Goal: Task Accomplishment & Management: Manage account settings

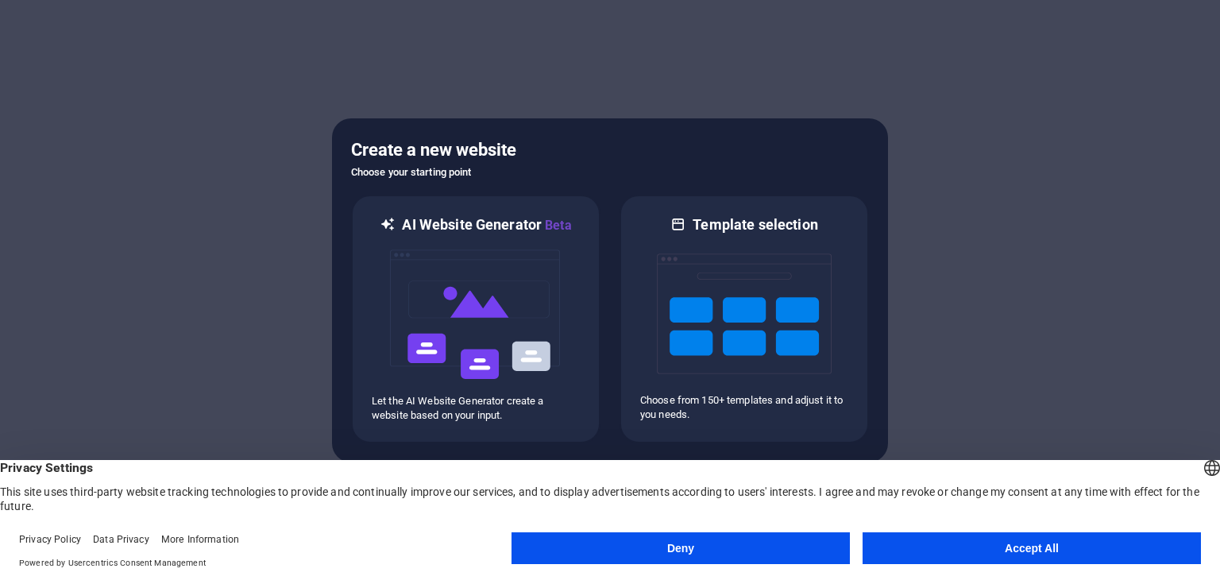
click at [1002, 537] on button "Accept All" at bounding box center [1032, 548] width 338 height 32
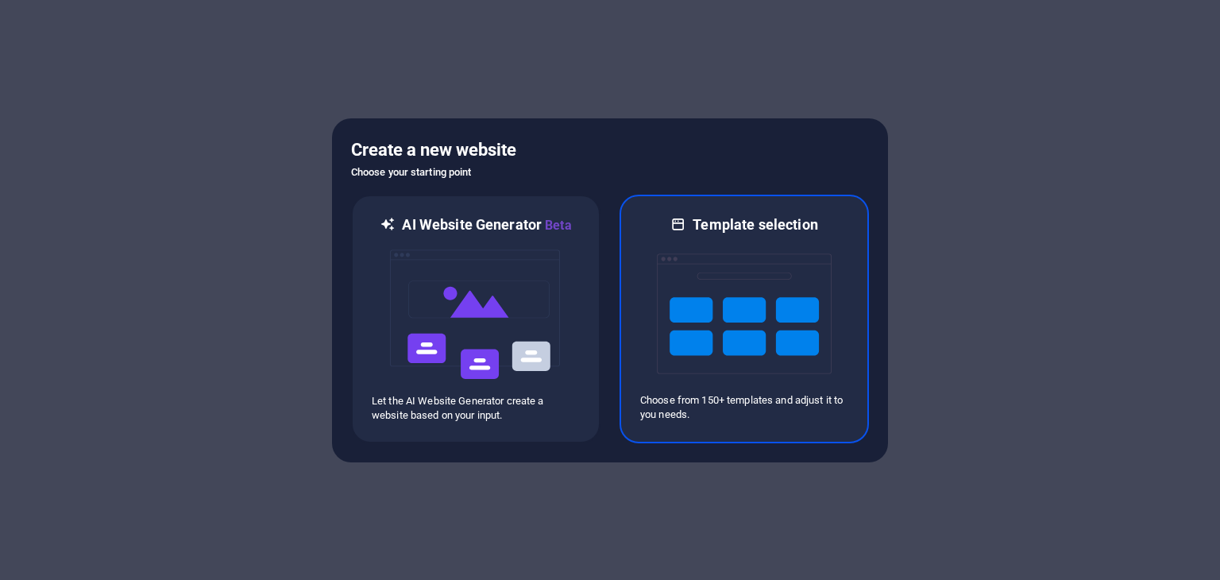
click at [746, 408] on p "Choose from 150+ templates and adjust it to you needs." at bounding box center [744, 407] width 208 height 29
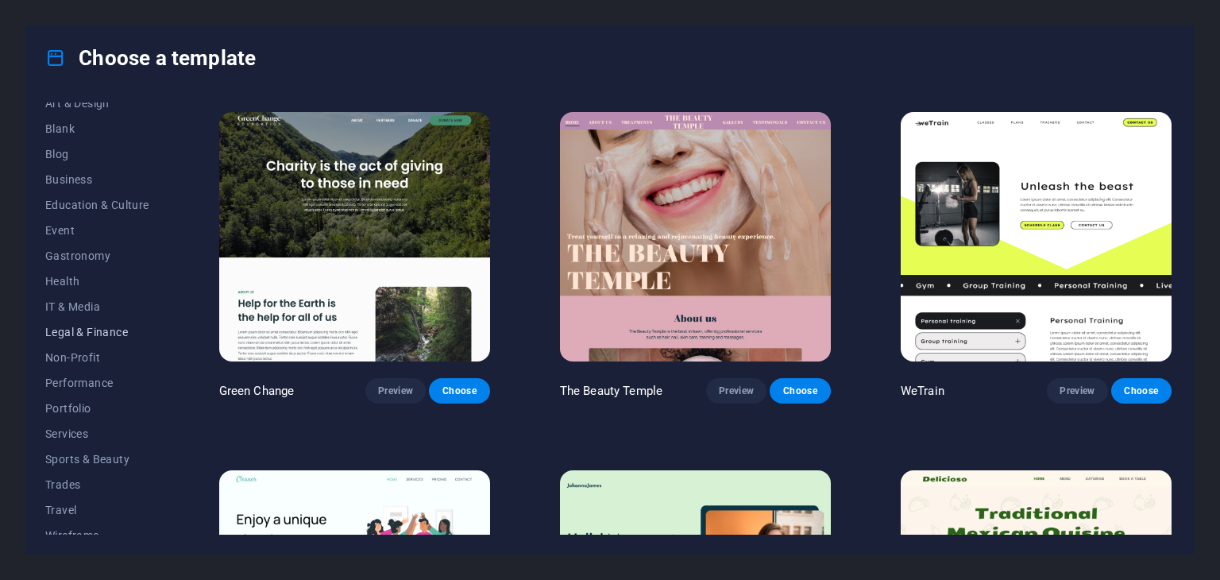
scroll to position [203, 0]
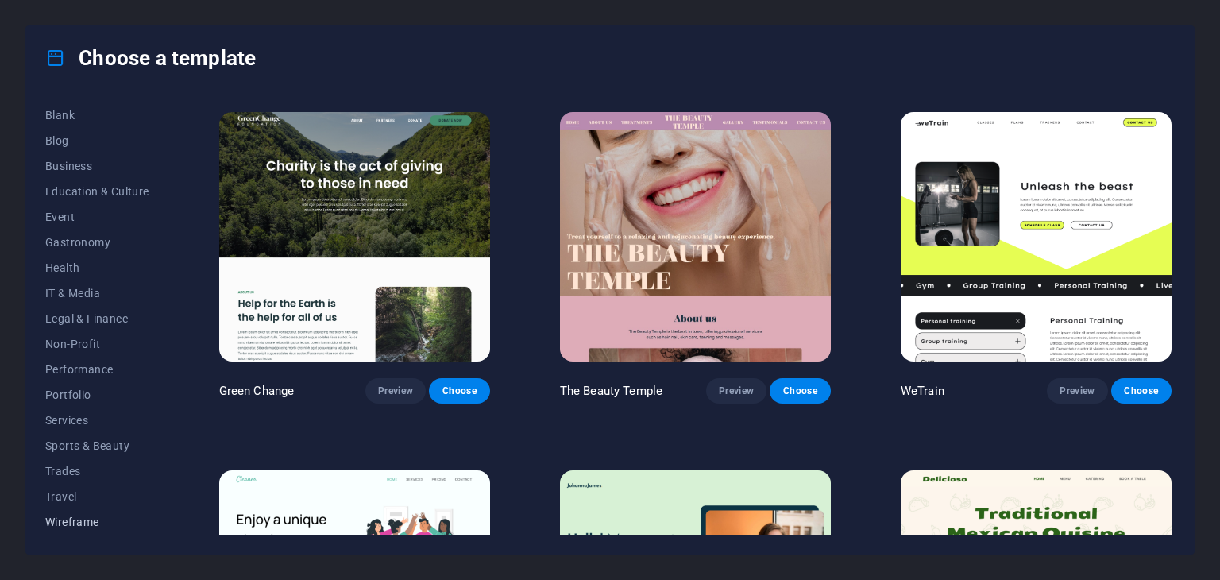
click at [91, 525] on span "Wireframe" at bounding box center [97, 522] width 104 height 13
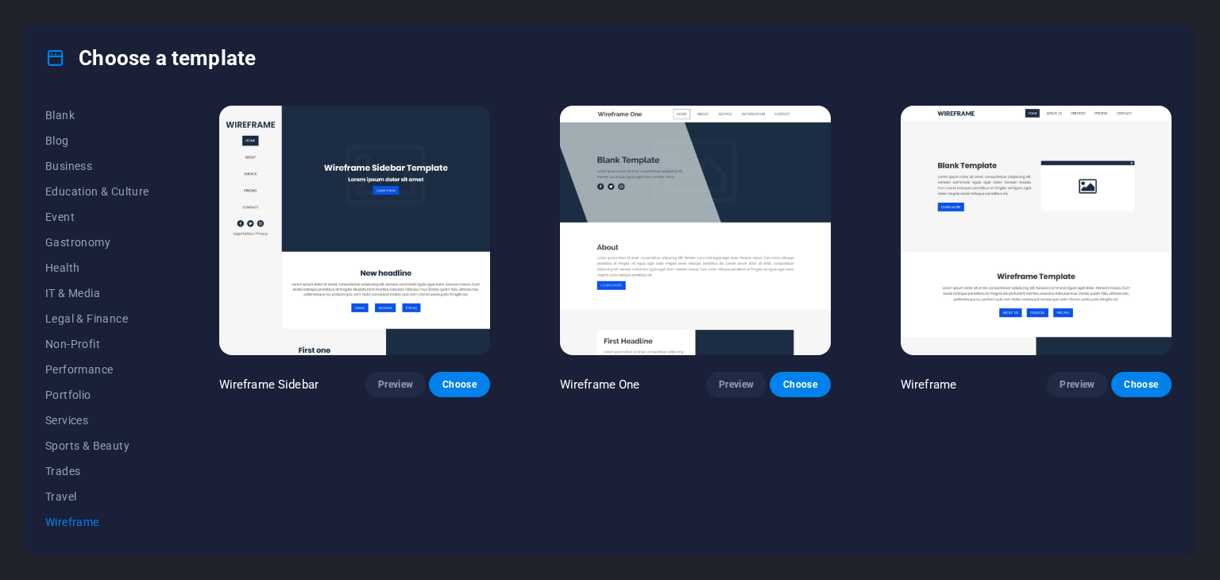
scroll to position [0, 0]
click at [94, 487] on button "Travel" at bounding box center [97, 496] width 104 height 25
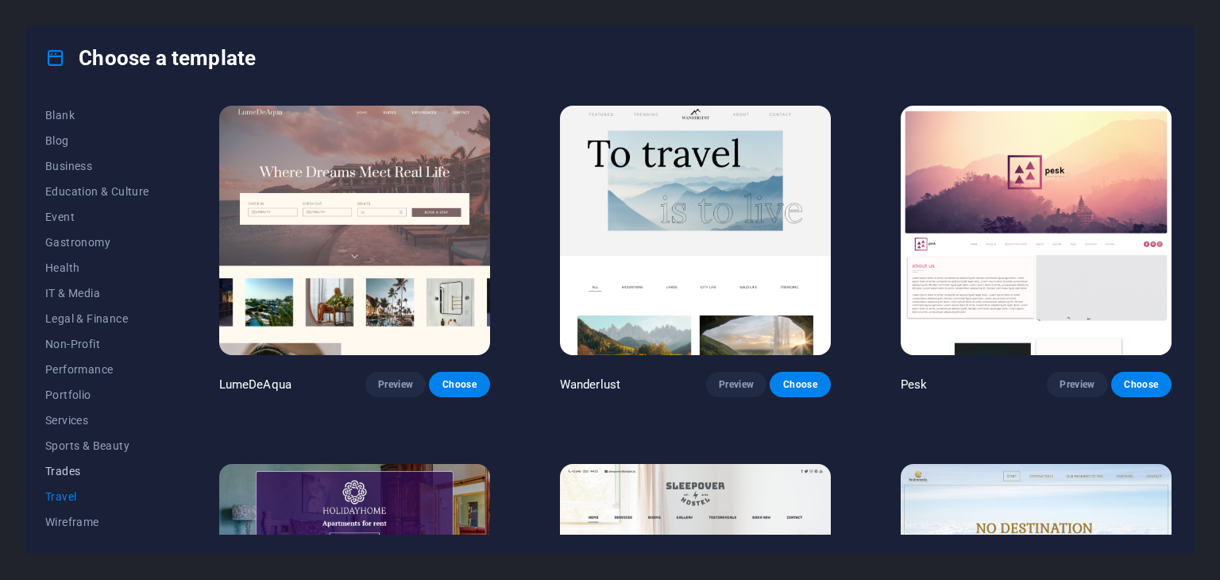
click at [83, 471] on span "Trades" at bounding box center [97, 471] width 104 height 13
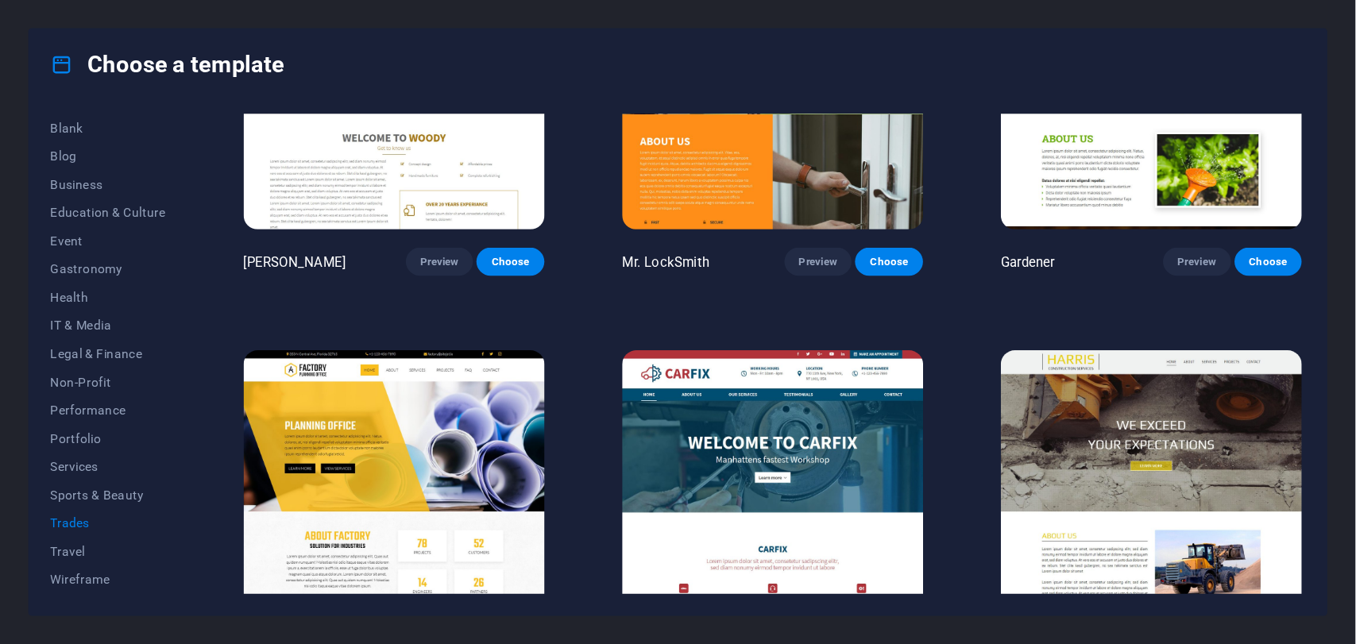
scroll to position [575, 0]
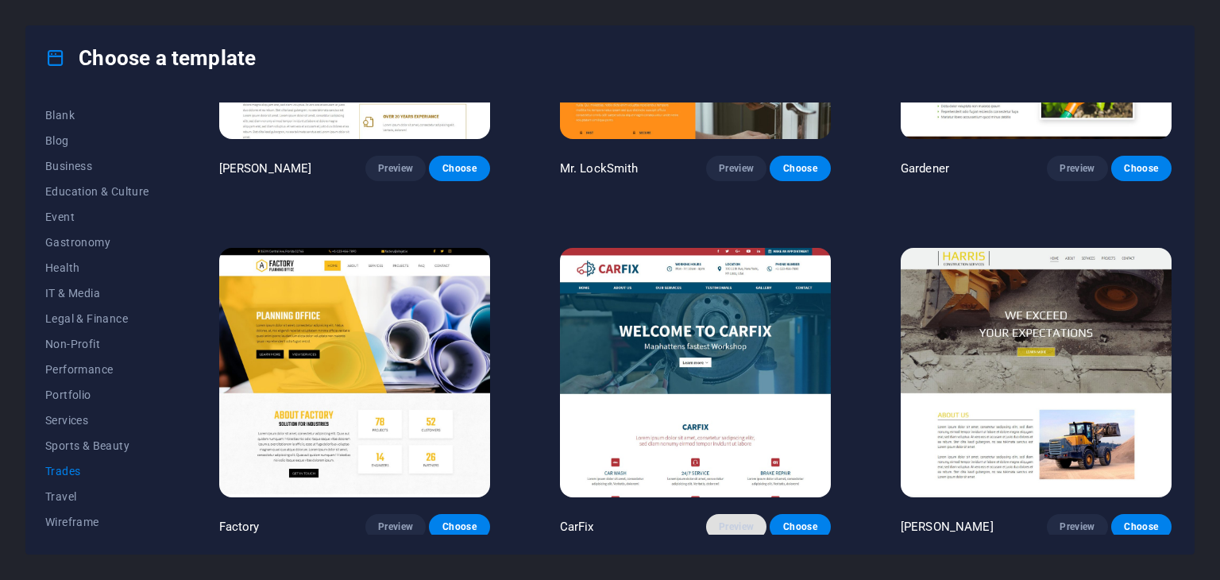
click at [756, 528] on button "Preview" at bounding box center [736, 526] width 60 height 25
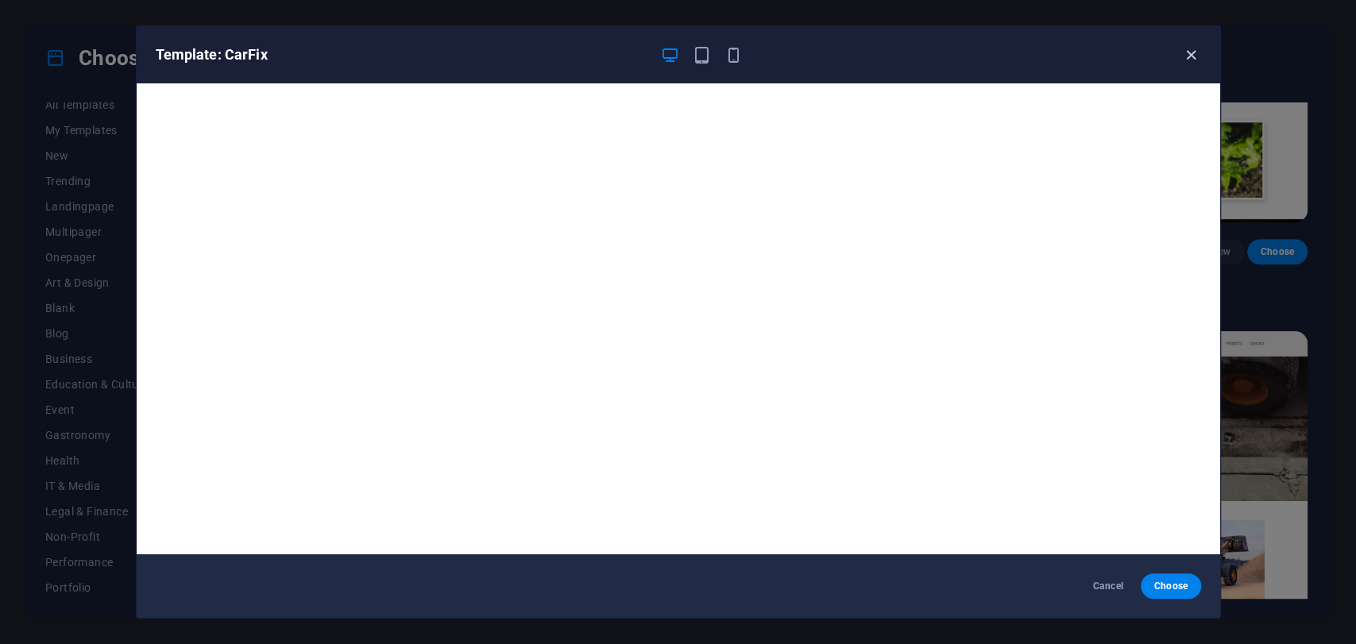
click at [1195, 58] on icon "button" at bounding box center [1191, 55] width 18 height 18
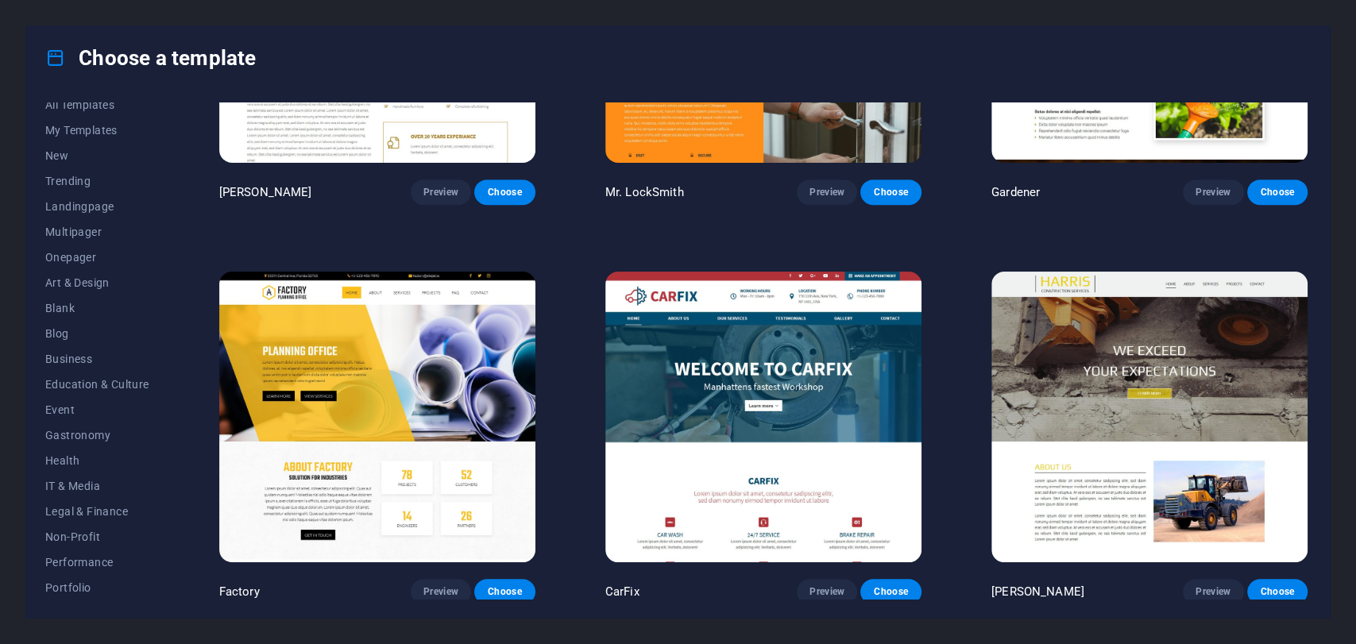
click at [864, 421] on img at bounding box center [763, 418] width 316 height 292
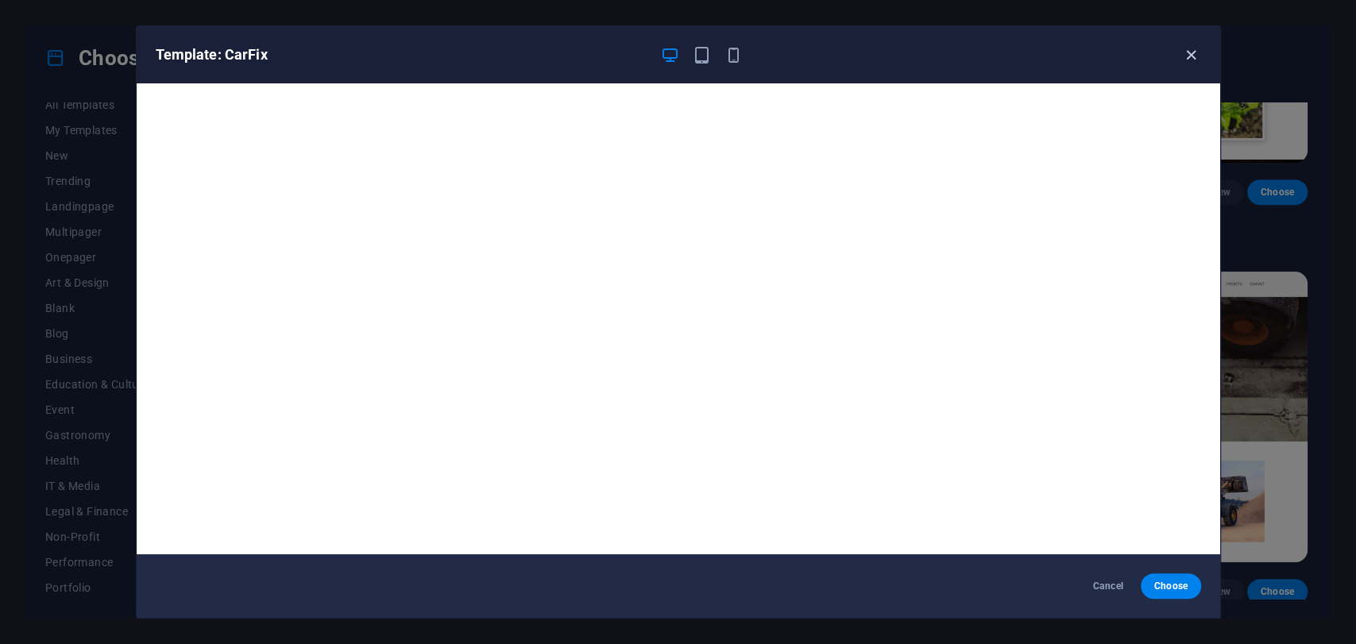
click at [1182, 46] on icon "button" at bounding box center [1191, 55] width 18 height 18
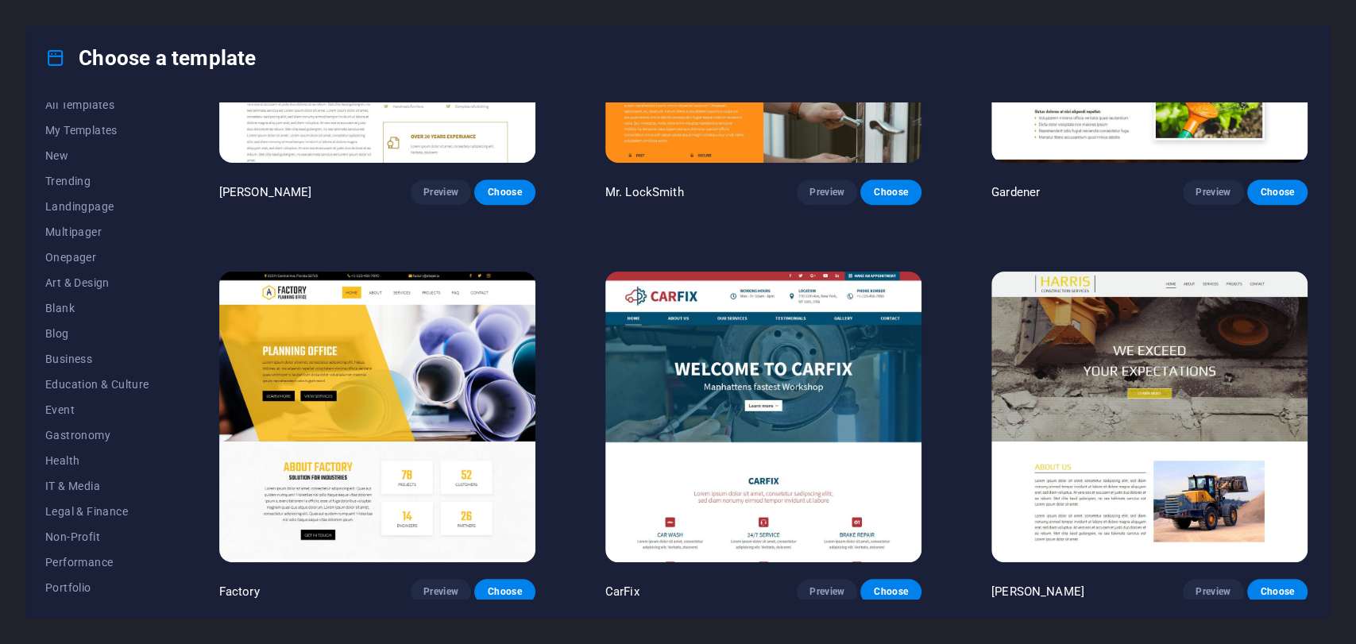
drag, startPoint x: 624, startPoint y: 586, endPoint x: 699, endPoint y: 575, distance: 75.5
click at [699, 579] on div "CarFix Preview Choose" at bounding box center [763, 591] width 316 height 25
click at [834, 579] on button "Preview" at bounding box center [827, 591] width 60 height 25
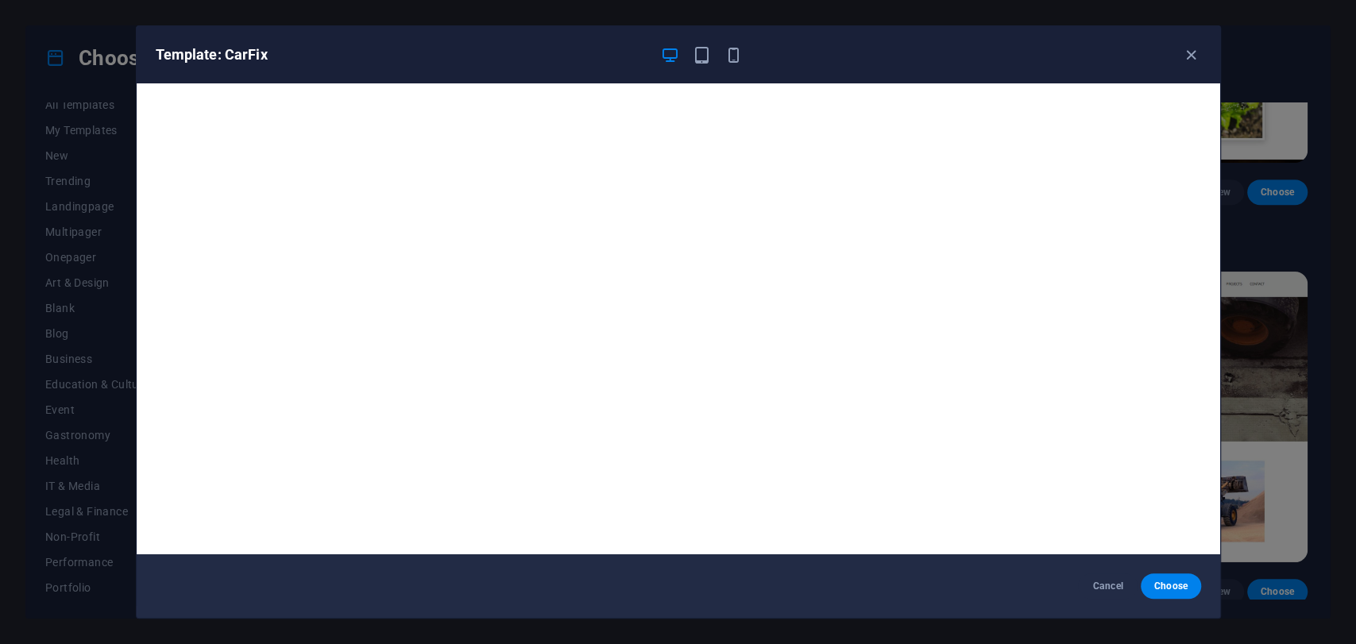
scroll to position [3, 0]
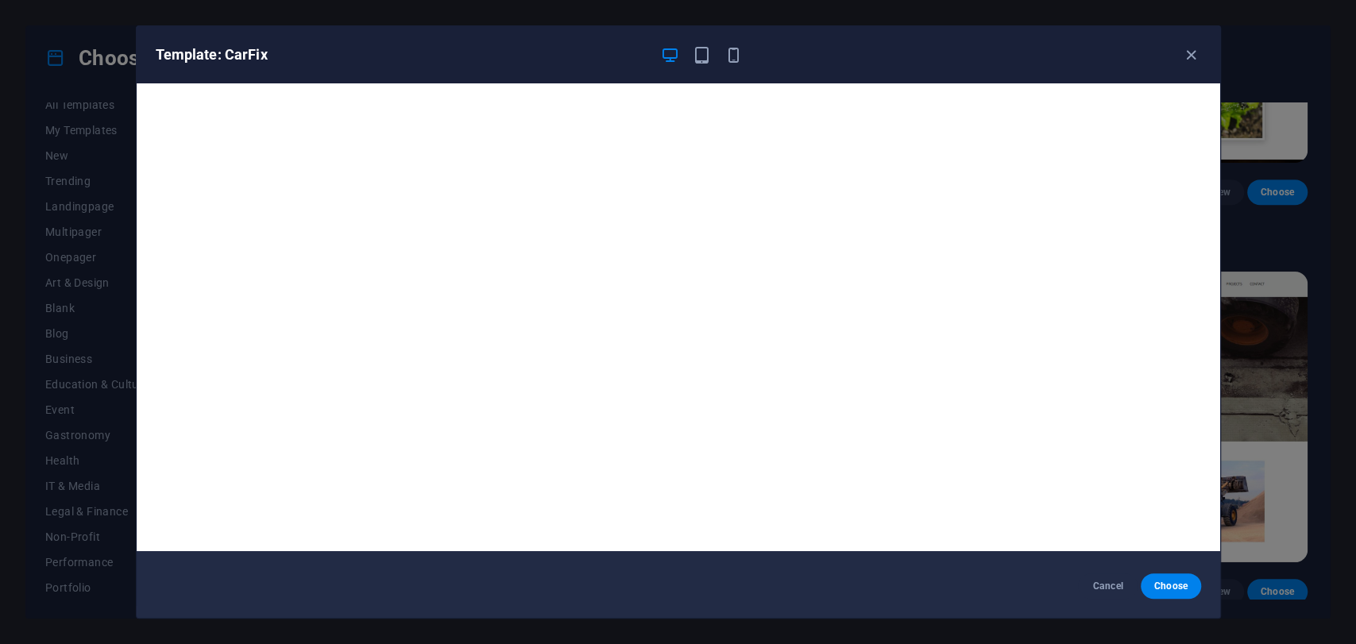
click at [1219, 173] on div "Template: CarFix Cancel Choose" at bounding box center [678, 322] width 1356 height 644
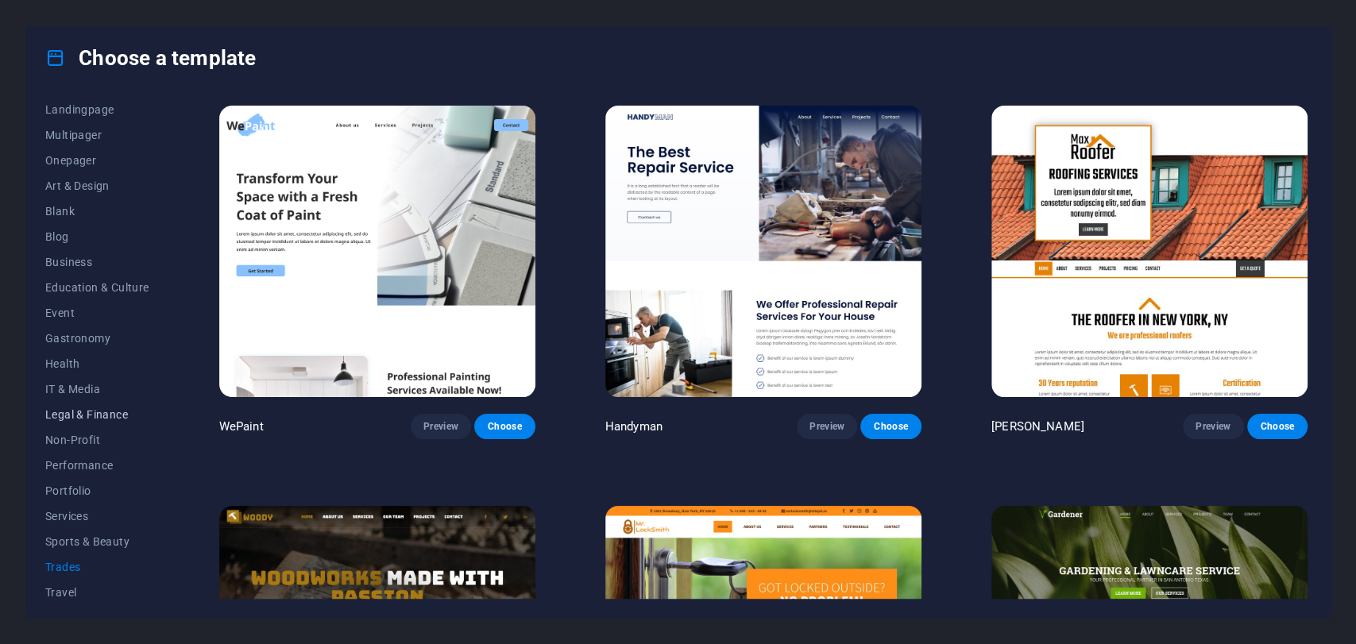
scroll to position [139, 0]
click at [95, 514] on span "Sports & Beauty" at bounding box center [97, 510] width 104 height 13
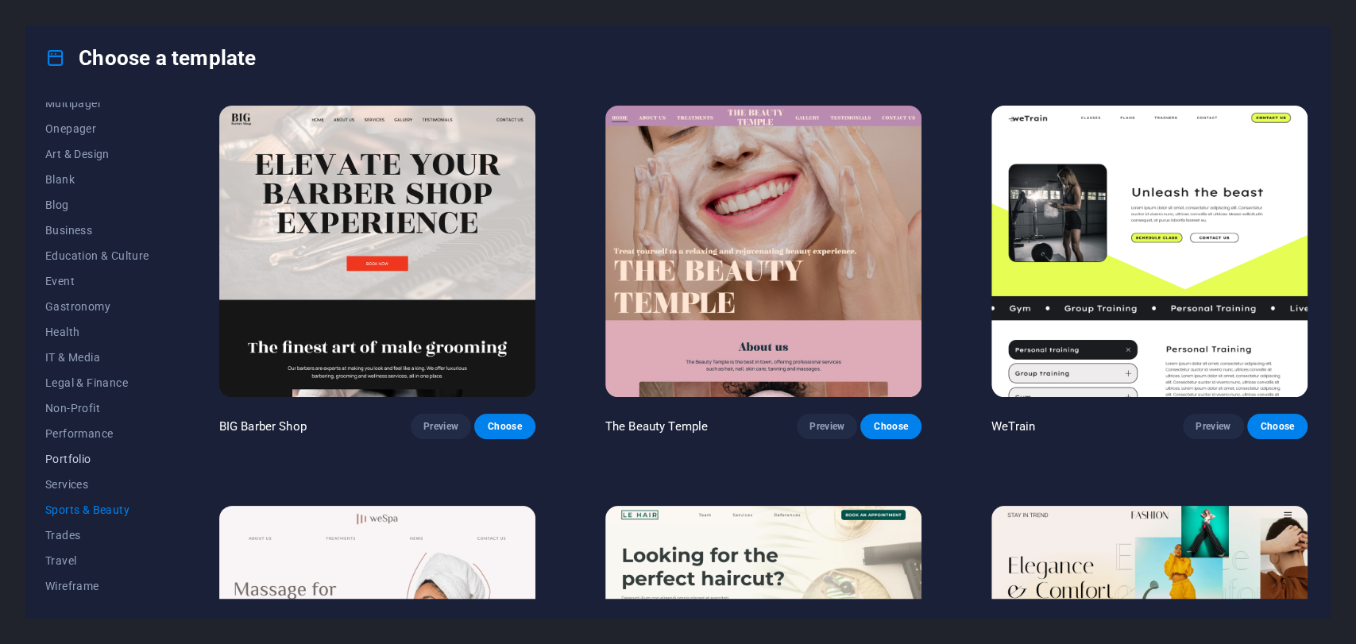
click at [100, 451] on button "Portfolio" at bounding box center [97, 458] width 104 height 25
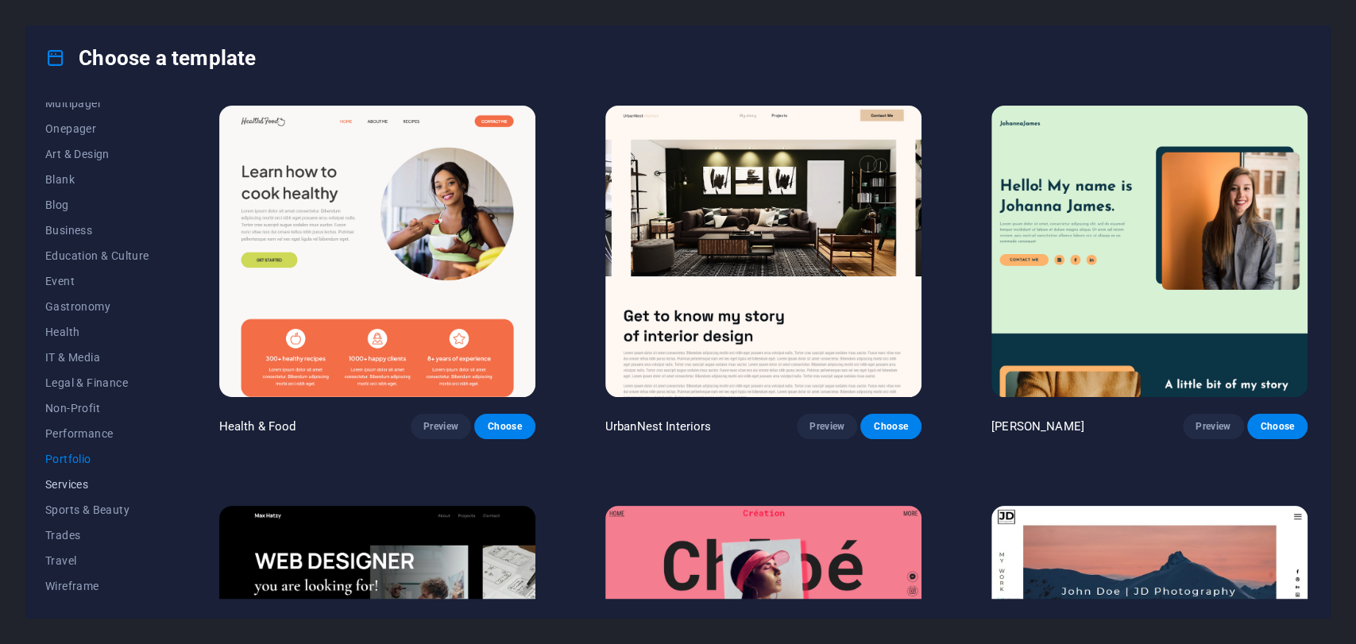
click at [86, 478] on span "Services" at bounding box center [97, 484] width 104 height 13
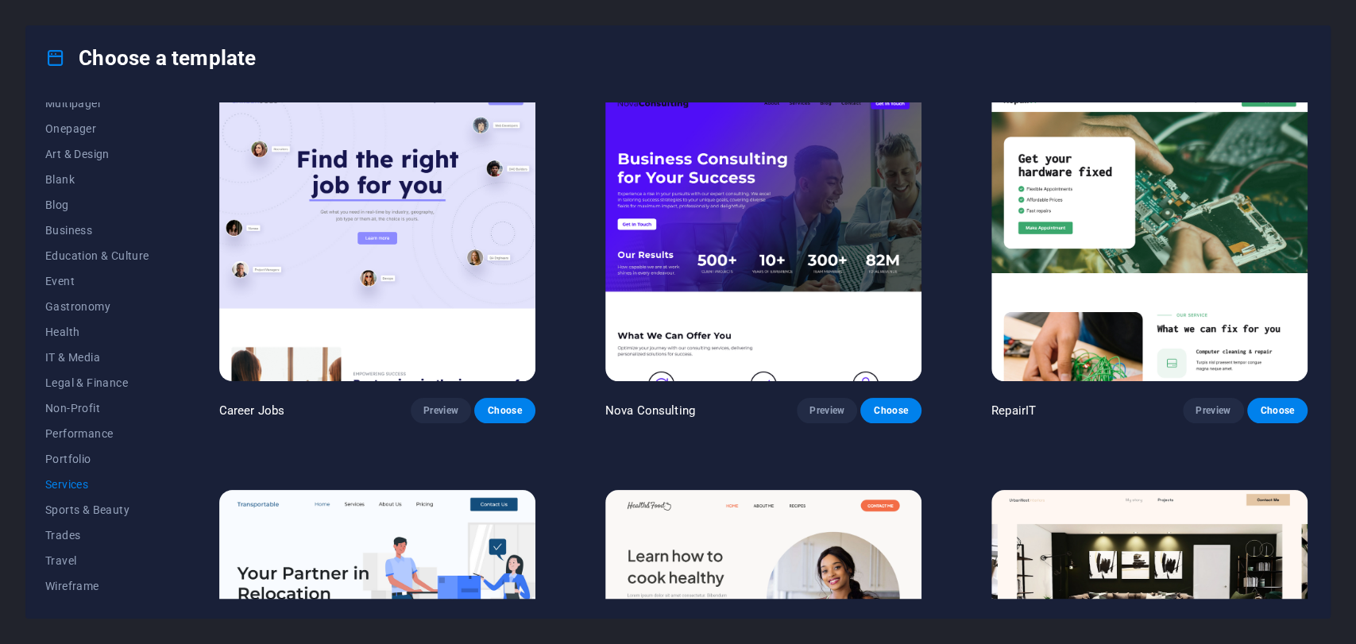
scroll to position [0, 0]
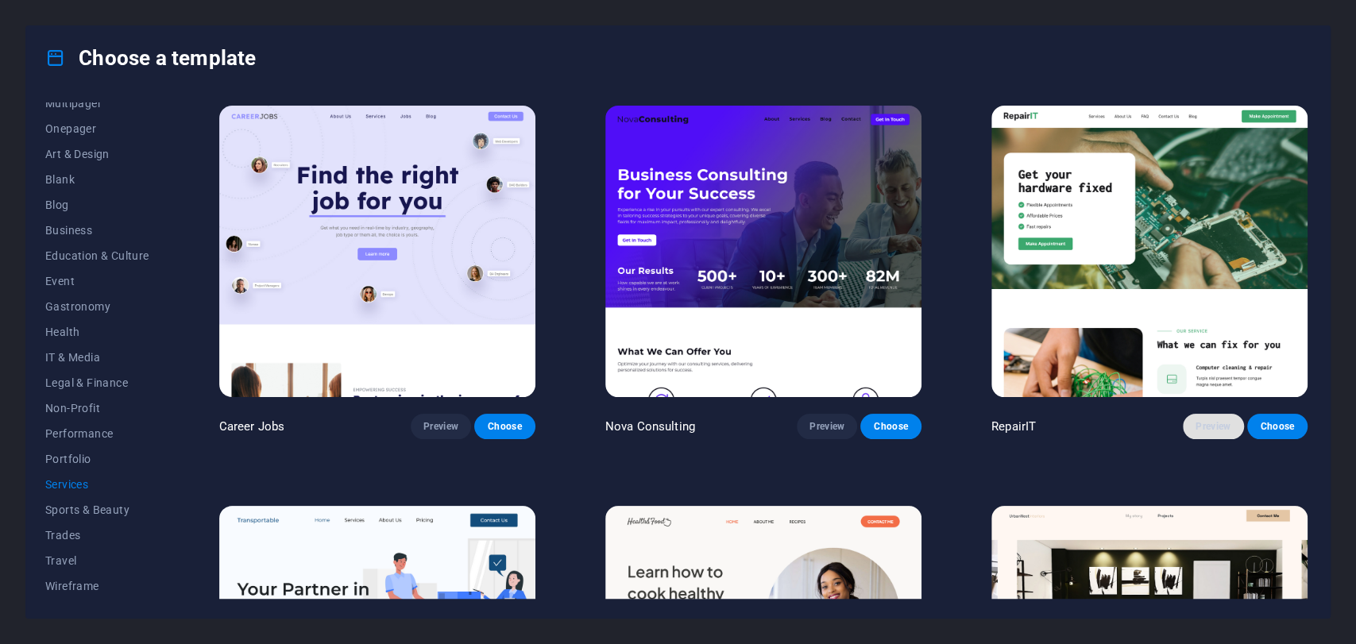
click at [1196, 434] on button "Preview" at bounding box center [1213, 426] width 60 height 25
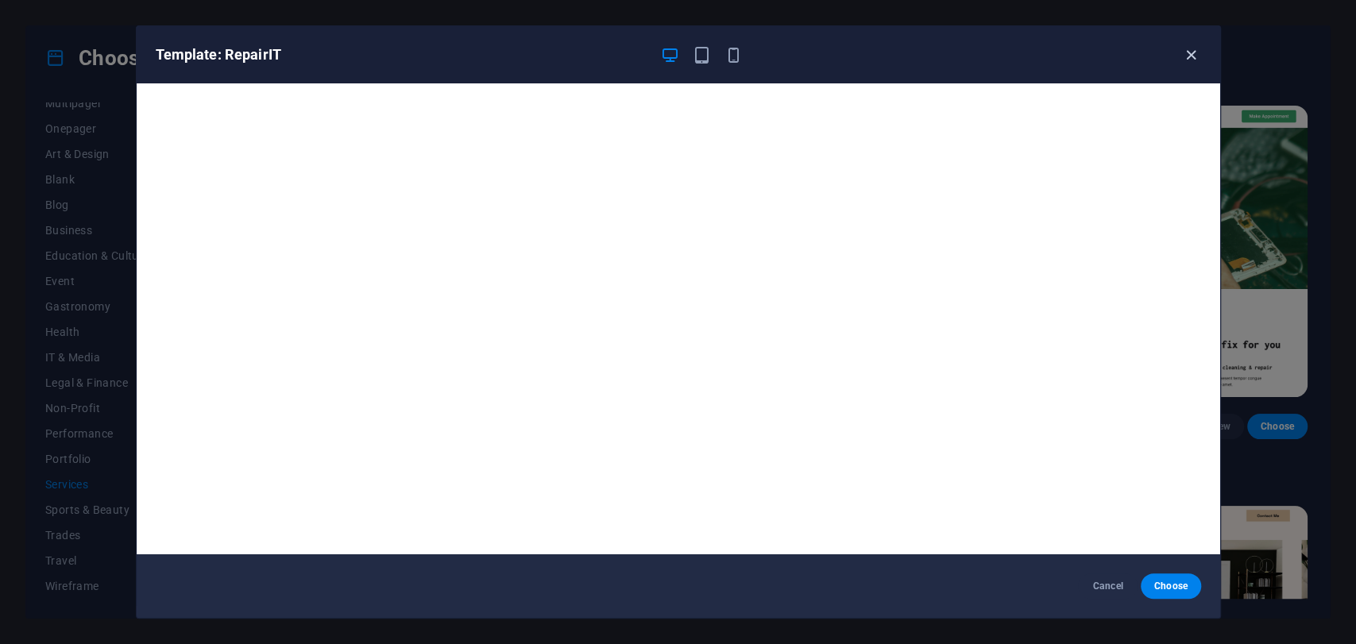
click at [1186, 55] on icon "button" at bounding box center [1191, 55] width 18 height 18
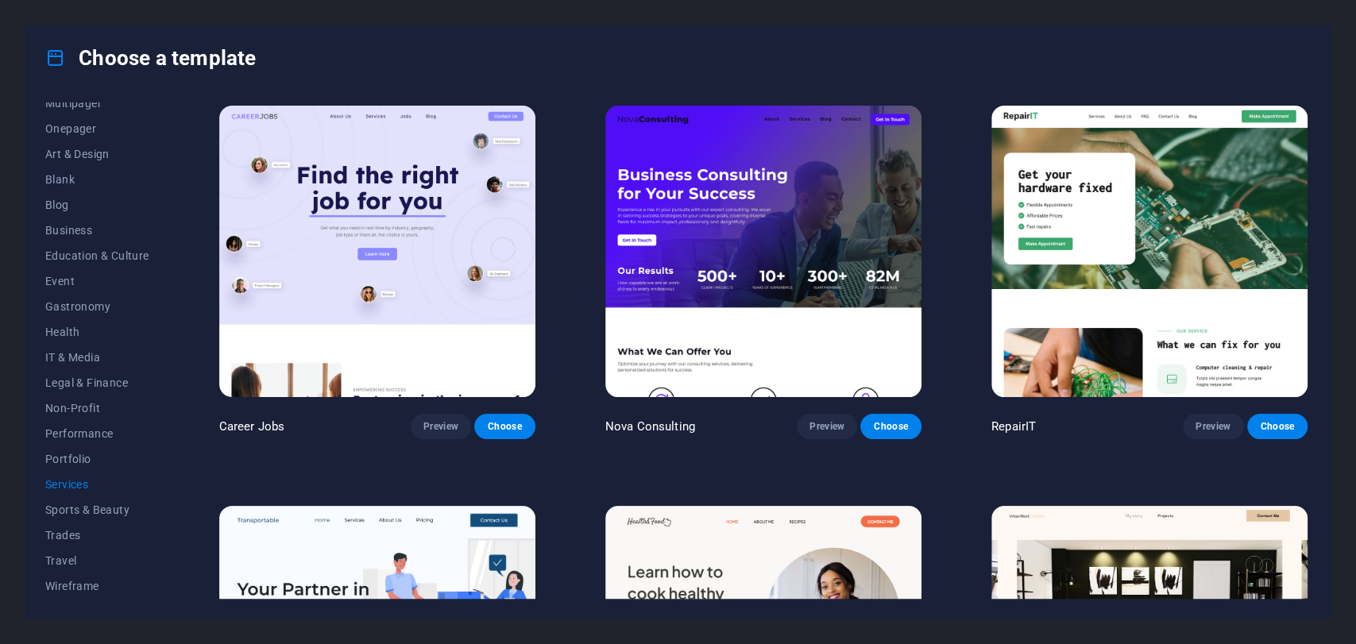
click at [723, 262] on img at bounding box center [763, 252] width 316 height 292
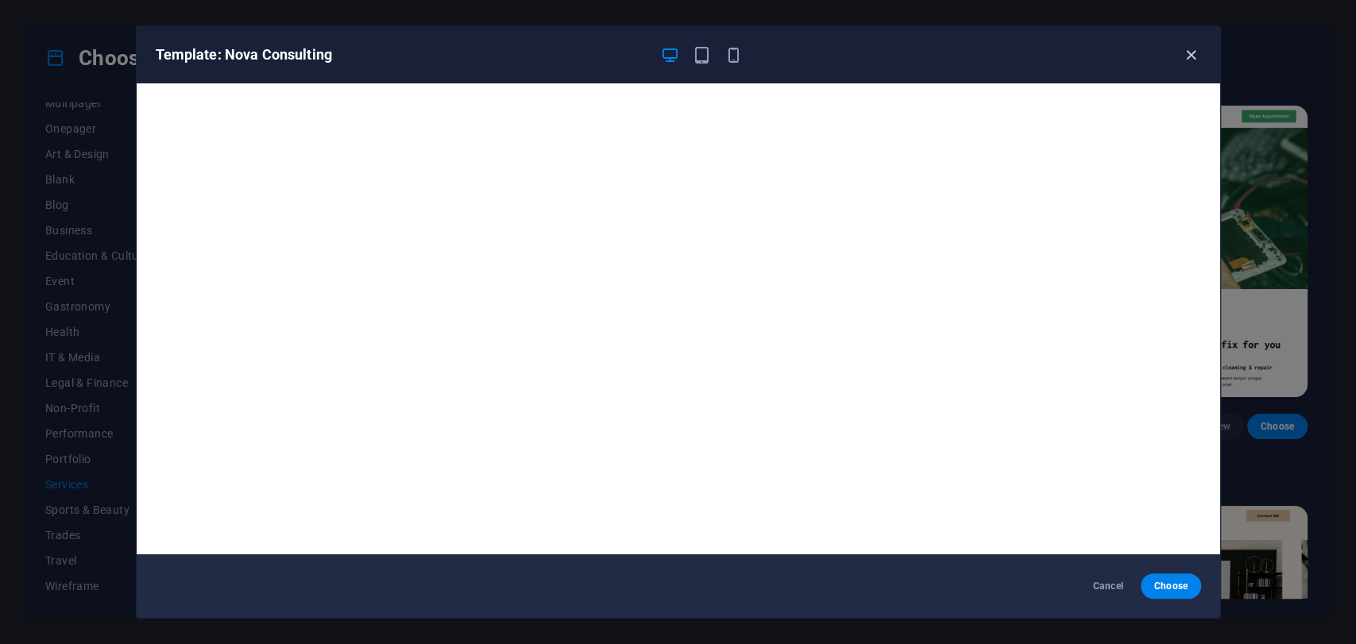
drag, startPoint x: 1195, startPoint y: 43, endPoint x: 1193, endPoint y: 55, distance: 12.0
click at [1193, 55] on div "Template: Nova Consulting" at bounding box center [679, 54] width 1084 height 57
click at [1188, 56] on icon "button" at bounding box center [1191, 55] width 18 height 18
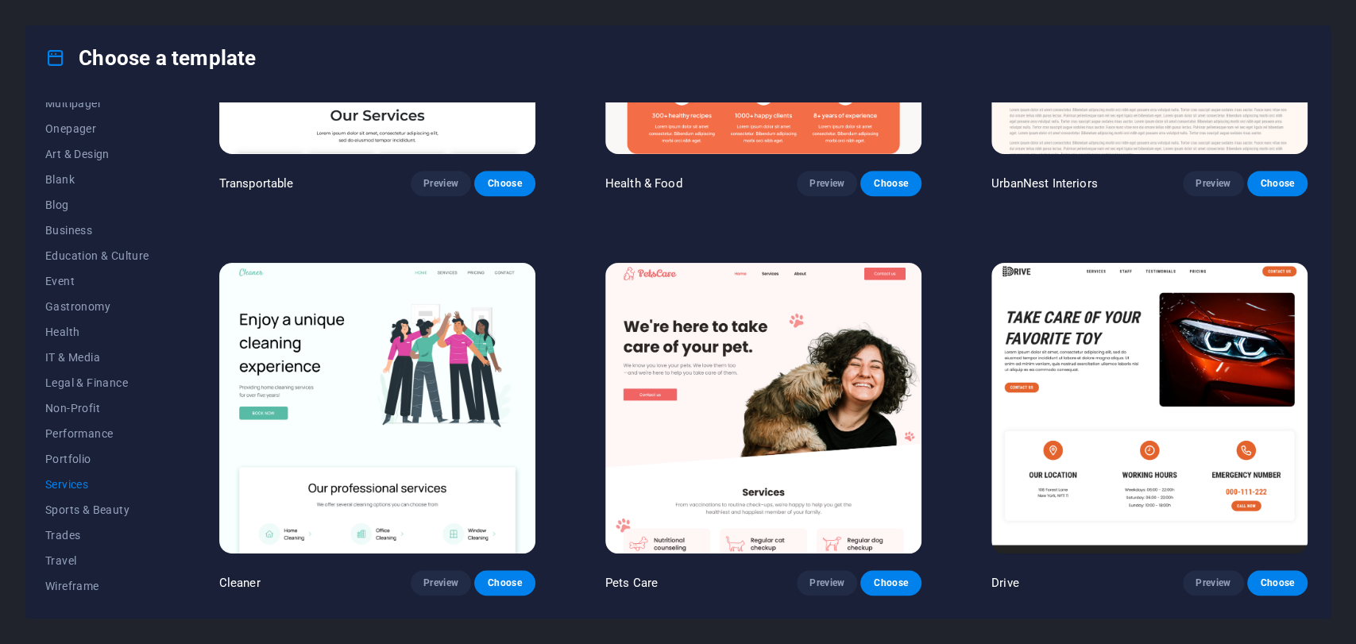
scroll to position [794, 0]
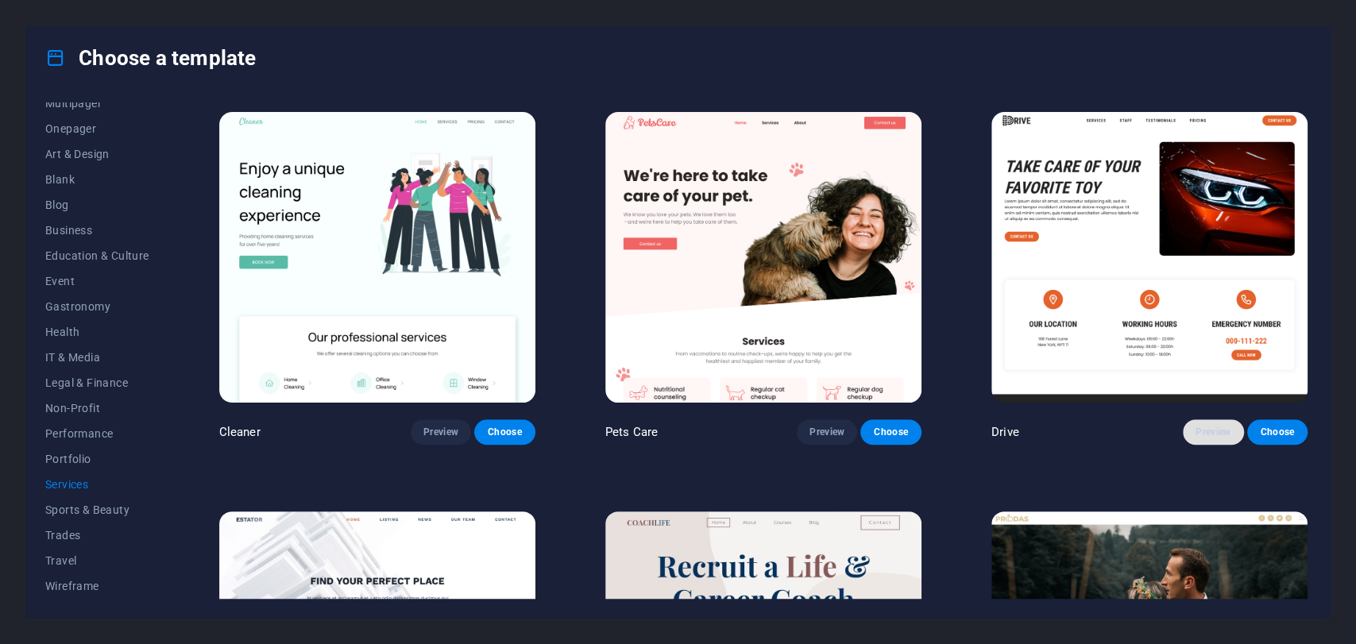
click at [1208, 426] on span "Preview" at bounding box center [1213, 432] width 35 height 13
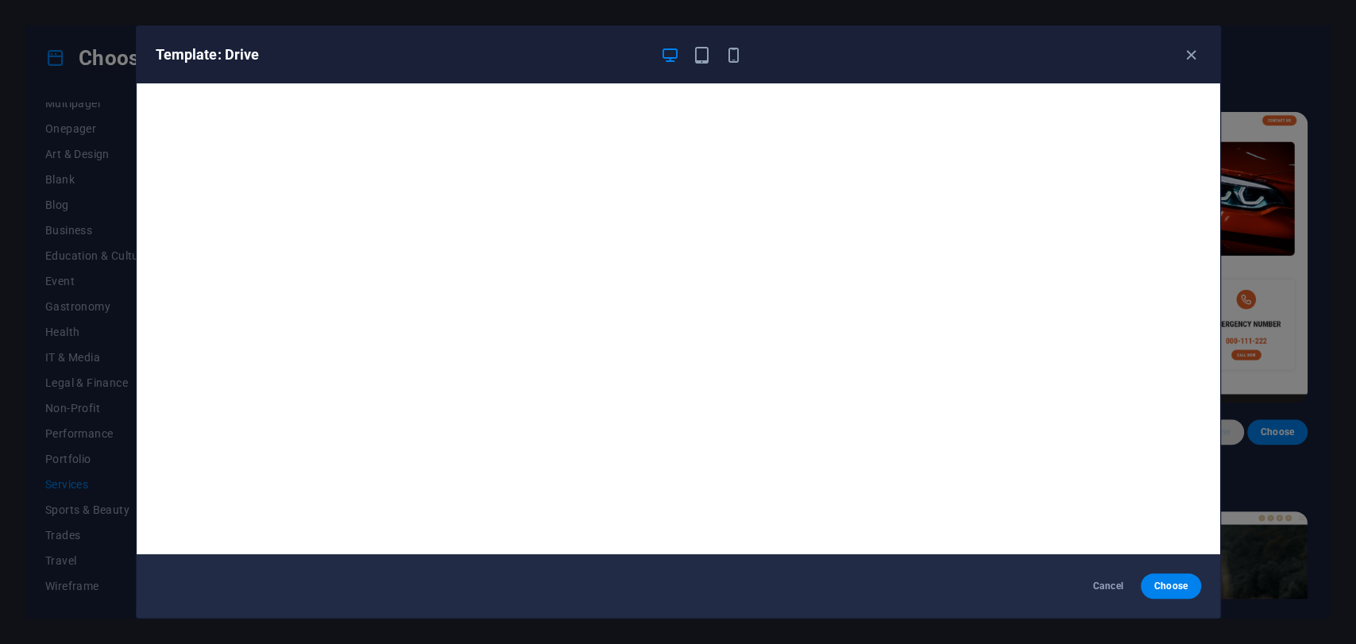
scroll to position [3, 0]
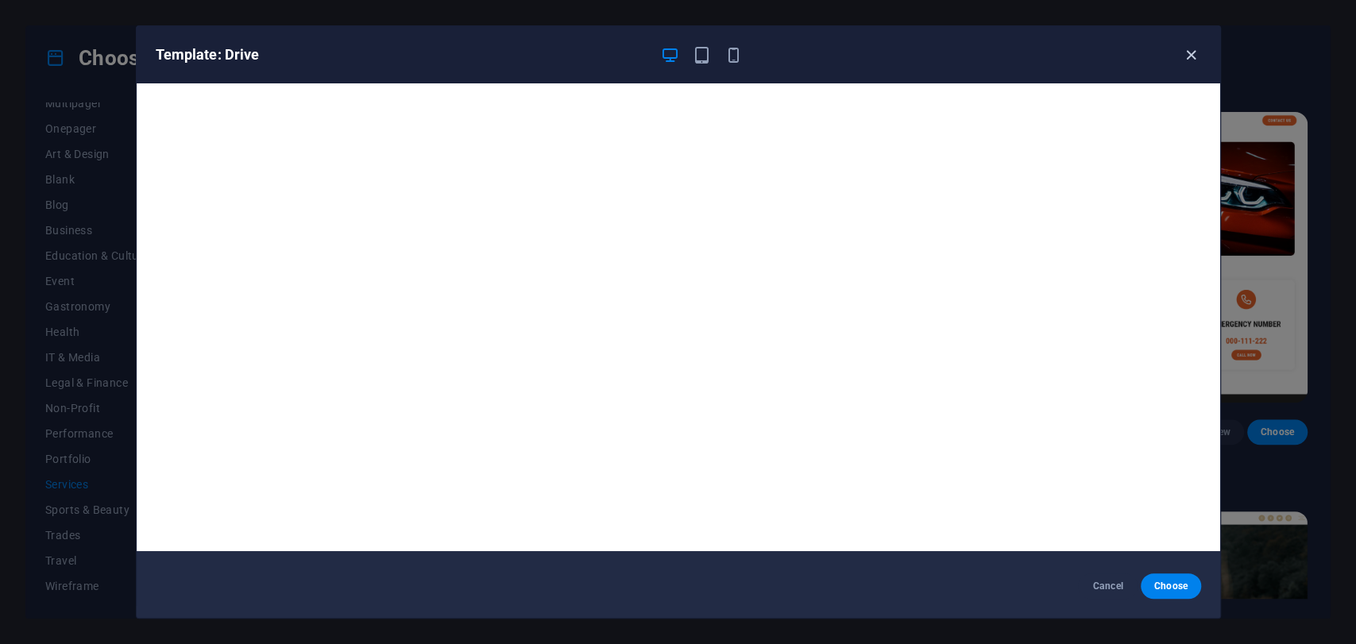
click at [1195, 46] on icon "button" at bounding box center [1191, 55] width 18 height 18
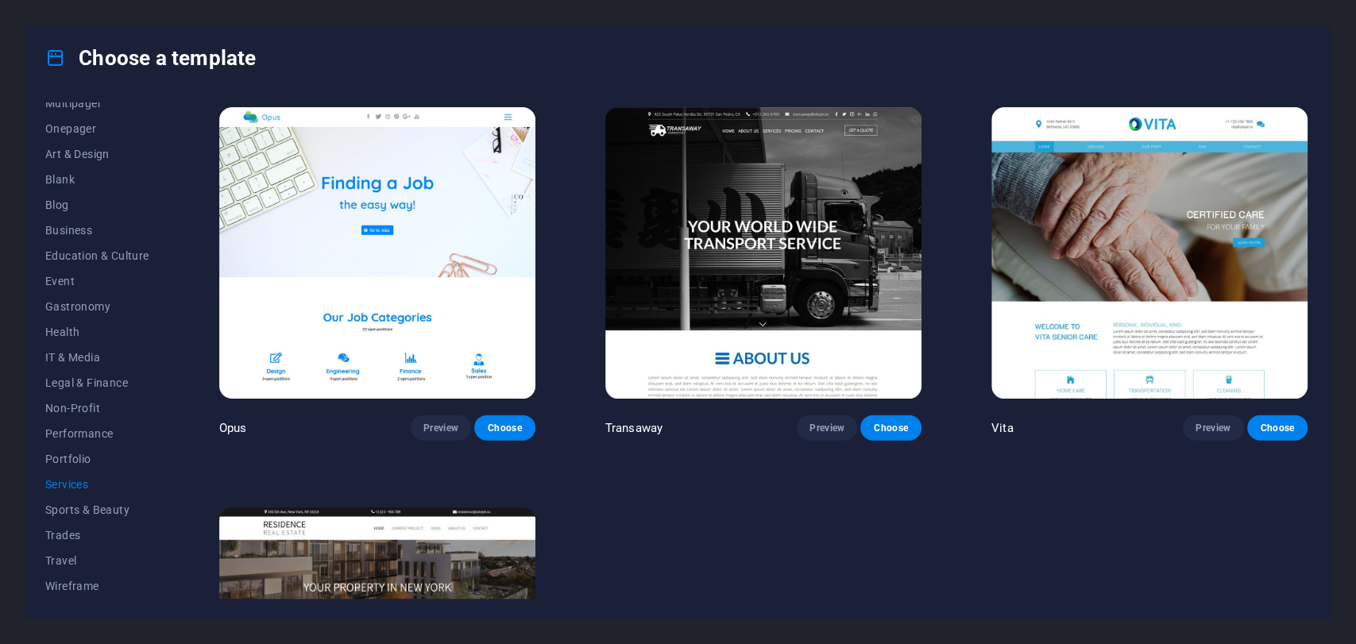
scroll to position [2274, 0]
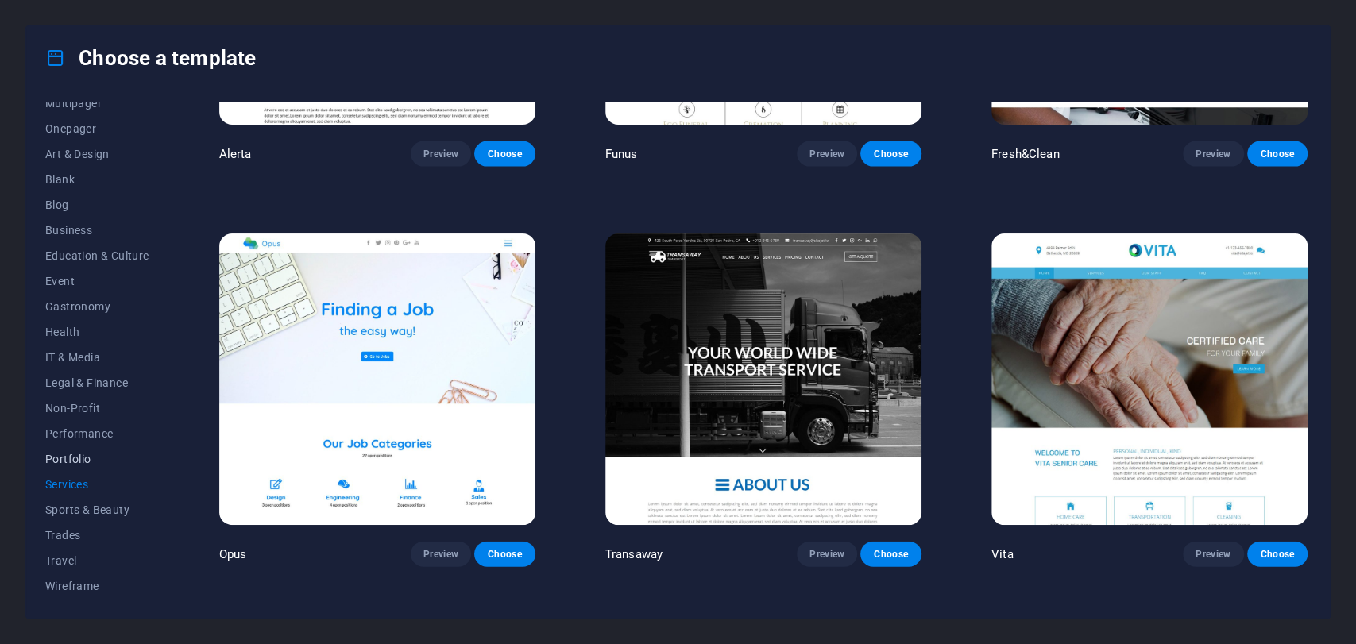
click at [81, 462] on span "Portfolio" at bounding box center [97, 459] width 104 height 13
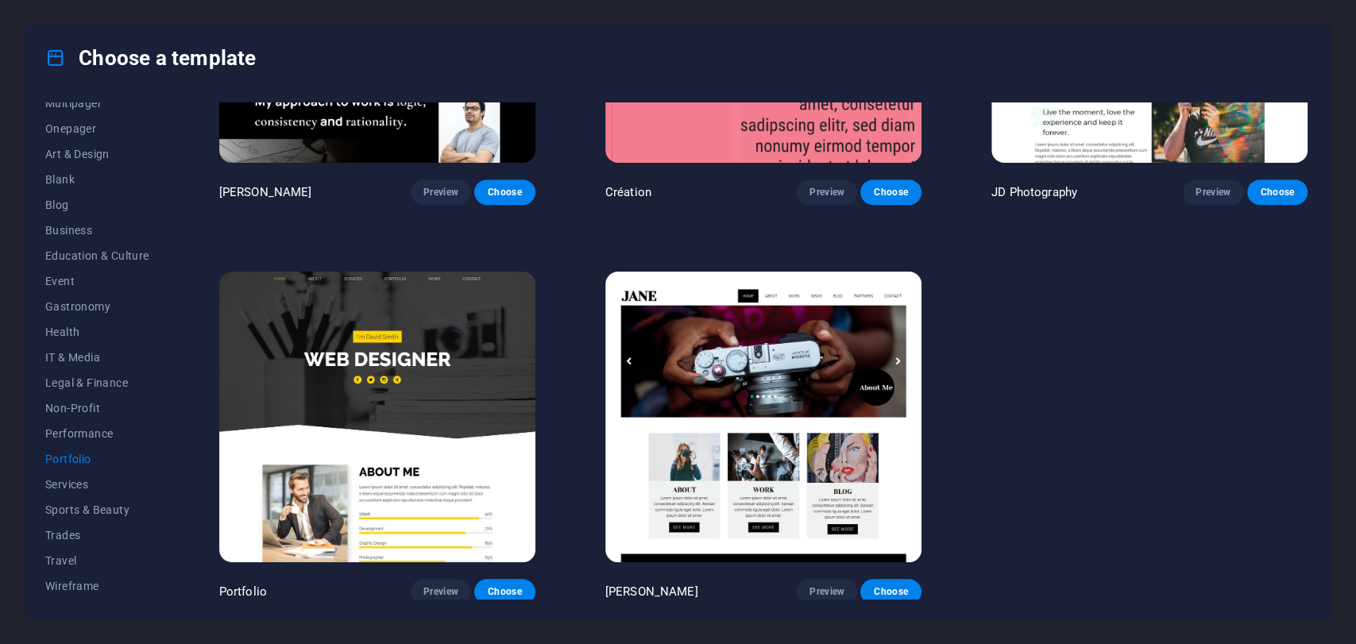
scroll to position [0, 0]
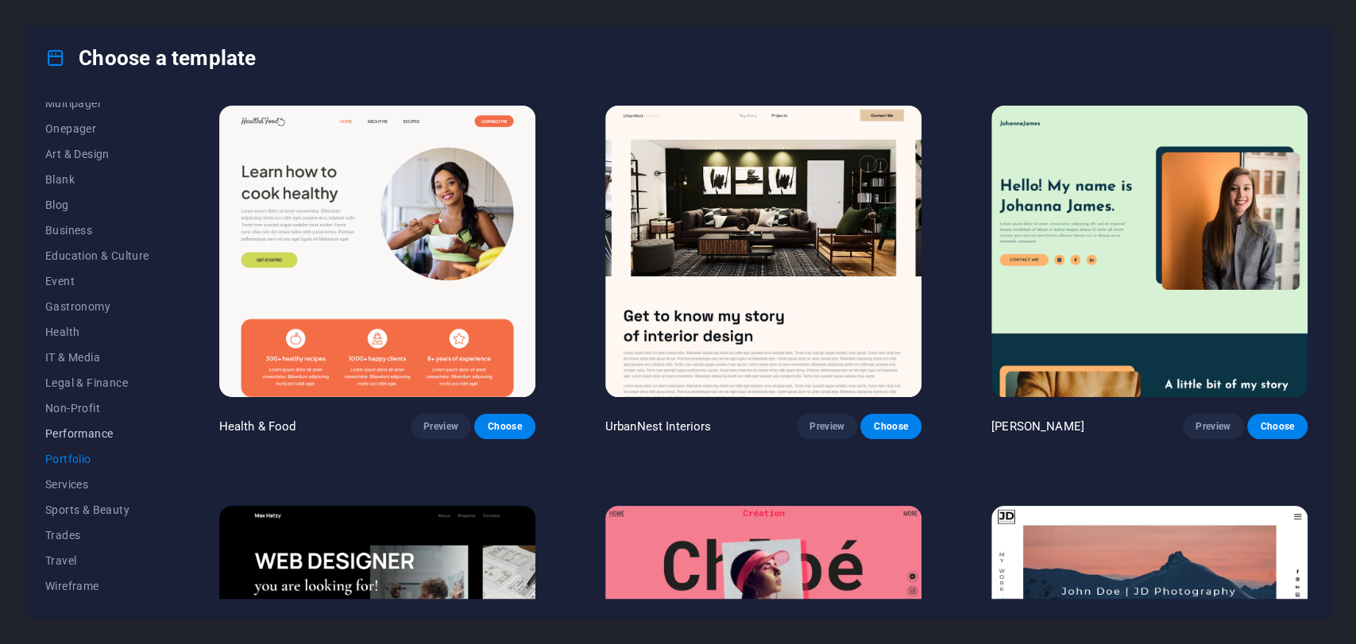
click at [86, 440] on button "Performance" at bounding box center [97, 433] width 104 height 25
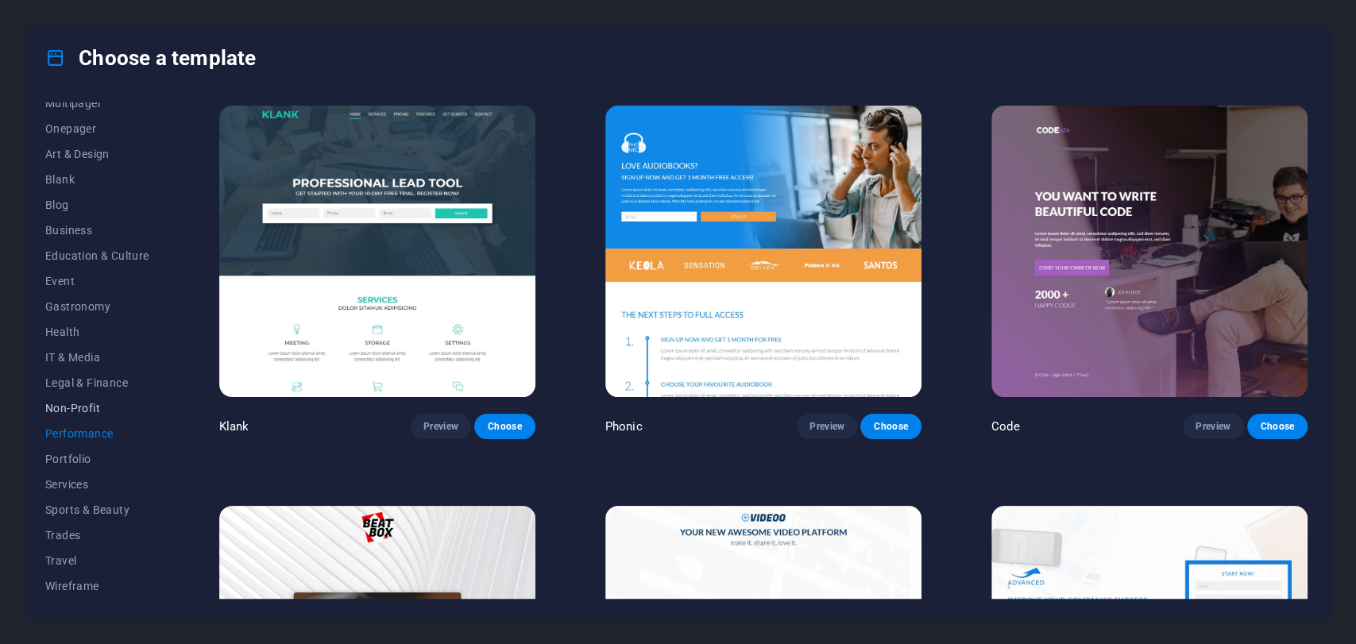
click at [98, 408] on span "Non-Profit" at bounding box center [97, 408] width 104 height 13
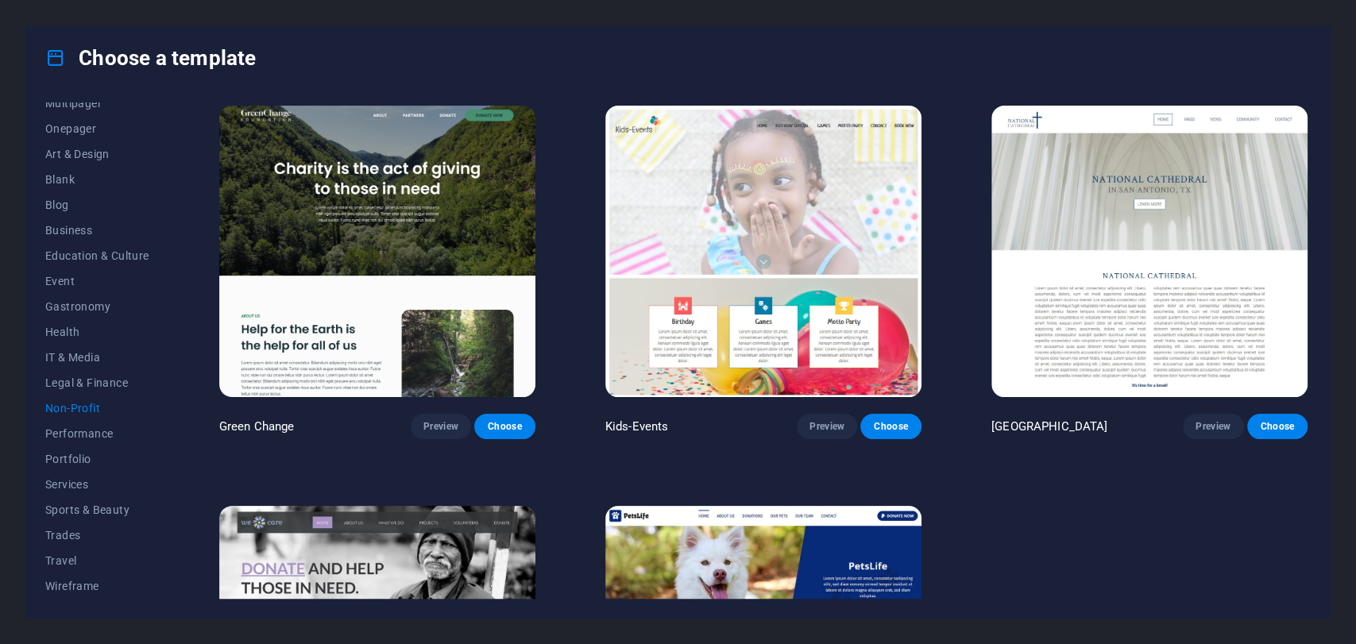
click at [108, 396] on button "Non-Profit" at bounding box center [97, 408] width 104 height 25
click at [108, 381] on span "Legal & Finance" at bounding box center [97, 383] width 104 height 13
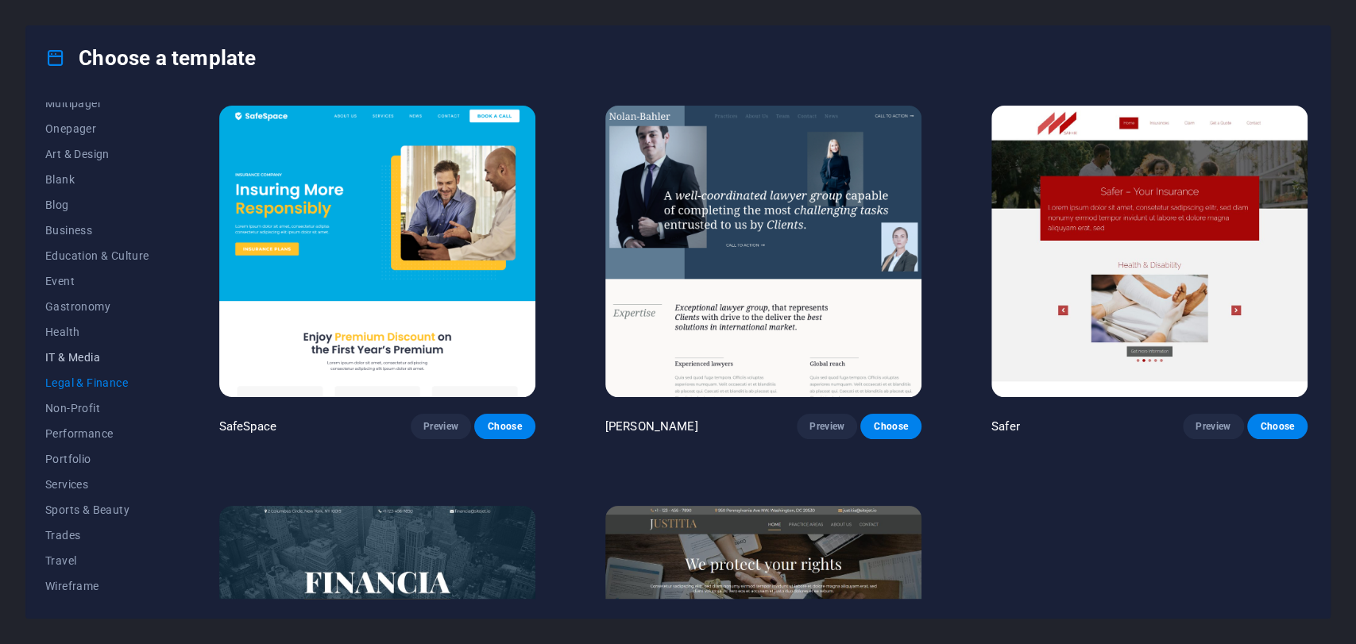
click at [93, 364] on button "IT & Media" at bounding box center [97, 357] width 104 height 25
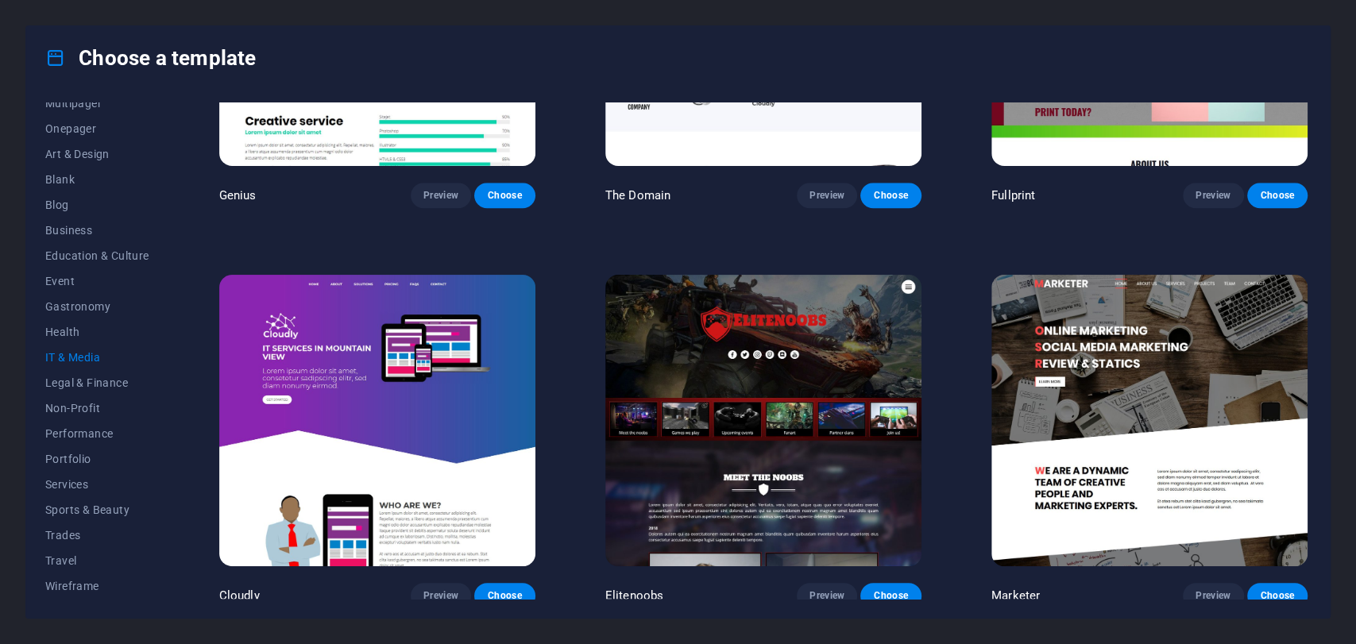
scroll to position [1034, 0]
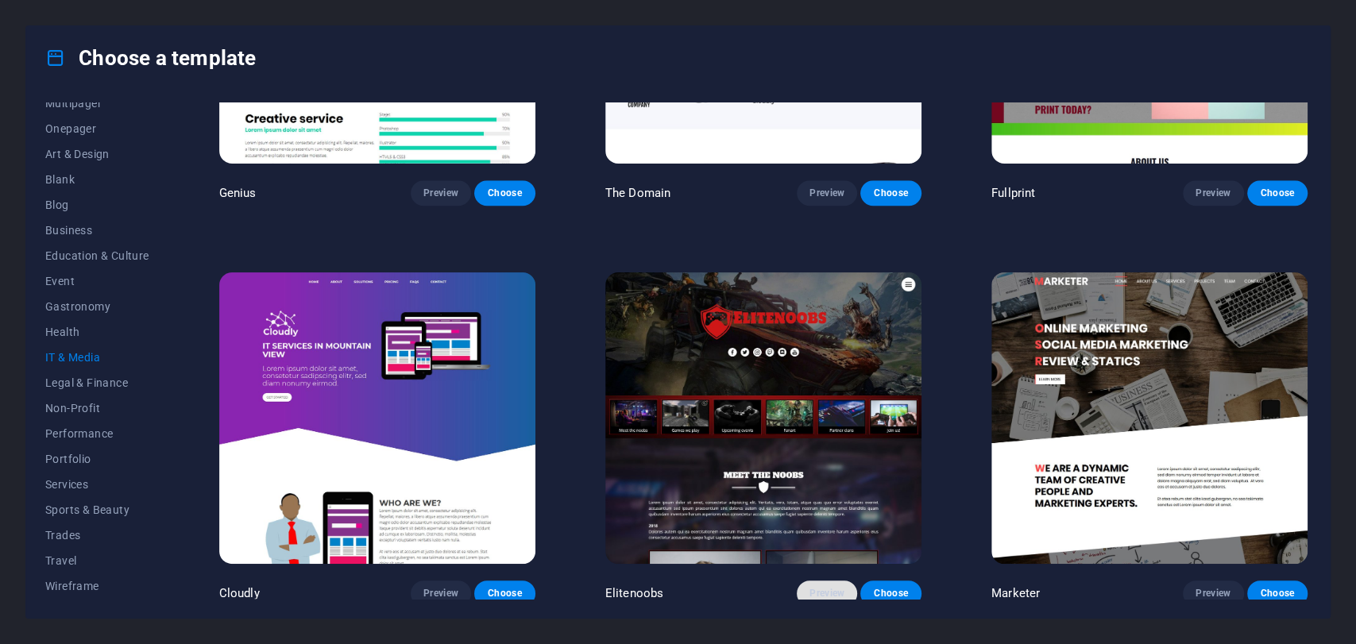
click at [820, 579] on span "Preview" at bounding box center [827, 593] width 35 height 13
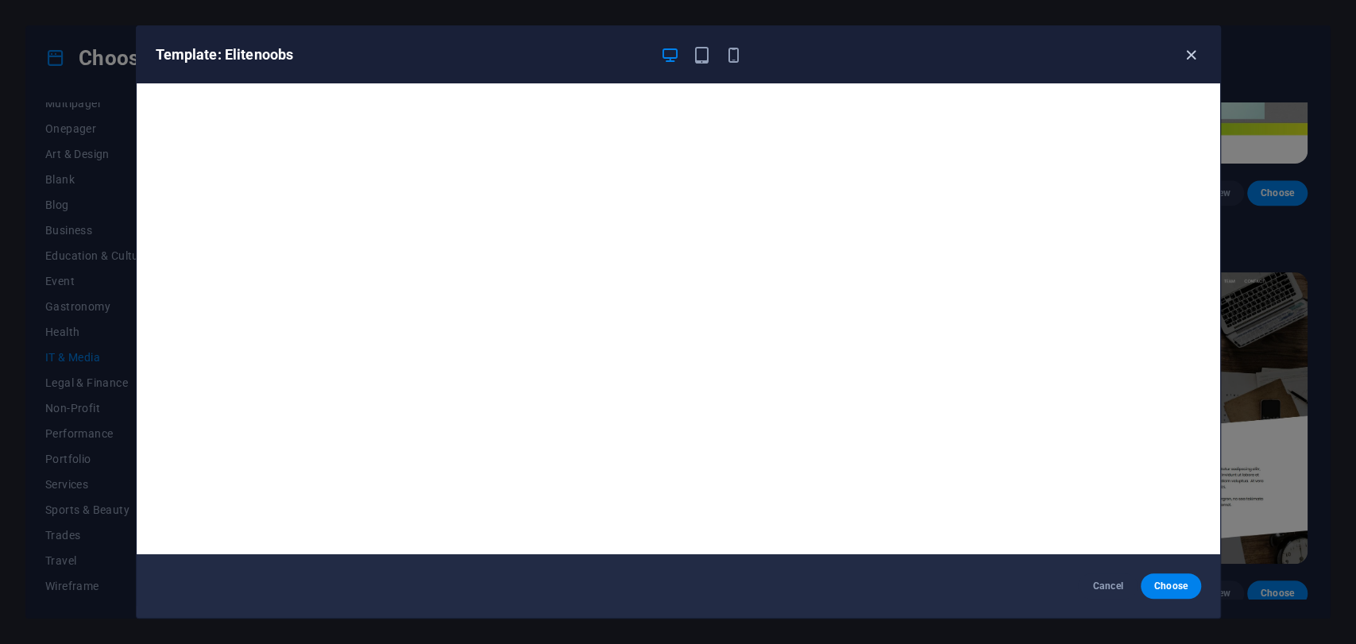
drag, startPoint x: 1205, startPoint y: 43, endPoint x: 1198, endPoint y: 50, distance: 10.1
click at [1204, 44] on div "Template: Elitenoobs" at bounding box center [679, 54] width 1084 height 57
click at [1195, 50] on icon "button" at bounding box center [1191, 55] width 18 height 18
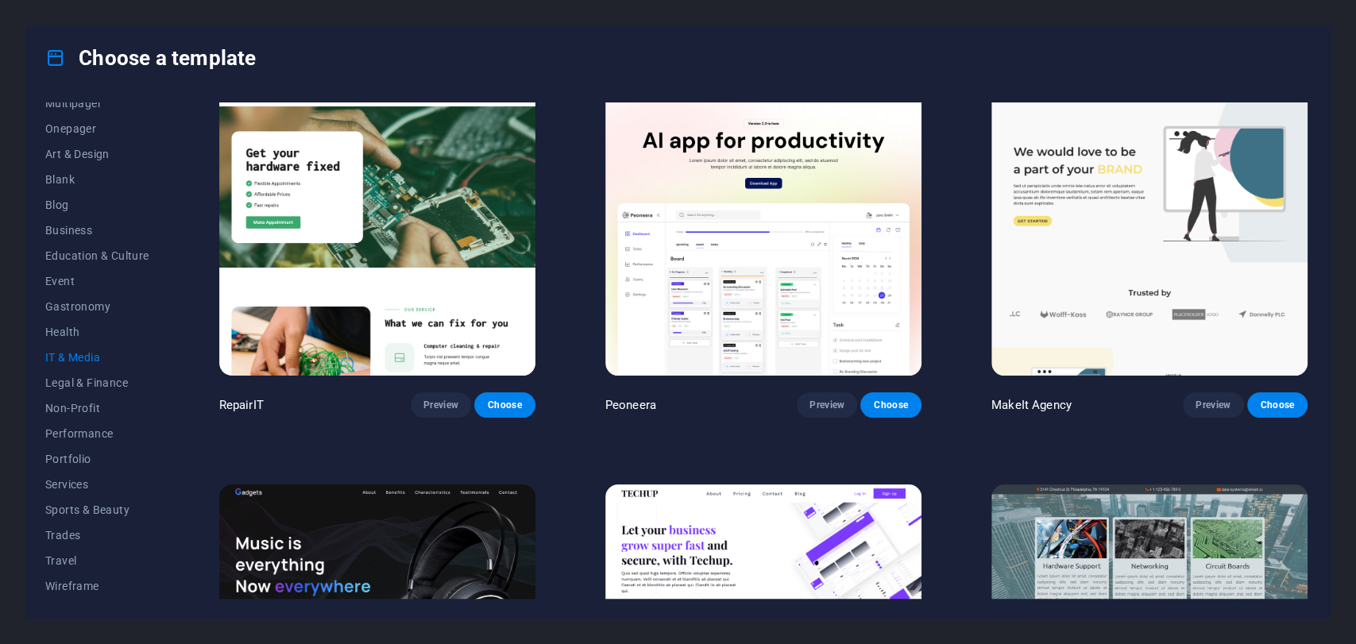
scroll to position [0, 0]
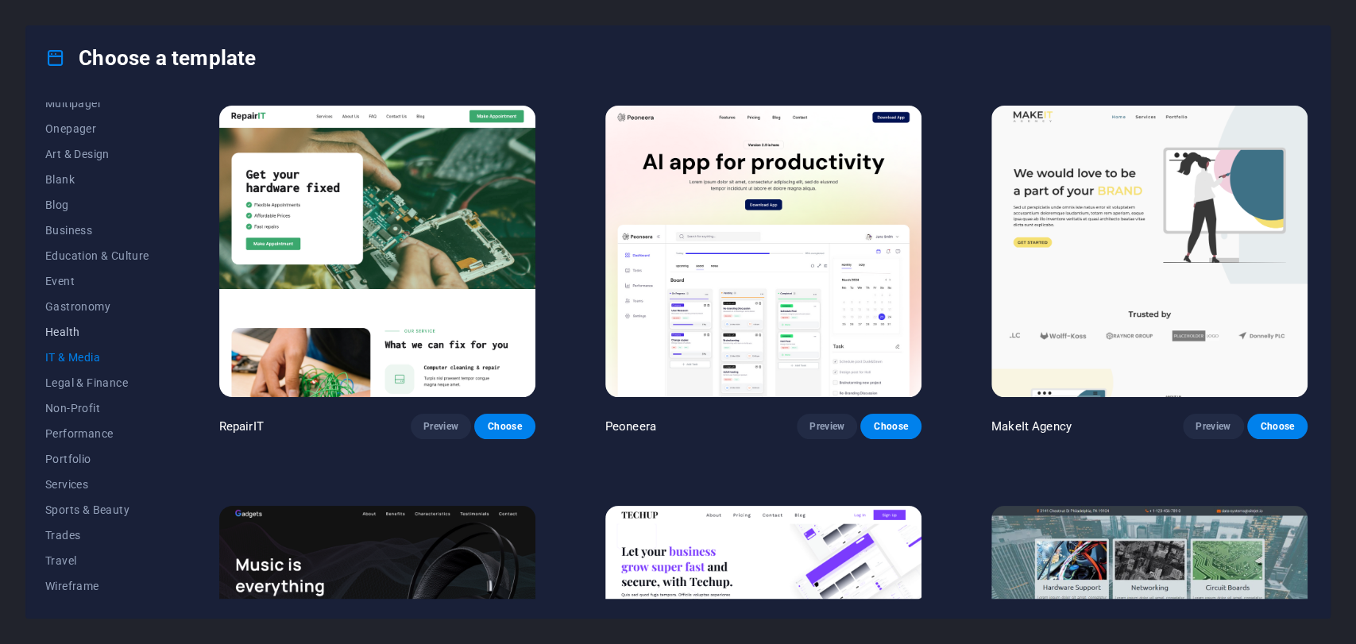
click at [71, 336] on span "Health" at bounding box center [97, 332] width 104 height 13
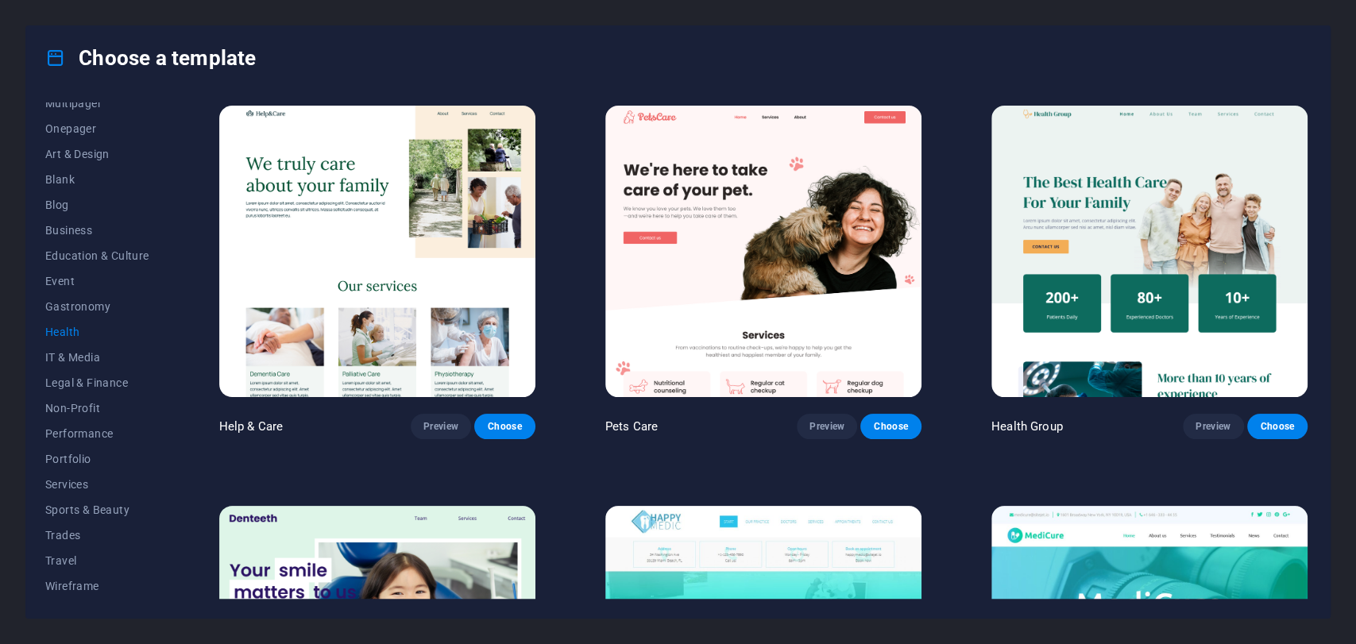
click at [91, 320] on button "Health" at bounding box center [97, 331] width 104 height 25
click at [91, 310] on span "Gastronomy" at bounding box center [97, 306] width 104 height 13
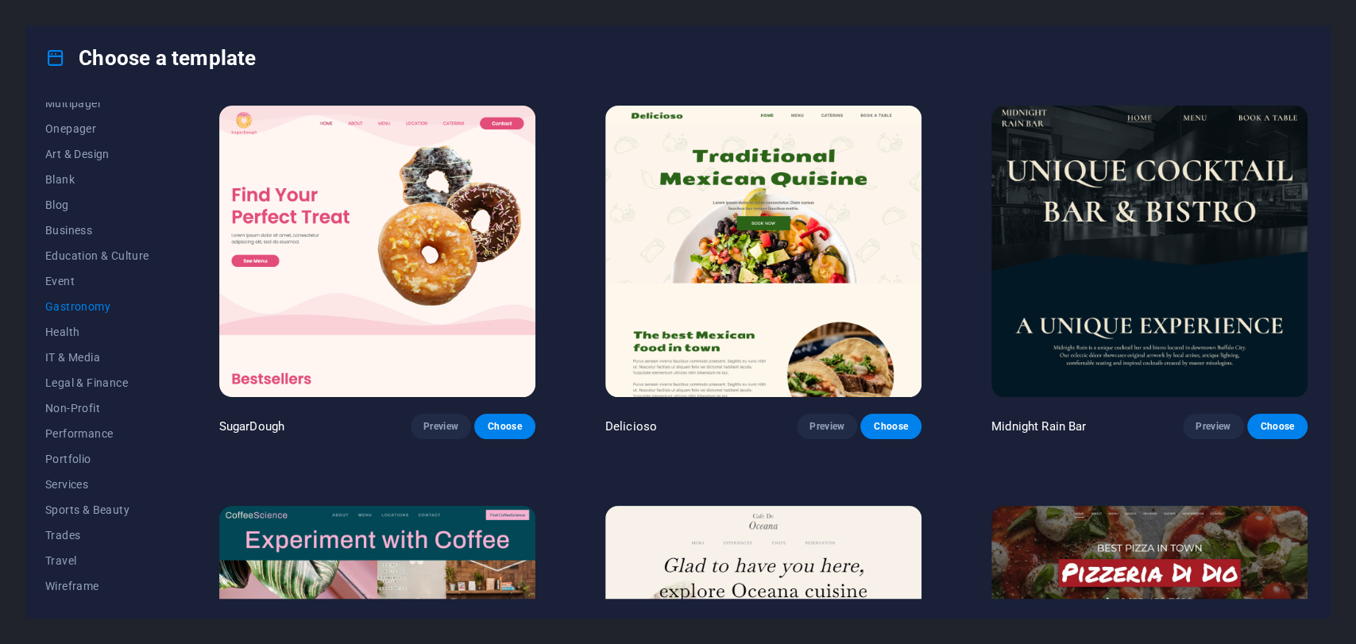
click at [95, 296] on button "Gastronomy" at bounding box center [97, 306] width 104 height 25
click at [115, 275] on span "Event" at bounding box center [97, 281] width 104 height 13
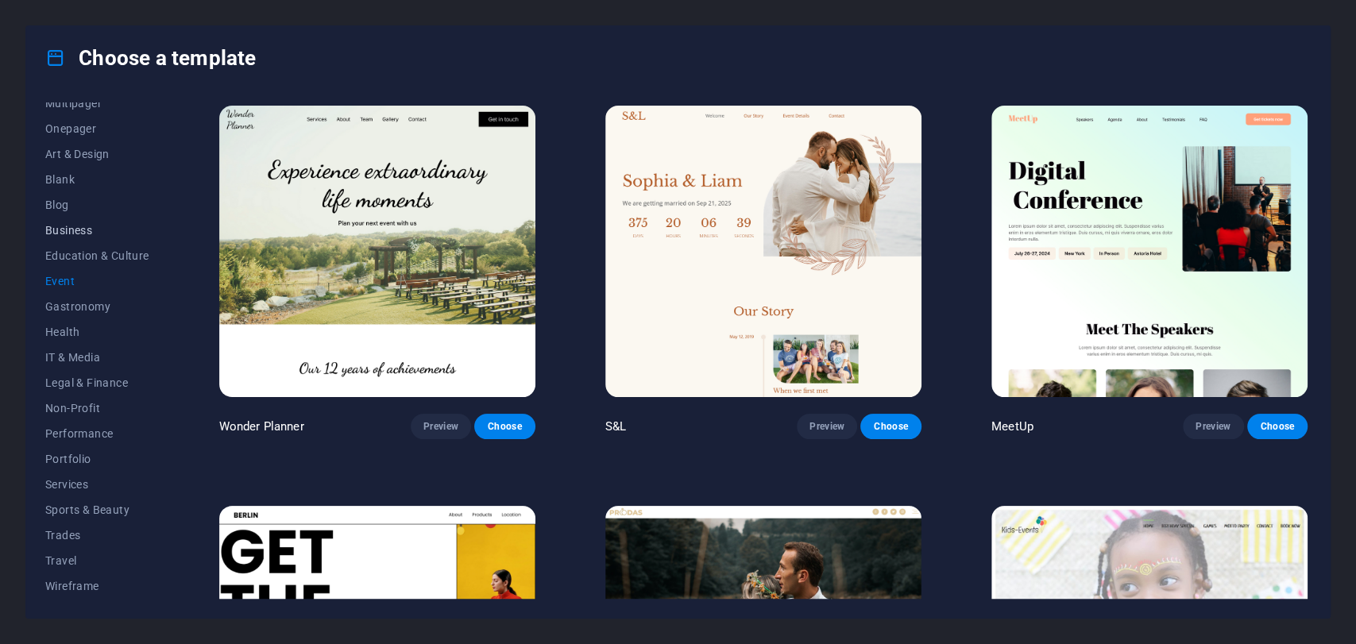
click at [125, 234] on span "Business" at bounding box center [97, 230] width 104 height 13
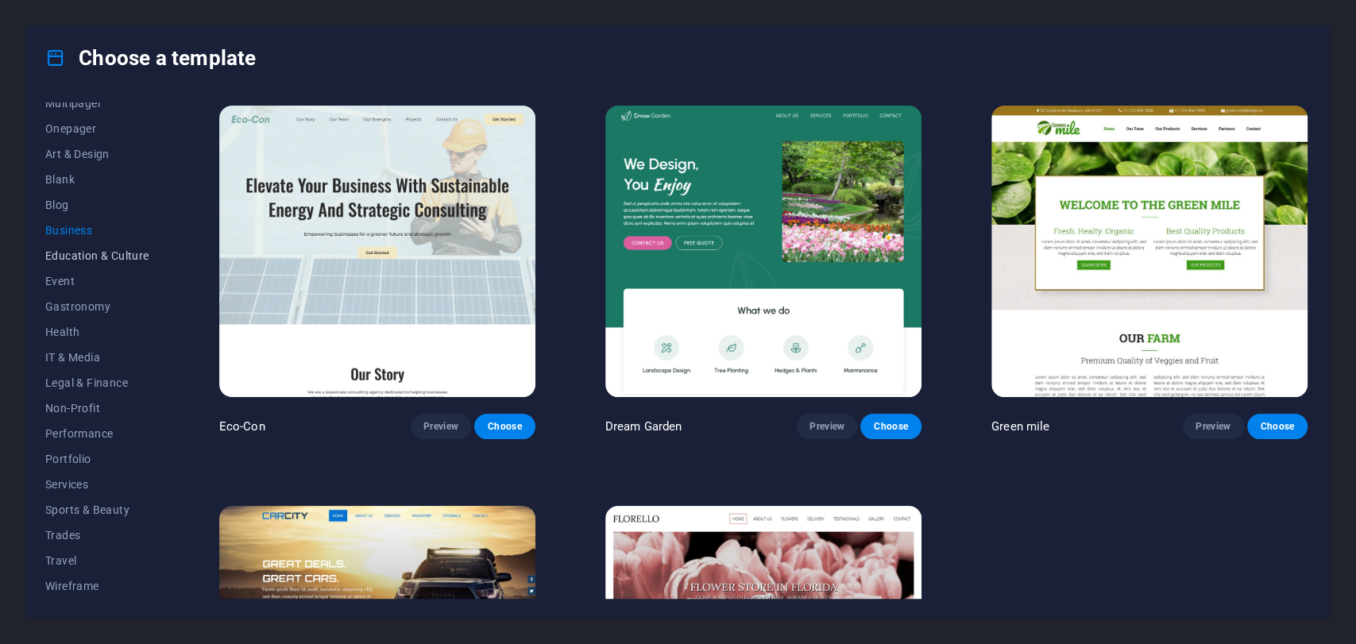
click at [108, 249] on span "Education & Culture" at bounding box center [97, 255] width 104 height 13
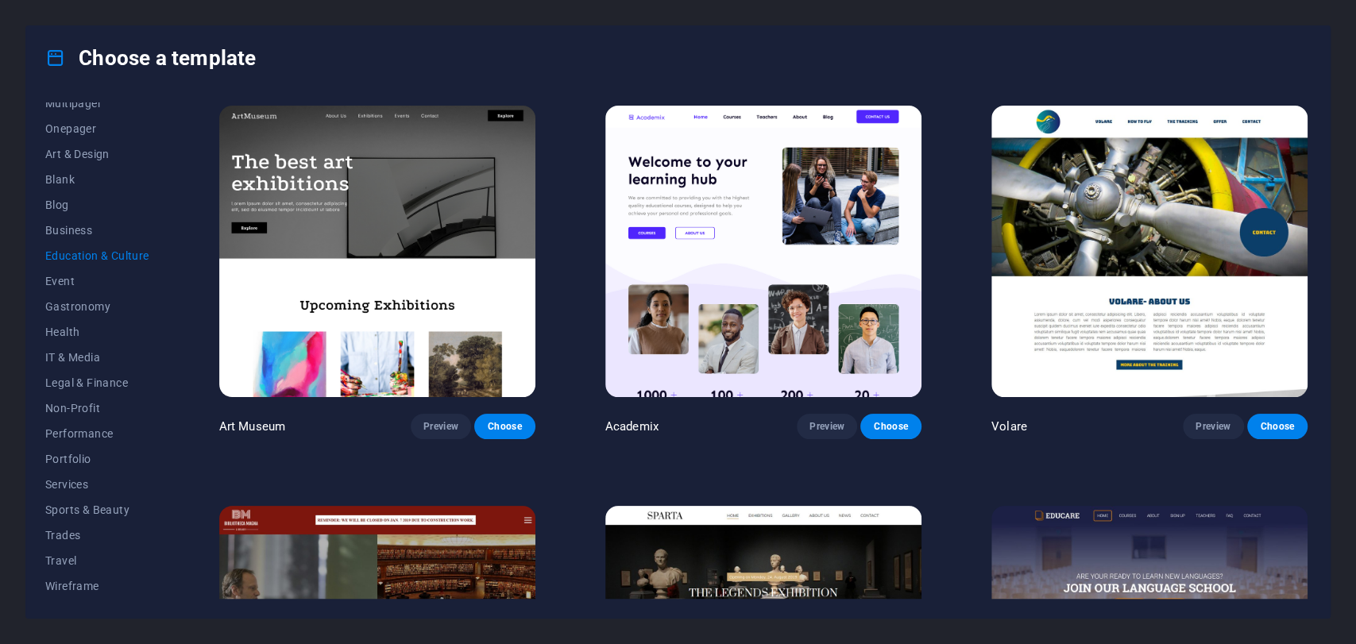
click at [108, 243] on button "Education & Culture" at bounding box center [97, 255] width 104 height 25
click at [119, 236] on span "Business" at bounding box center [97, 230] width 104 height 13
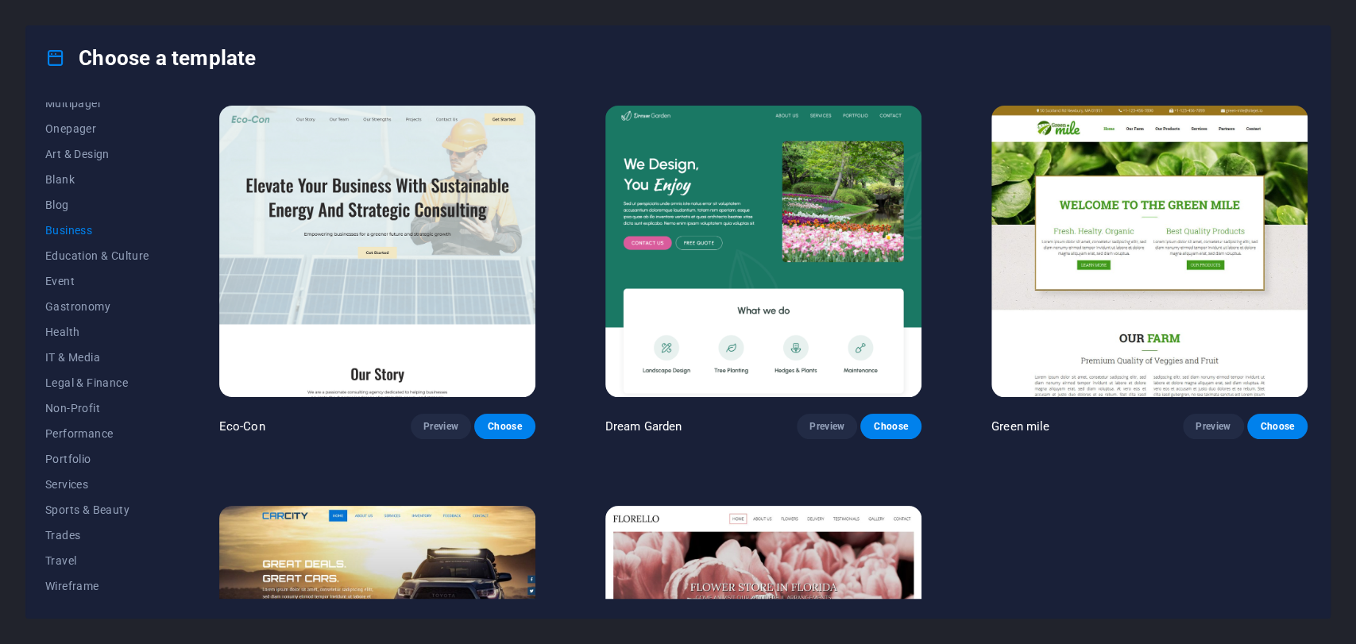
scroll to position [236, 0]
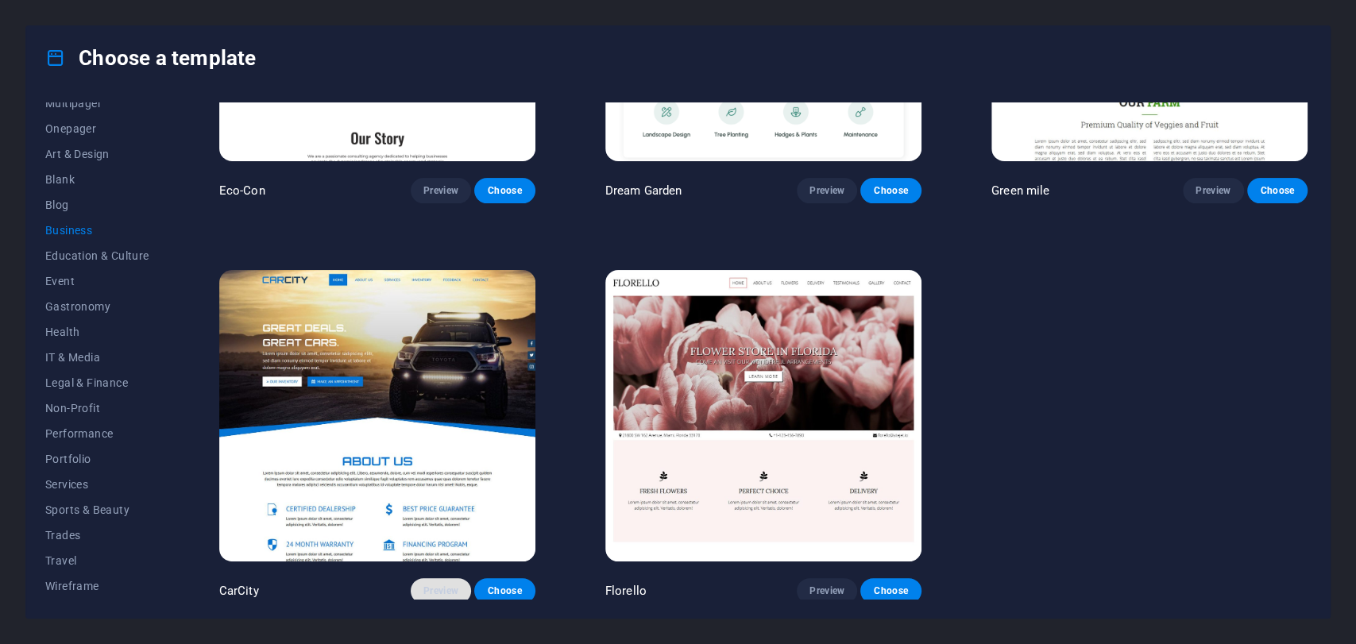
click at [464, 579] on button "Preview" at bounding box center [441, 590] width 60 height 25
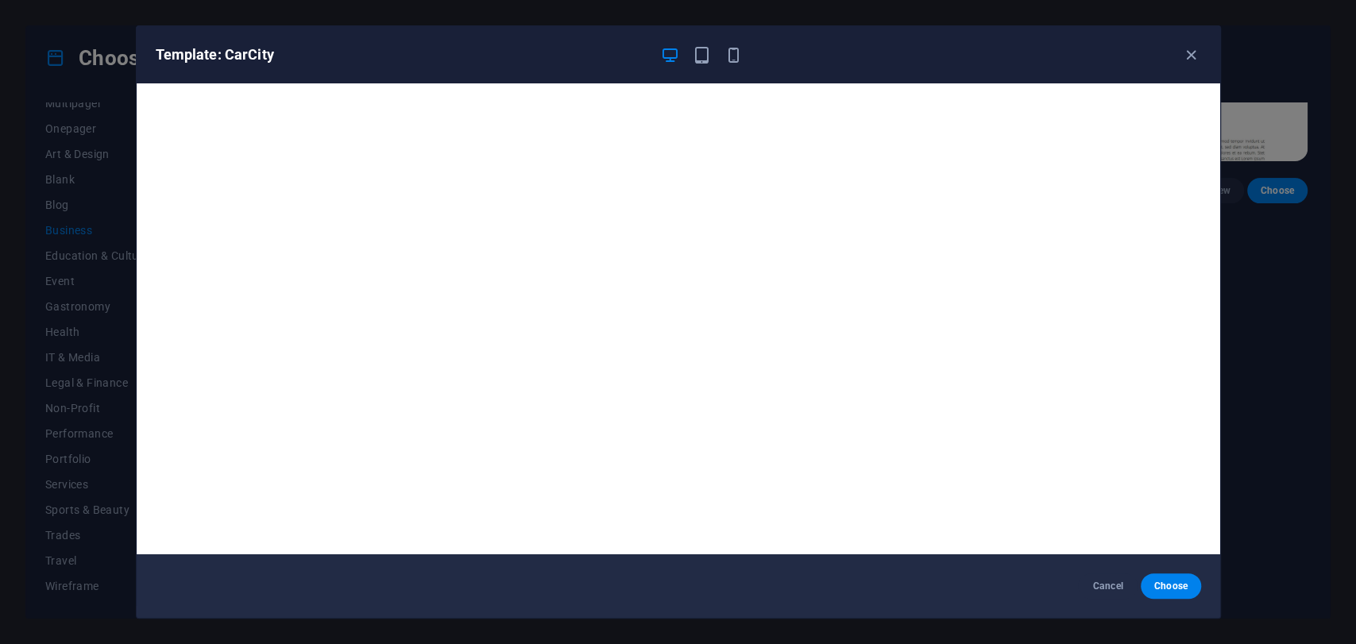
scroll to position [3, 0]
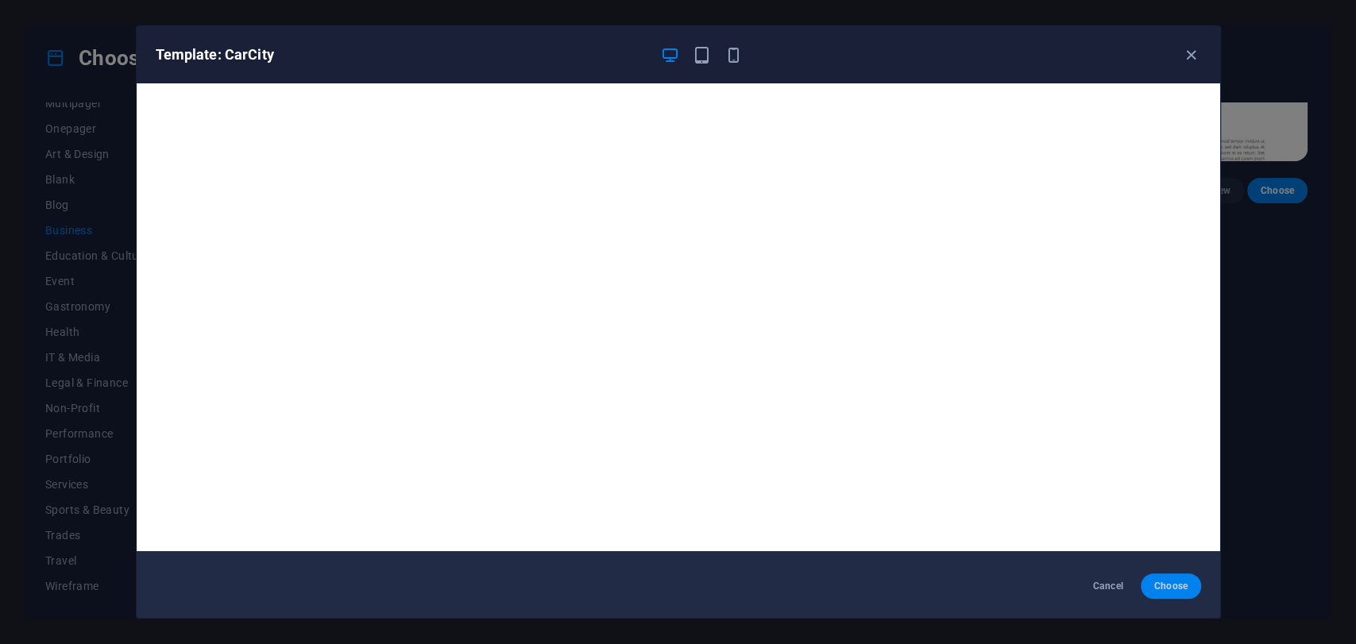
click at [1169, 579] on button "Choose" at bounding box center [1171, 586] width 60 height 25
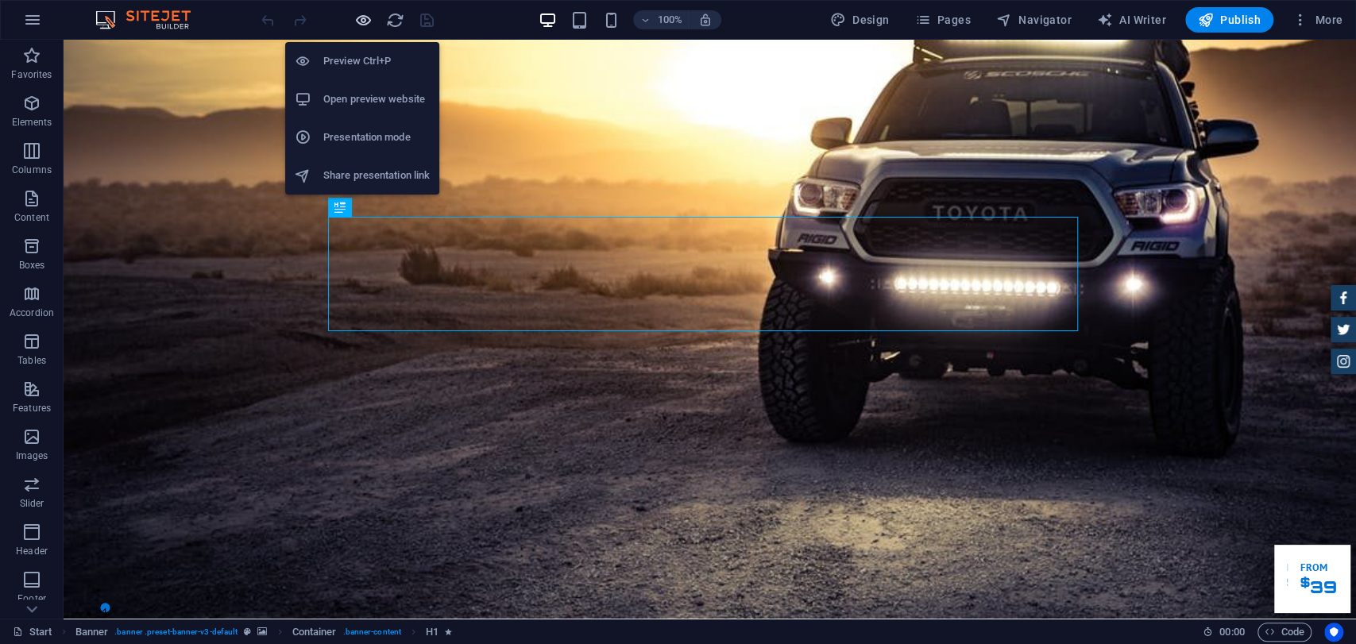
click at [354, 14] on icon "button" at bounding box center [363, 20] width 18 height 18
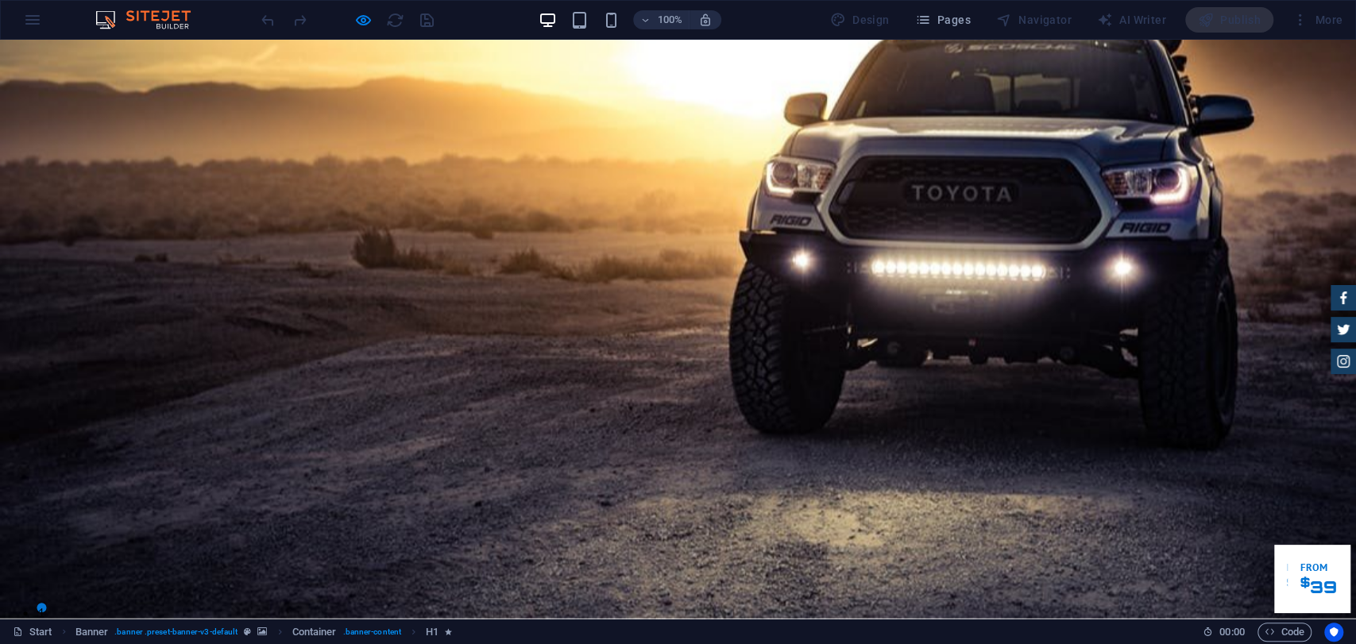
click at [421, 632] on img at bounding box center [390, 644] width 175 height 25
click at [375, 18] on div at bounding box center [347, 19] width 178 height 25
click at [343, 18] on div at bounding box center [347, 19] width 178 height 25
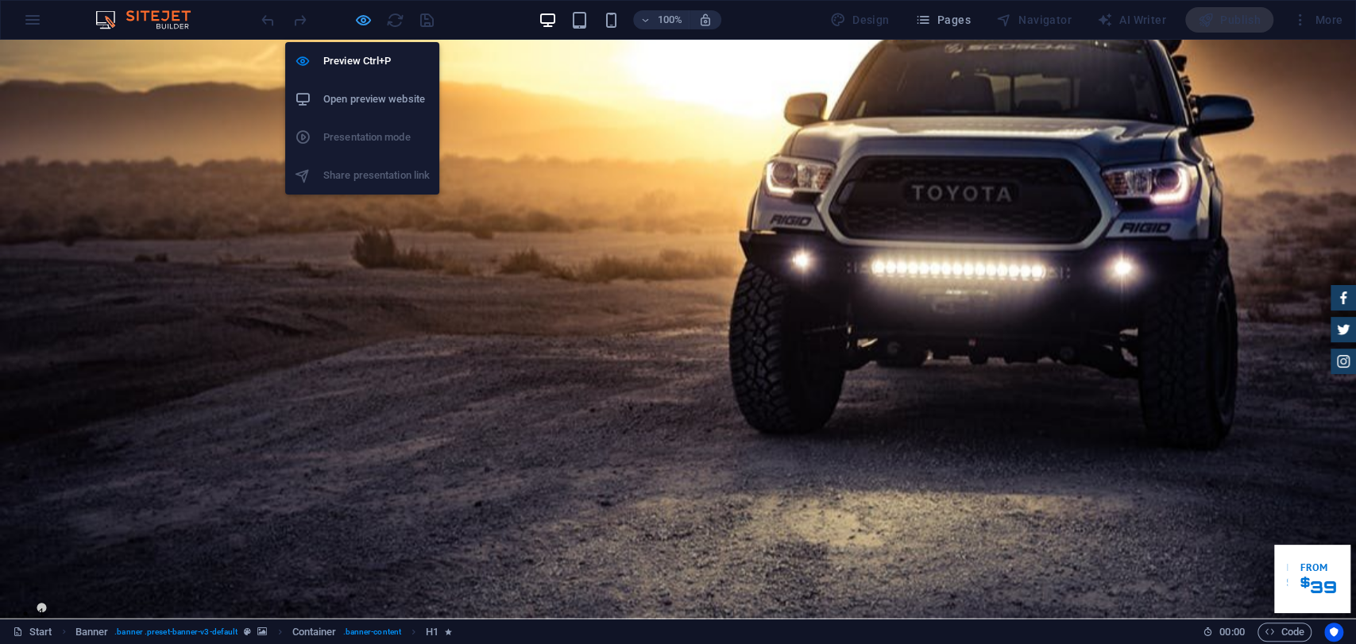
click at [362, 17] on icon "button" at bounding box center [363, 20] width 18 height 18
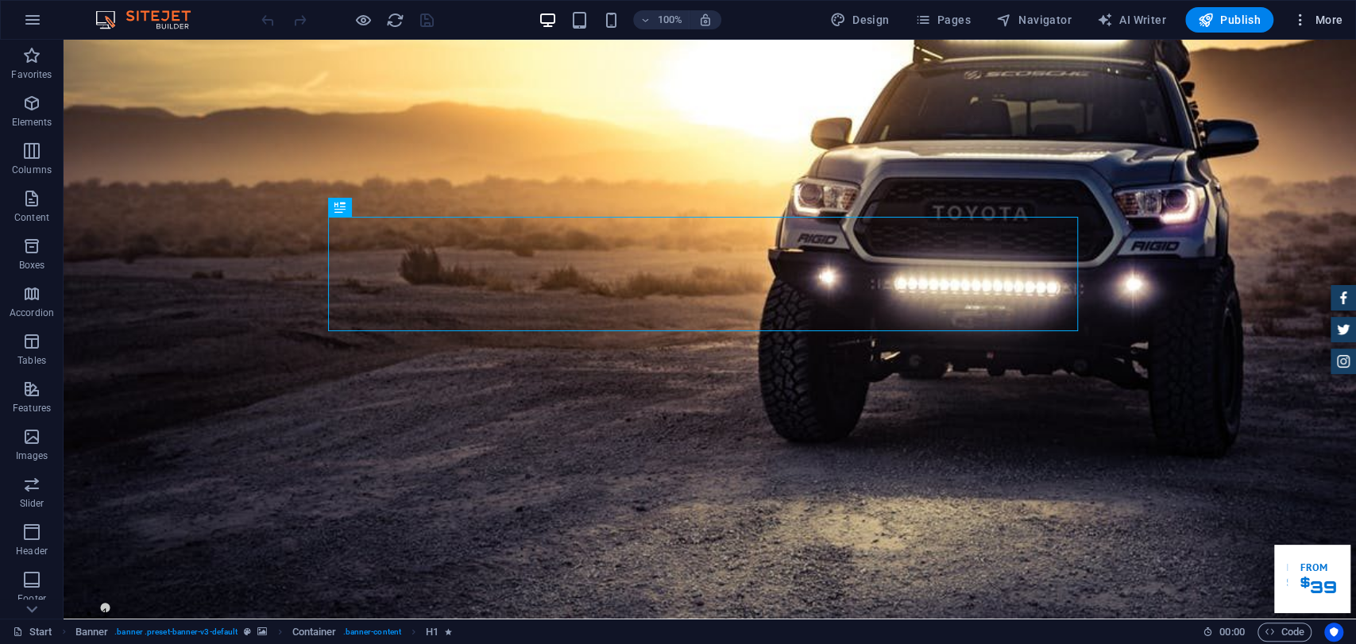
click at [1315, 12] on span "More" at bounding box center [1318, 20] width 50 height 16
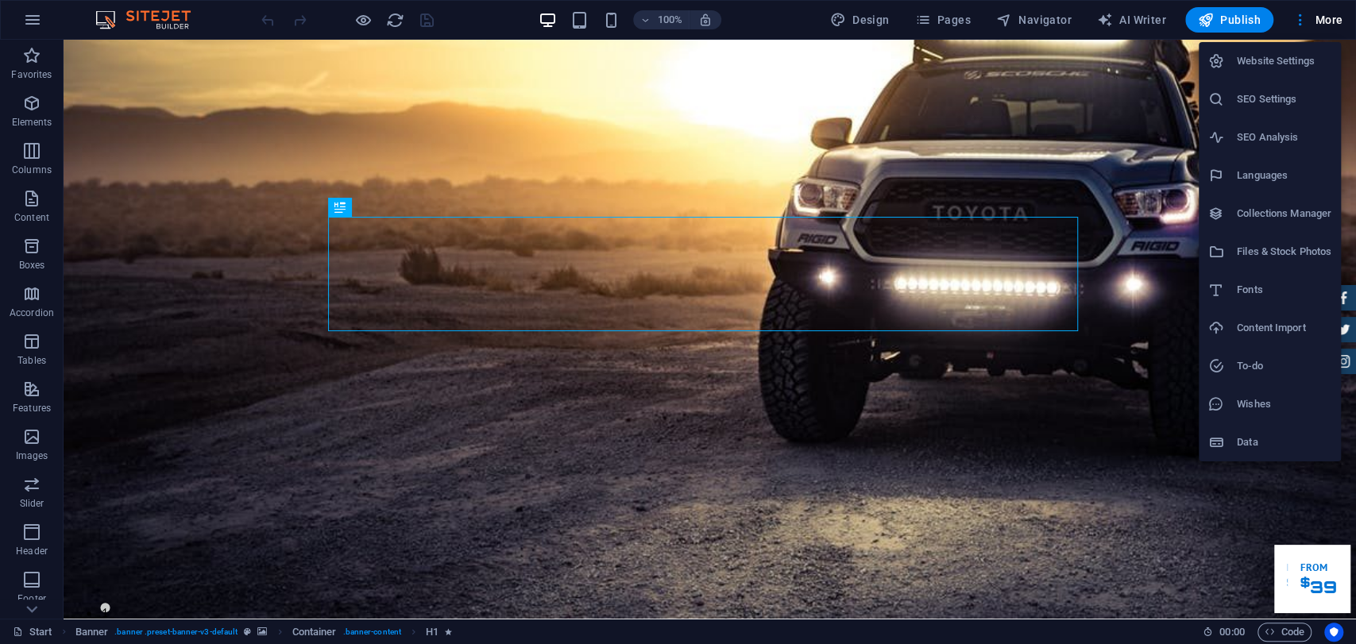
click at [1269, 57] on h6 "Website Settings" at bounding box center [1284, 61] width 95 height 19
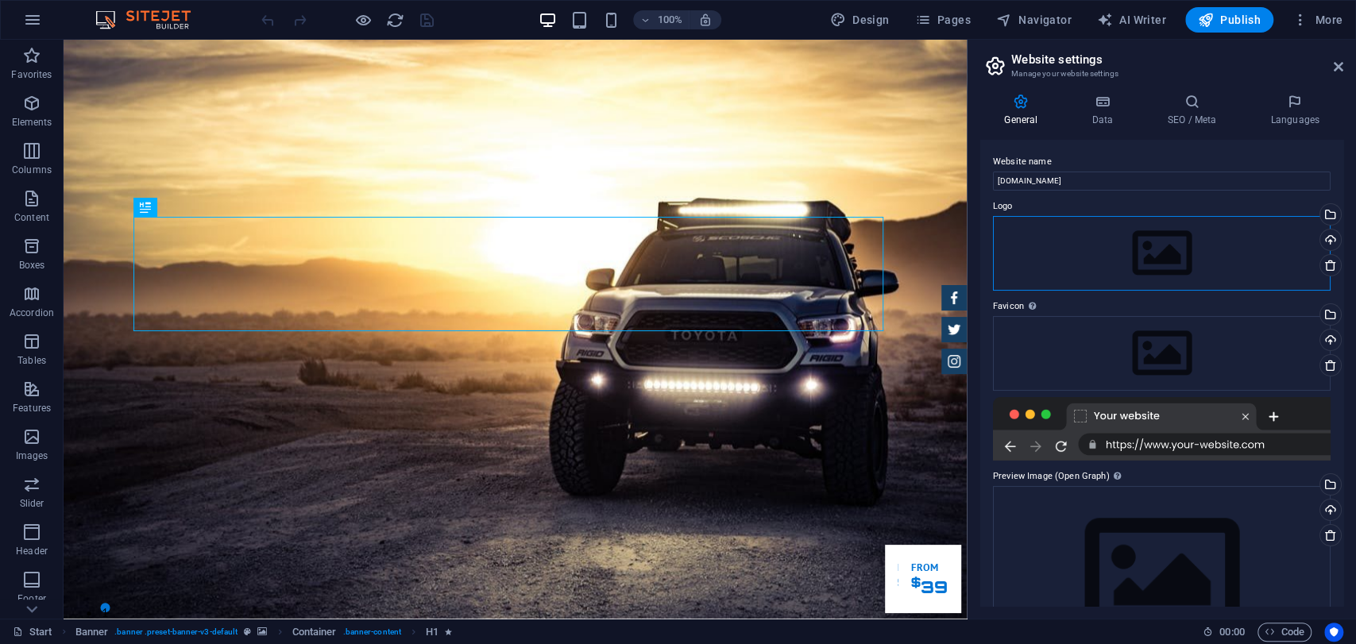
click at [1124, 255] on div "Drag files here, click to choose files or select files from Files or our free s…" at bounding box center [1162, 253] width 338 height 75
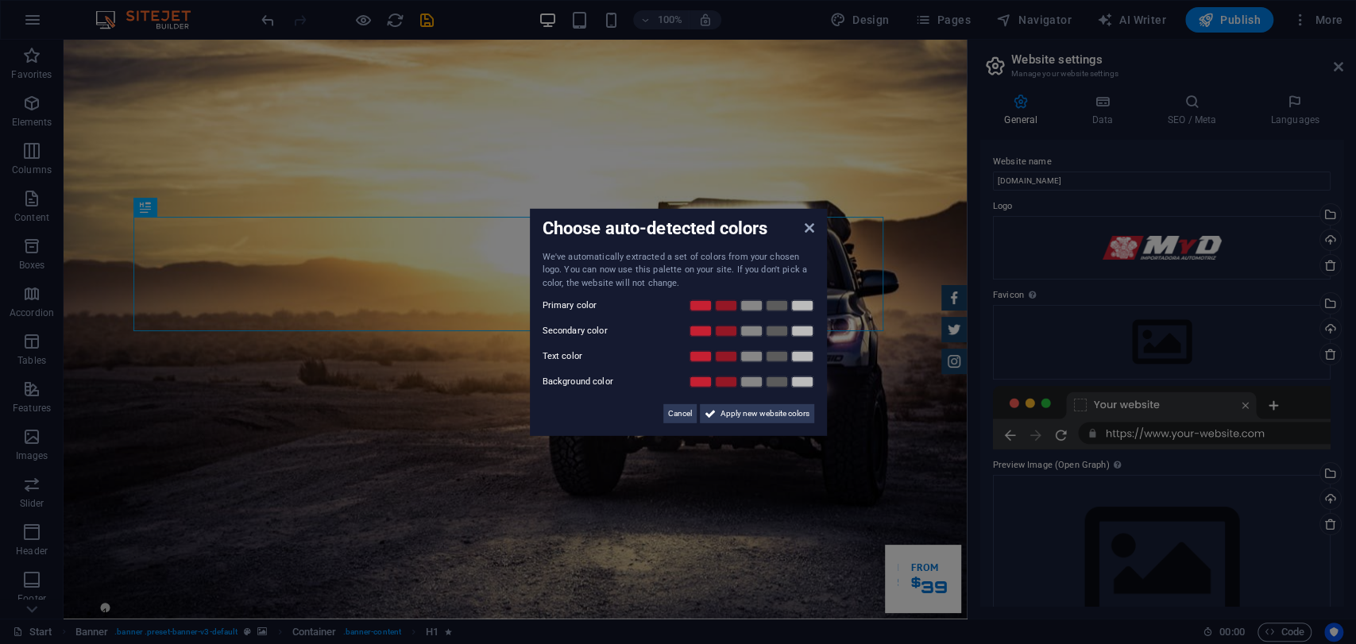
click at [737, 337] on div at bounding box center [750, 331] width 127 height 16
drag, startPoint x: 731, startPoint y: 319, endPoint x: 727, endPoint y: 330, distance: 11.1
click at [731, 323] on div "We've automatically extracted a set of colors from your chosen logo. You can no…" at bounding box center [679, 336] width 272 height 173
click at [724, 333] on link at bounding box center [726, 331] width 24 height 13
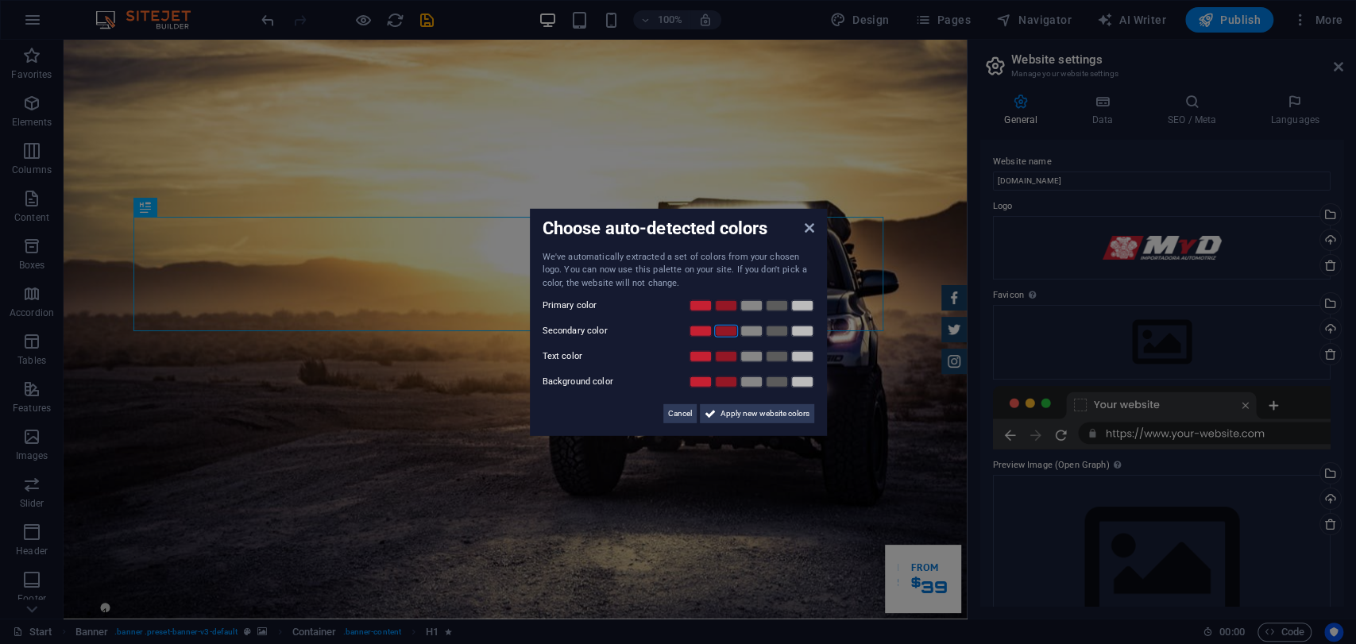
click at [724, 333] on link at bounding box center [726, 331] width 24 height 13
click at [697, 315] on div "We've automatically extracted a set of colors from your chosen logo. You can no…" at bounding box center [679, 336] width 272 height 173
click at [701, 309] on link at bounding box center [701, 306] width 24 height 13
click at [753, 351] on link at bounding box center [752, 356] width 24 height 13
click at [776, 362] on link at bounding box center [777, 356] width 24 height 13
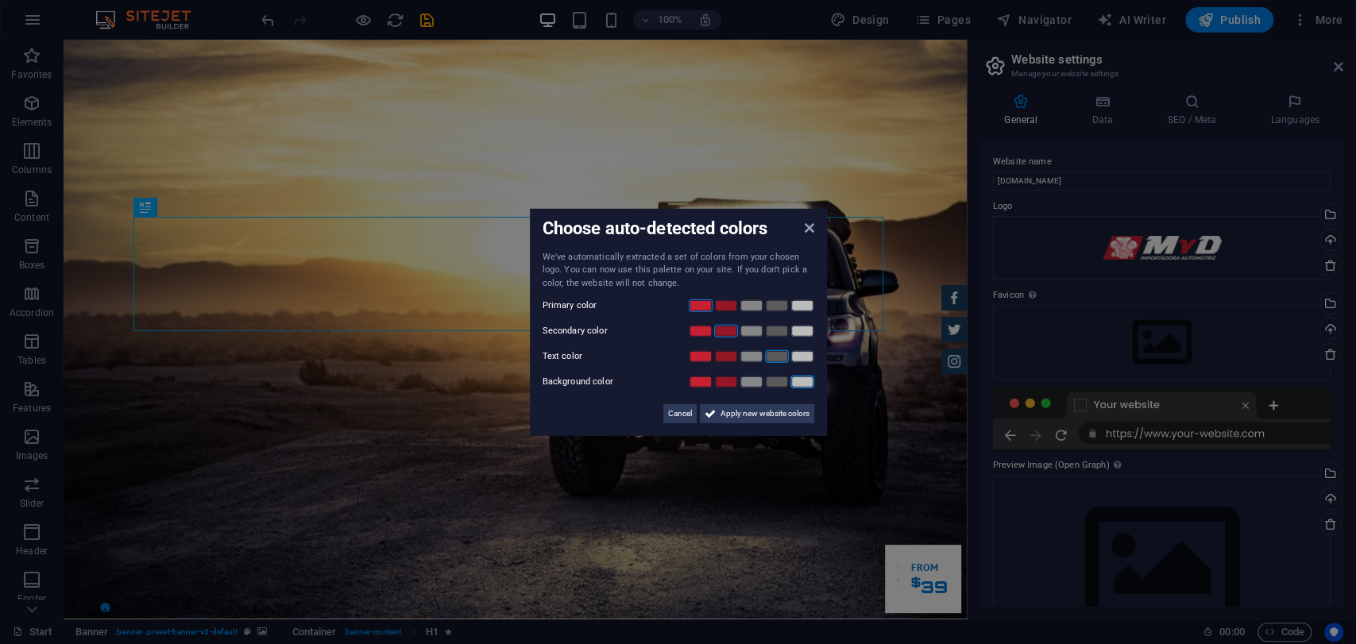
click at [799, 381] on link at bounding box center [802, 382] width 24 height 13
click at [782, 416] on span "Apply new website colors" at bounding box center [765, 413] width 89 height 19
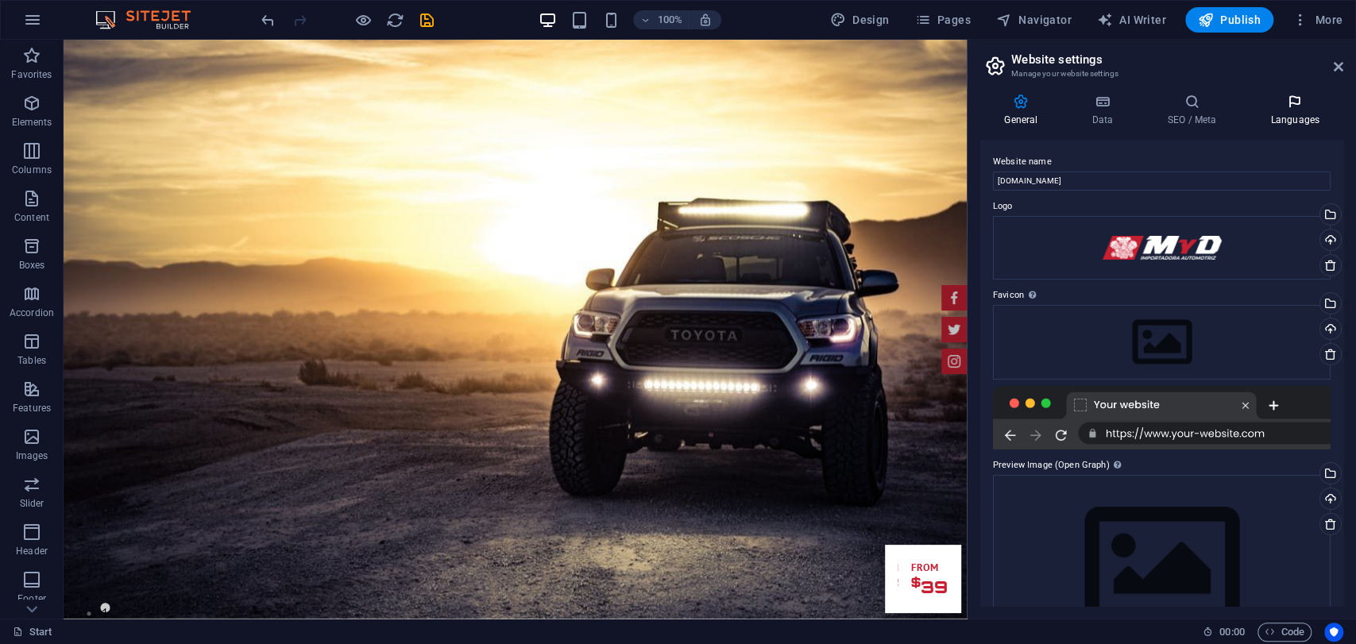
click at [1279, 106] on icon at bounding box center [1294, 102] width 97 height 16
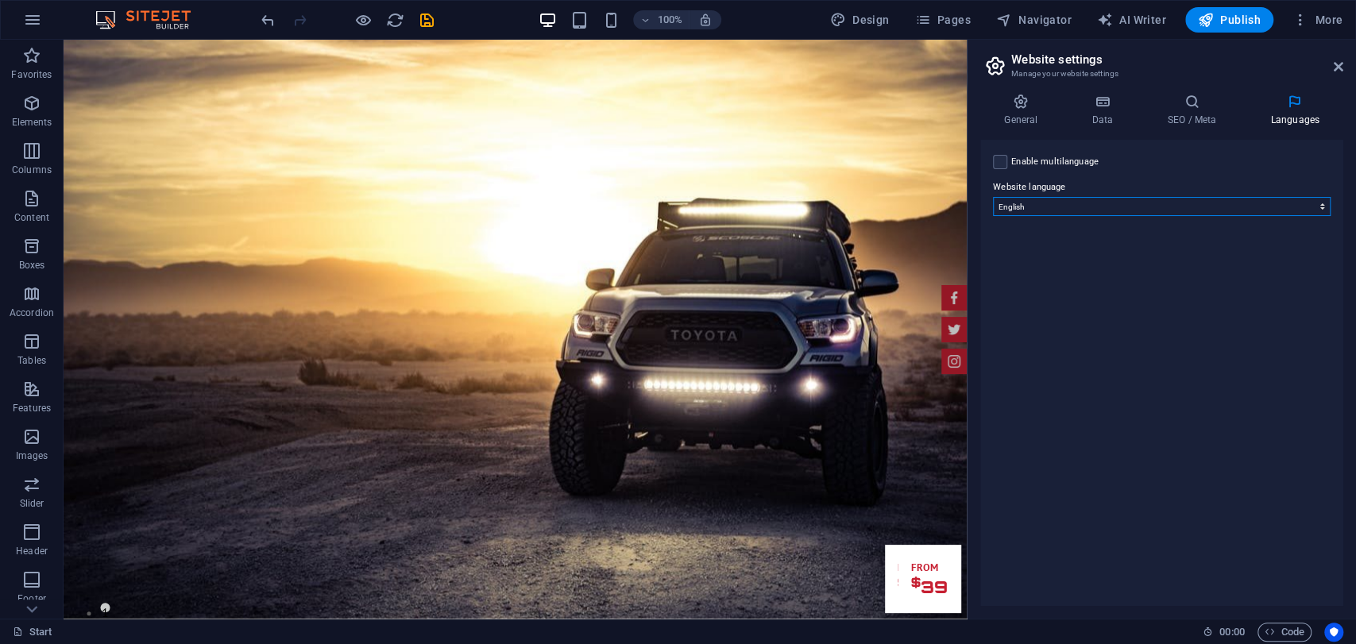
click at [1018, 201] on select "Abkhazian Afar Afrikaans Akan Albanian Amharic Arabic Aragonese Armenian Assame…" at bounding box center [1162, 206] width 338 height 19
select select "148"
click at [993, 197] on select "Abkhazian Afar Afrikaans Akan Albanian Amharic Arabic Aragonese Armenian Assame…" at bounding box center [1162, 206] width 338 height 19
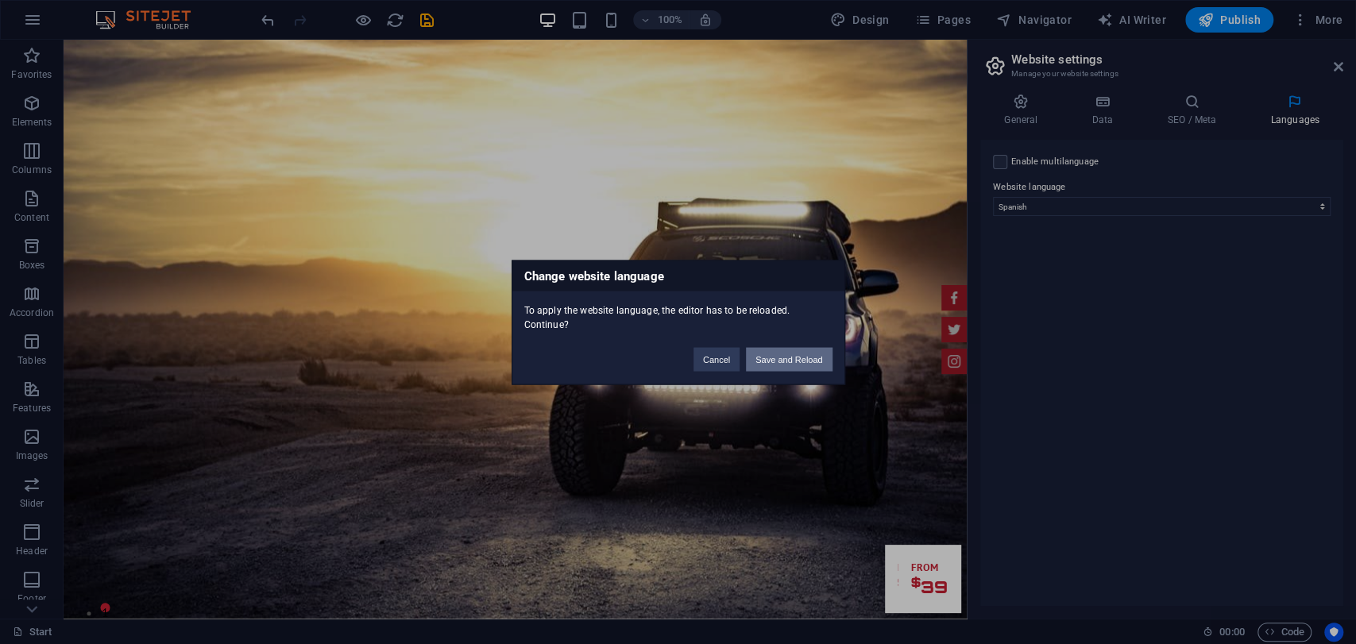
click at [795, 364] on button "Save and Reload" at bounding box center [789, 359] width 86 height 24
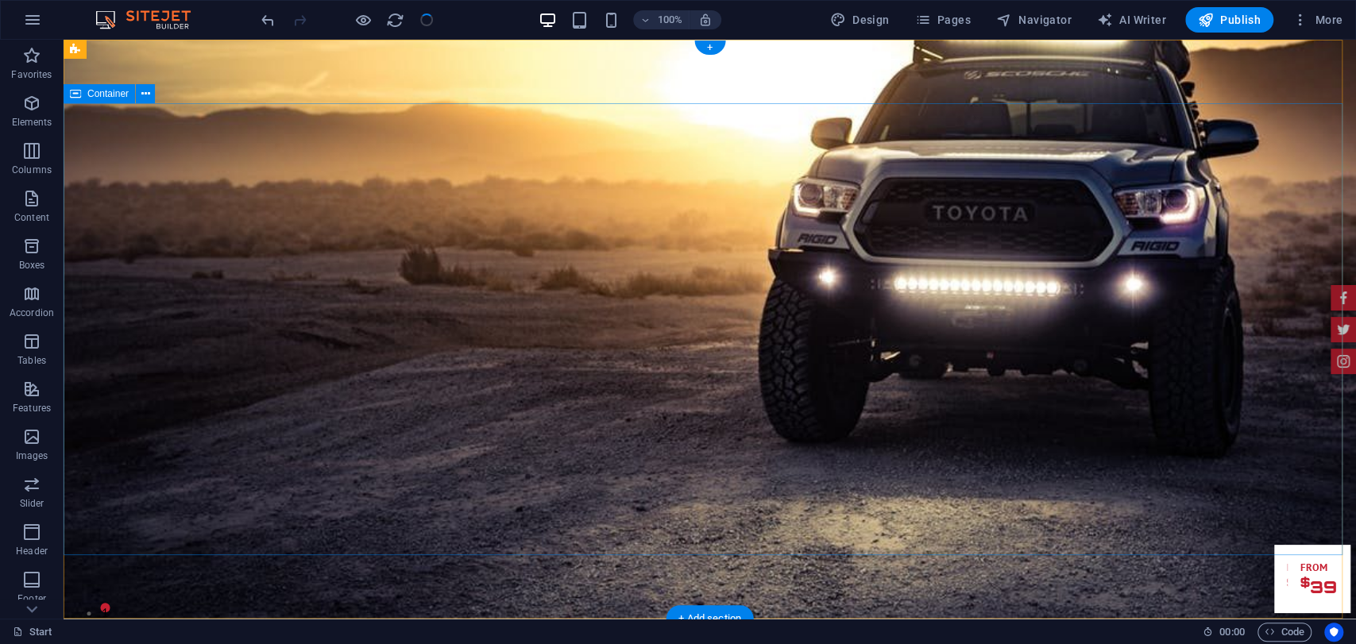
checkbox input "false"
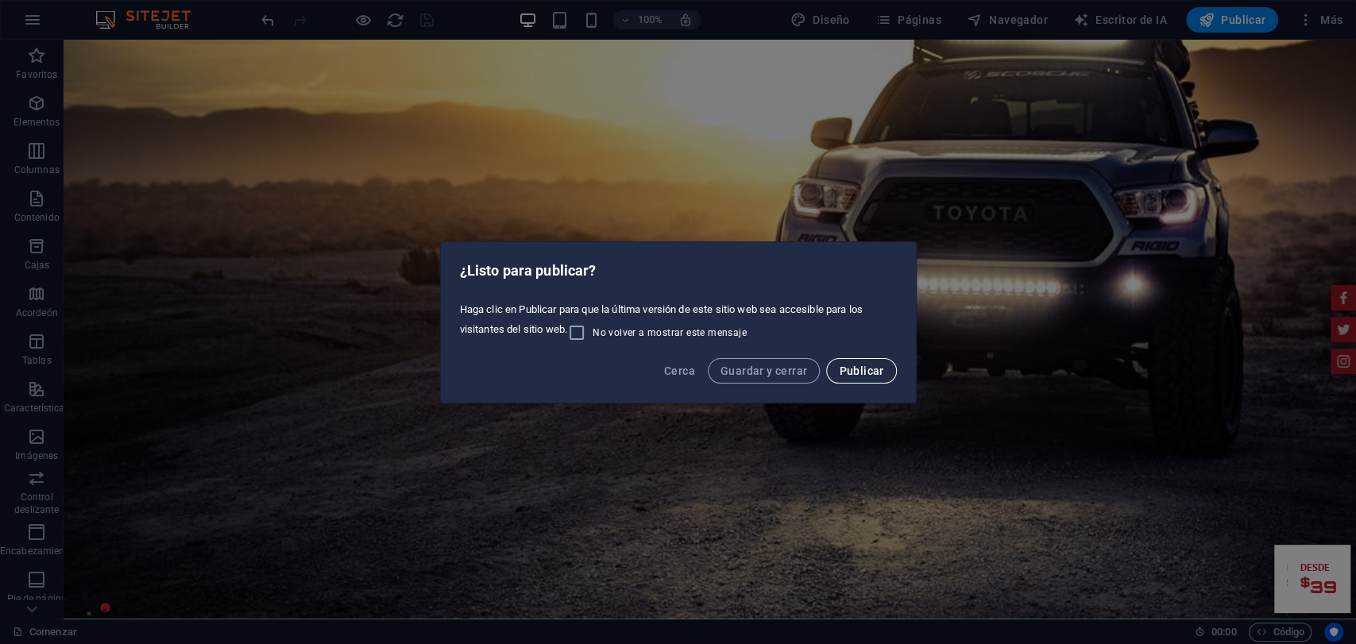
drag, startPoint x: 780, startPoint y: 361, endPoint x: 856, endPoint y: 374, distance: 76.5
click at [856, 374] on div "Cerca Guardar y cerrar Publicar" at bounding box center [678, 376] width 475 height 54
click at [856, 374] on font "Publicar" at bounding box center [861, 371] width 44 height 13
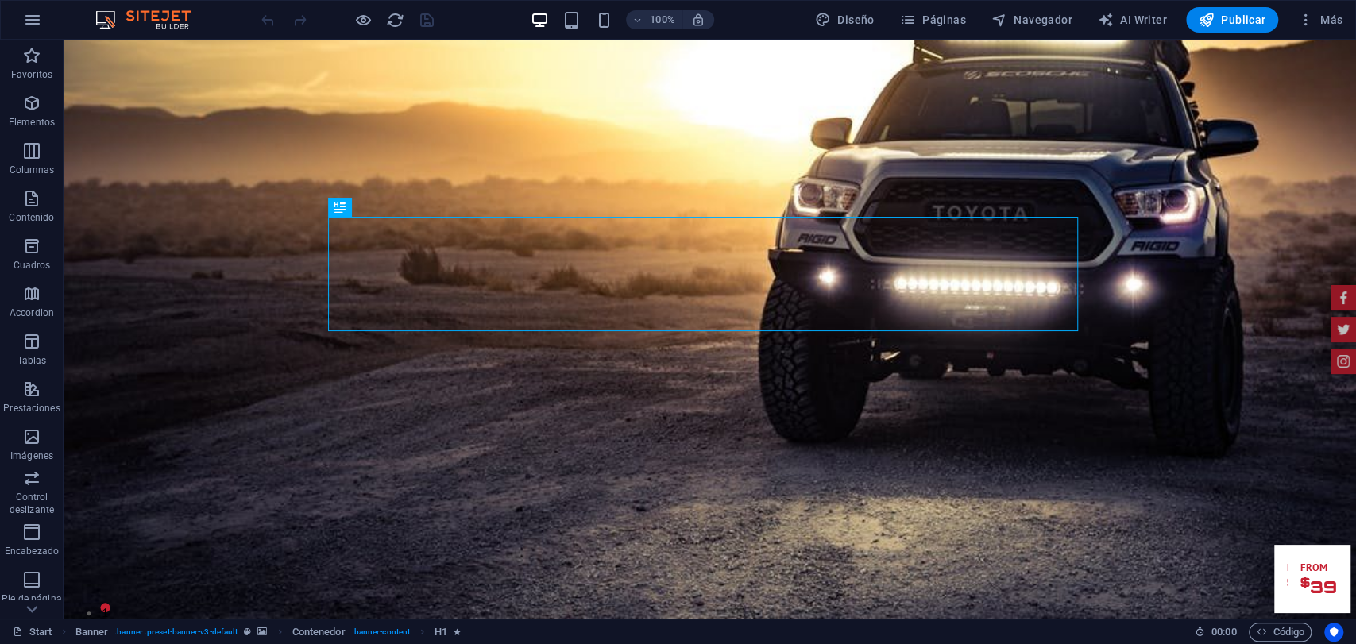
click at [1304, 4] on div "100% Diseño Páginas Navegador AI Writer Publicar Más" at bounding box center [678, 20] width 1355 height 38
click at [1293, 25] on button "Más" at bounding box center [1320, 19] width 58 height 25
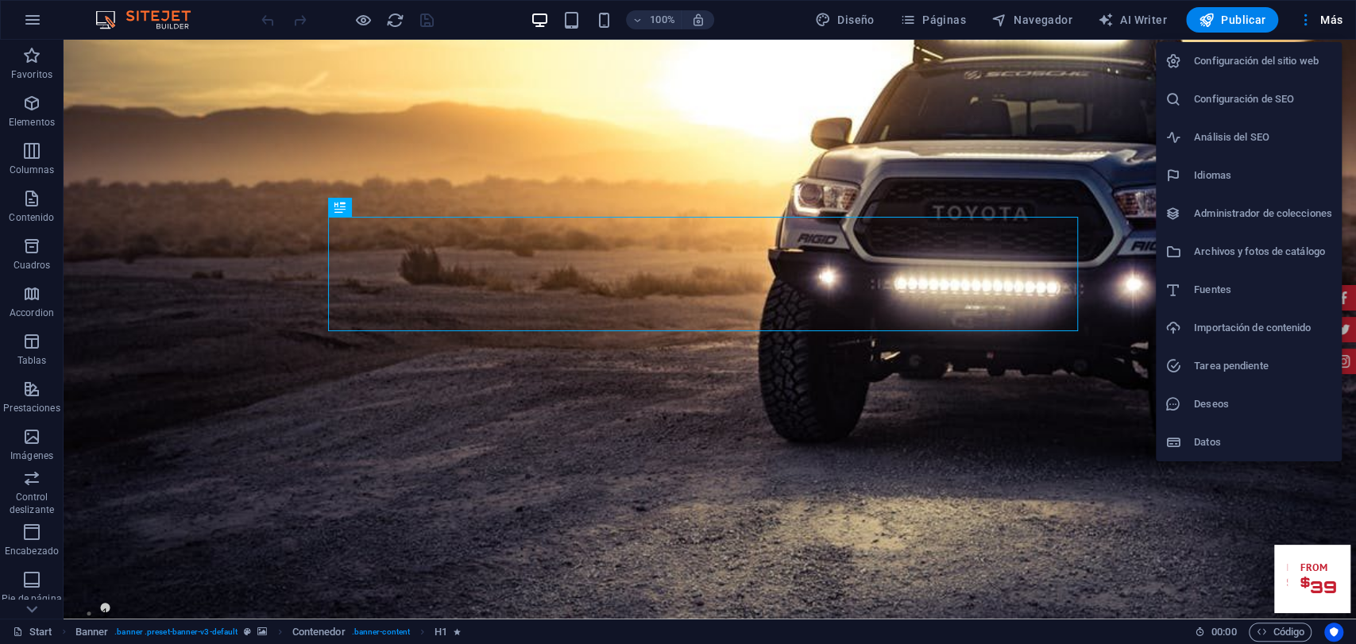
click at [1252, 307] on li "Fuentes" at bounding box center [1249, 290] width 186 height 38
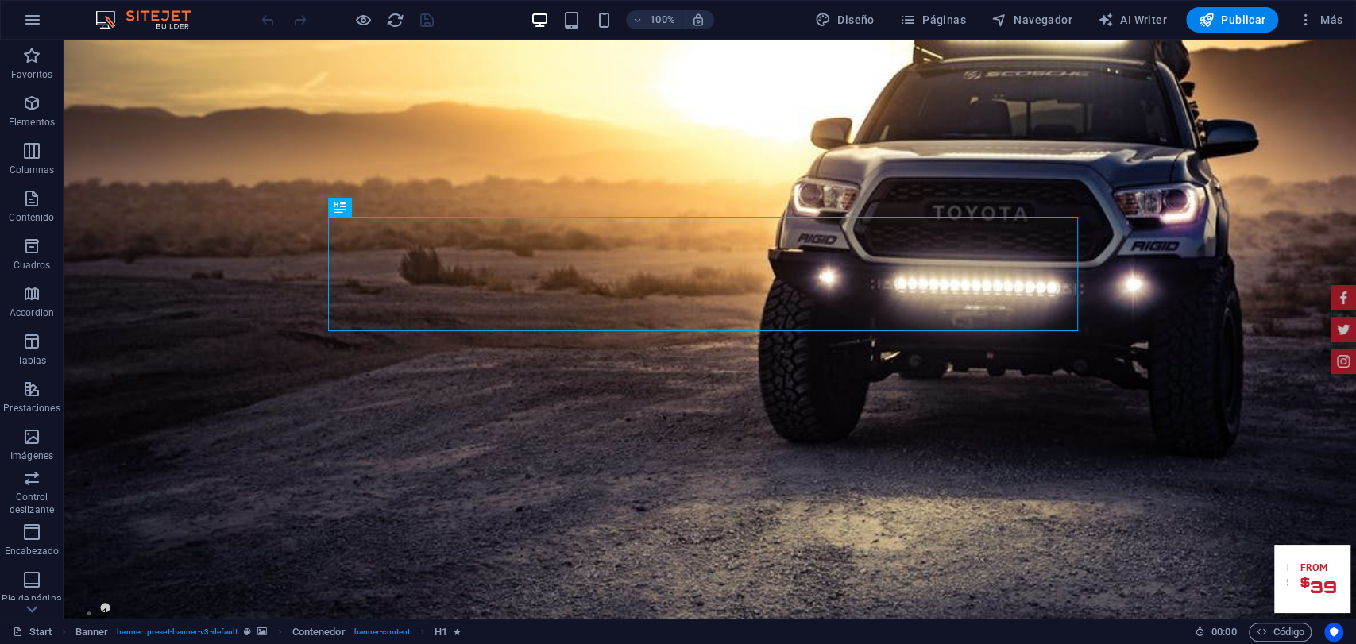
select select "popularity"
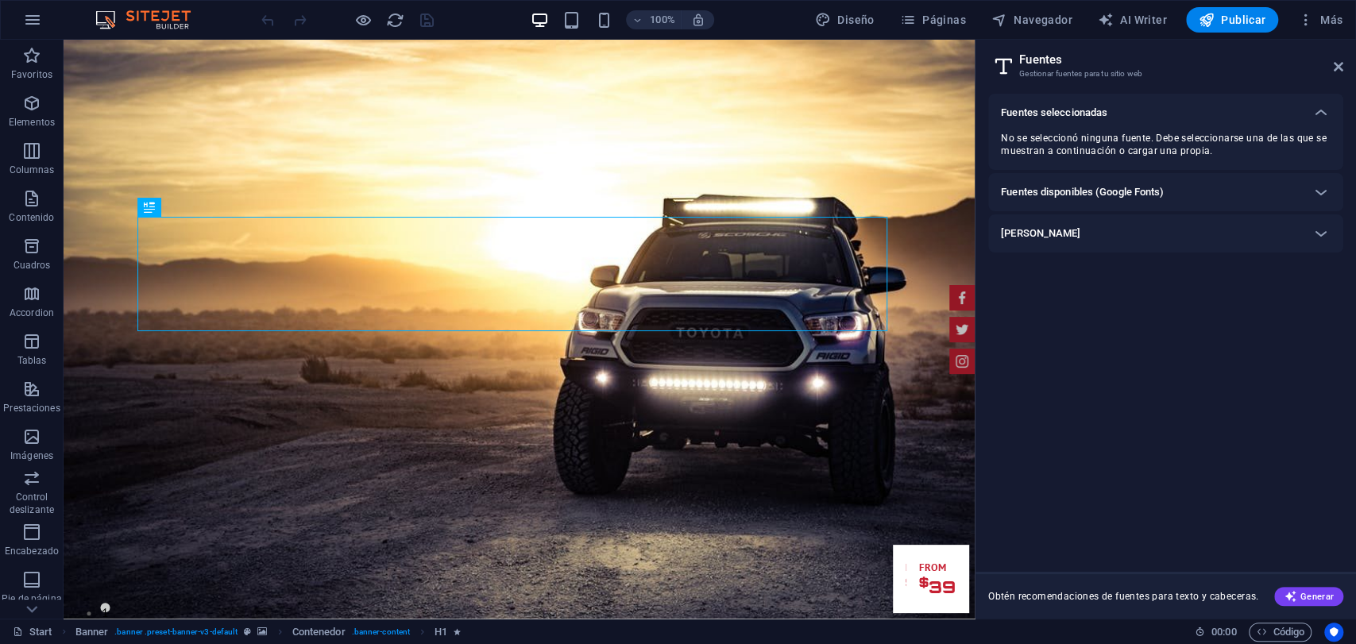
click at [1177, 211] on div "Fuentes disponibles (Google Fonts)" at bounding box center [1165, 192] width 355 height 38
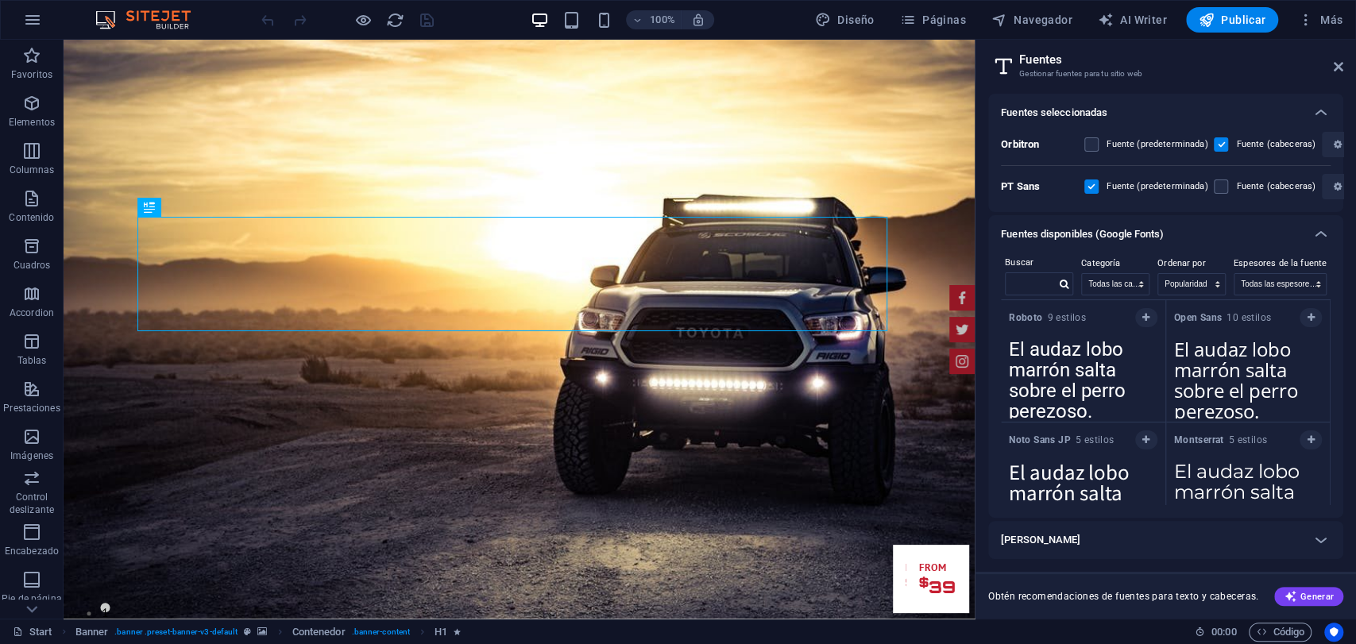
click at [1169, 228] on div "Fuentes disponibles (Google Fonts)" at bounding box center [1151, 234] width 301 height 19
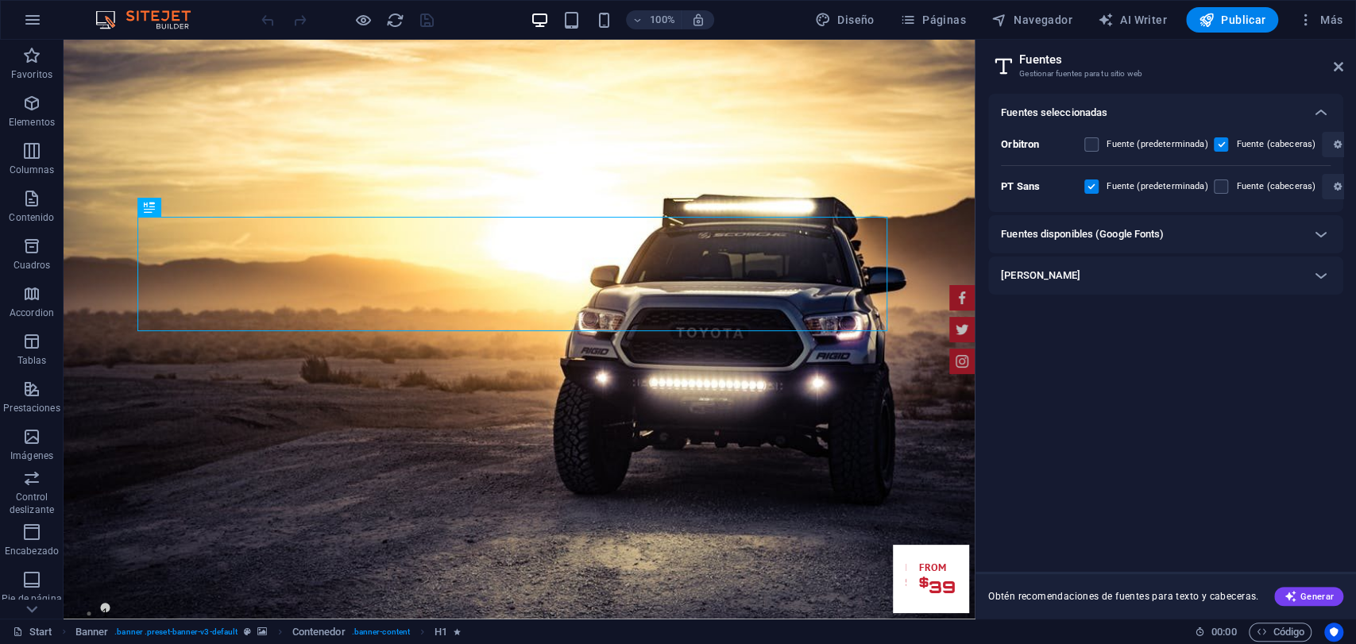
click at [1169, 228] on div "Fuentes disponibles (Google Fonts)" at bounding box center [1151, 234] width 301 height 19
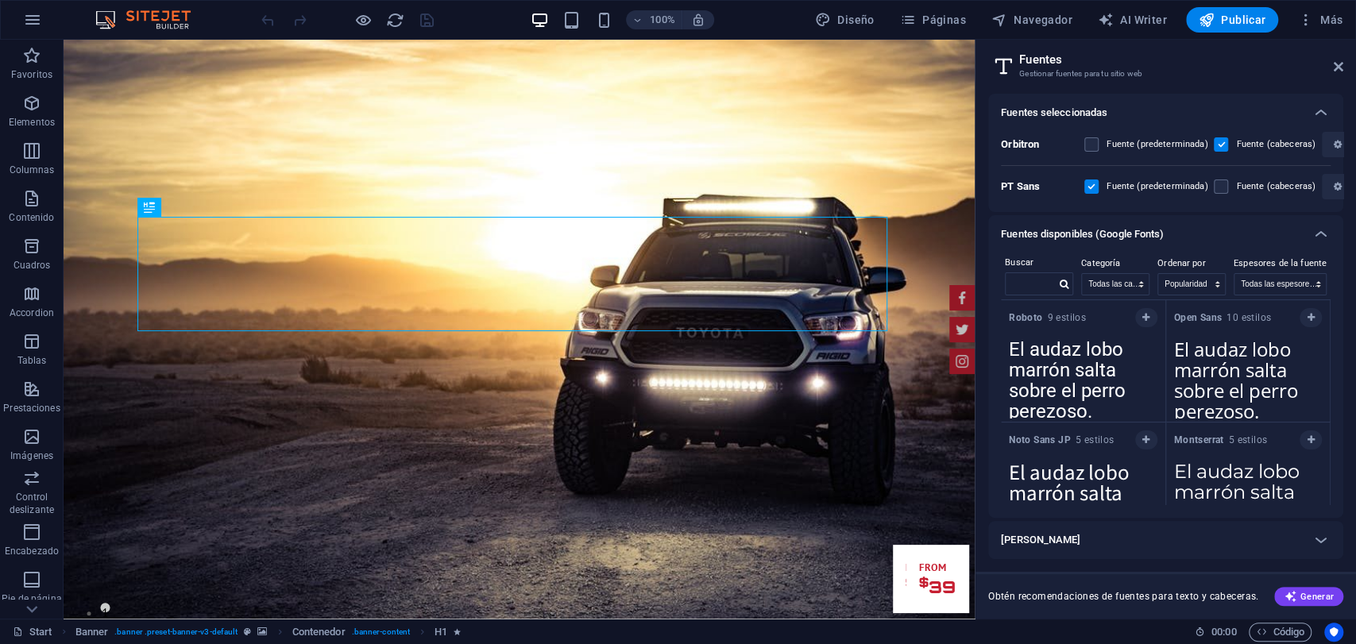
click at [1149, 241] on h6 "Fuentes disponibles (Google Fonts)" at bounding box center [1082, 234] width 163 height 19
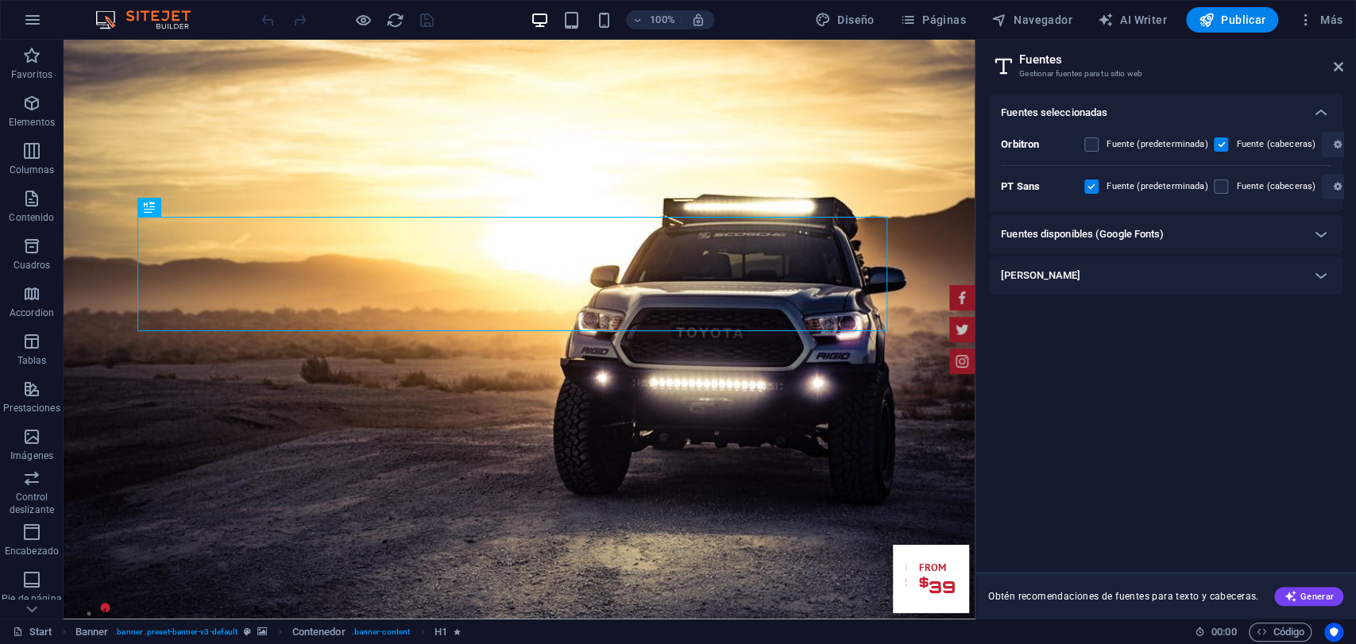
click at [1227, 283] on div "[PERSON_NAME]" at bounding box center [1151, 275] width 301 height 19
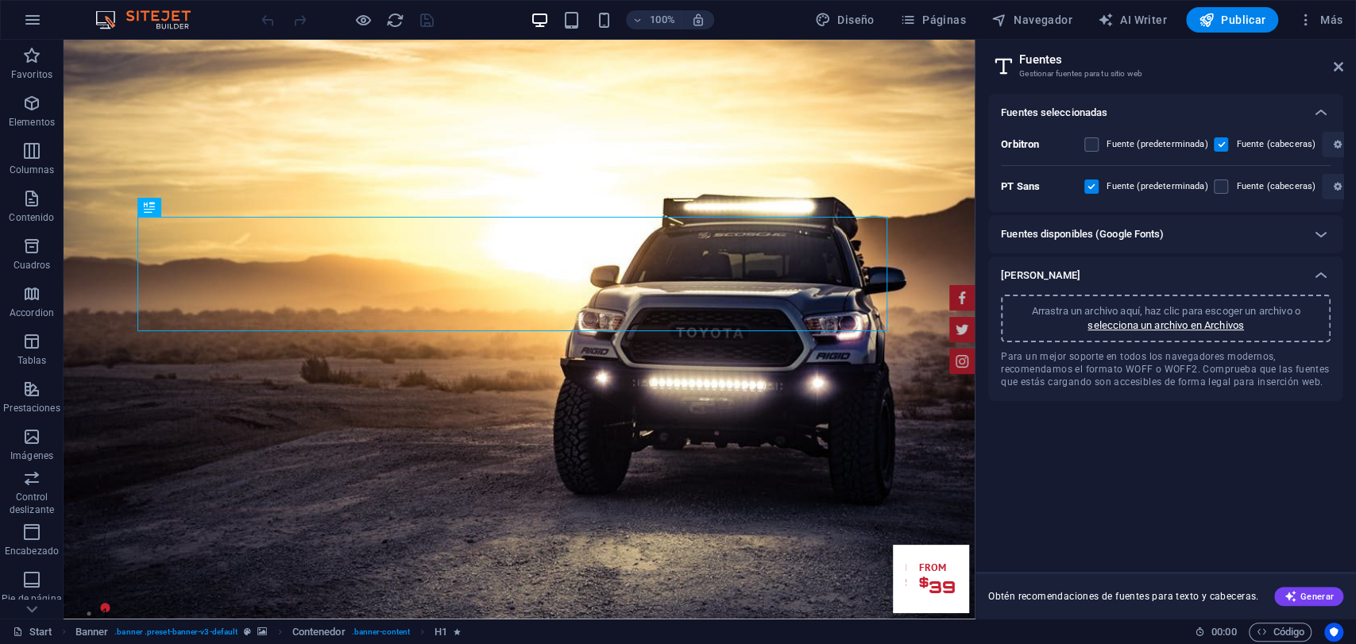
click at [1291, 243] on div "Fuentes disponibles (Google Fonts)" at bounding box center [1151, 234] width 301 height 19
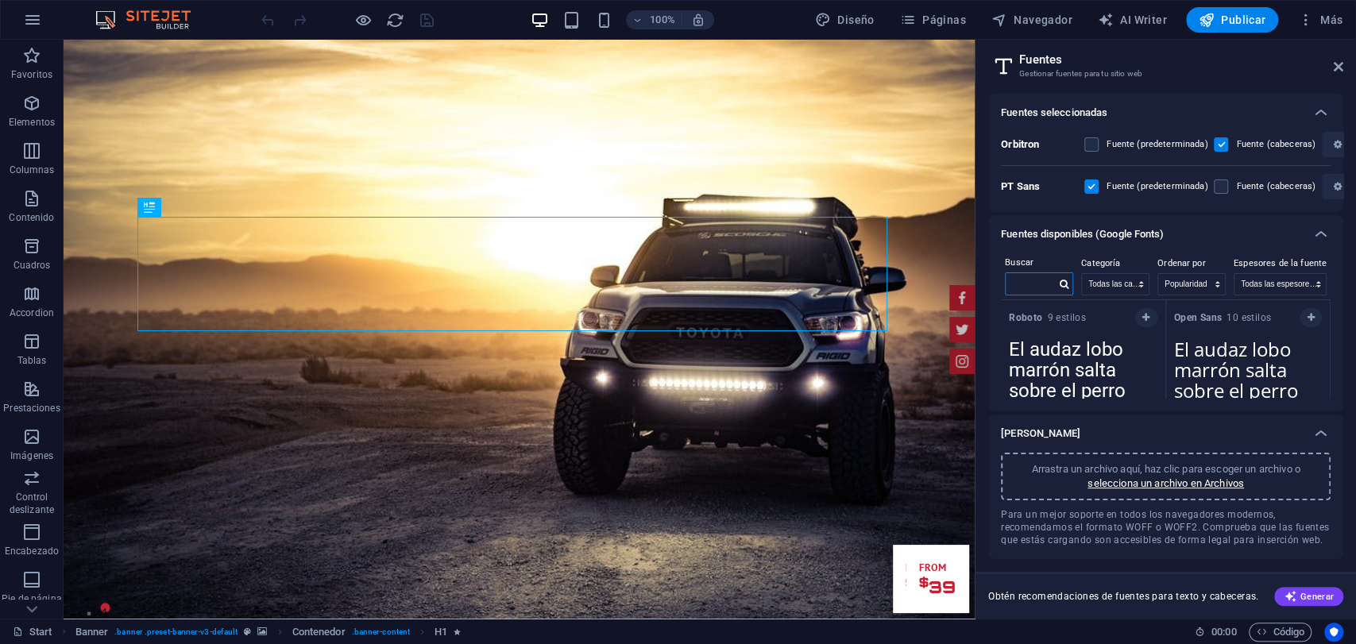
click at [1042, 288] on input "text" at bounding box center [1030, 283] width 49 height 21
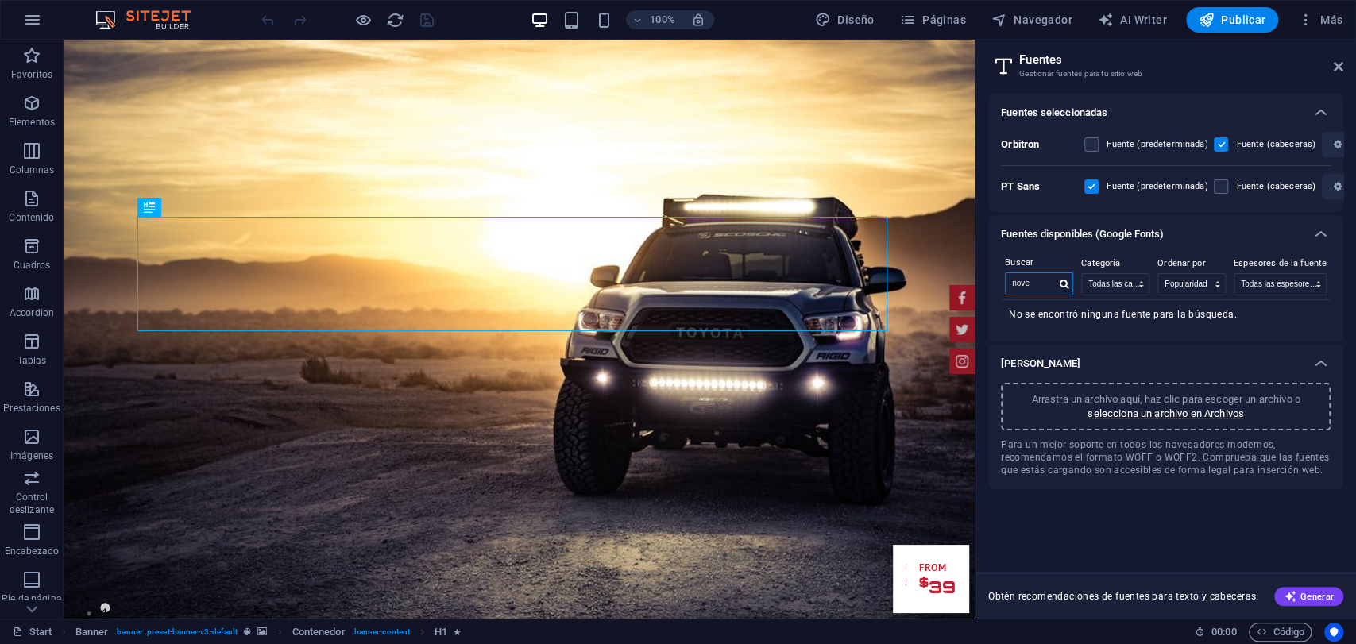
type input "nov"
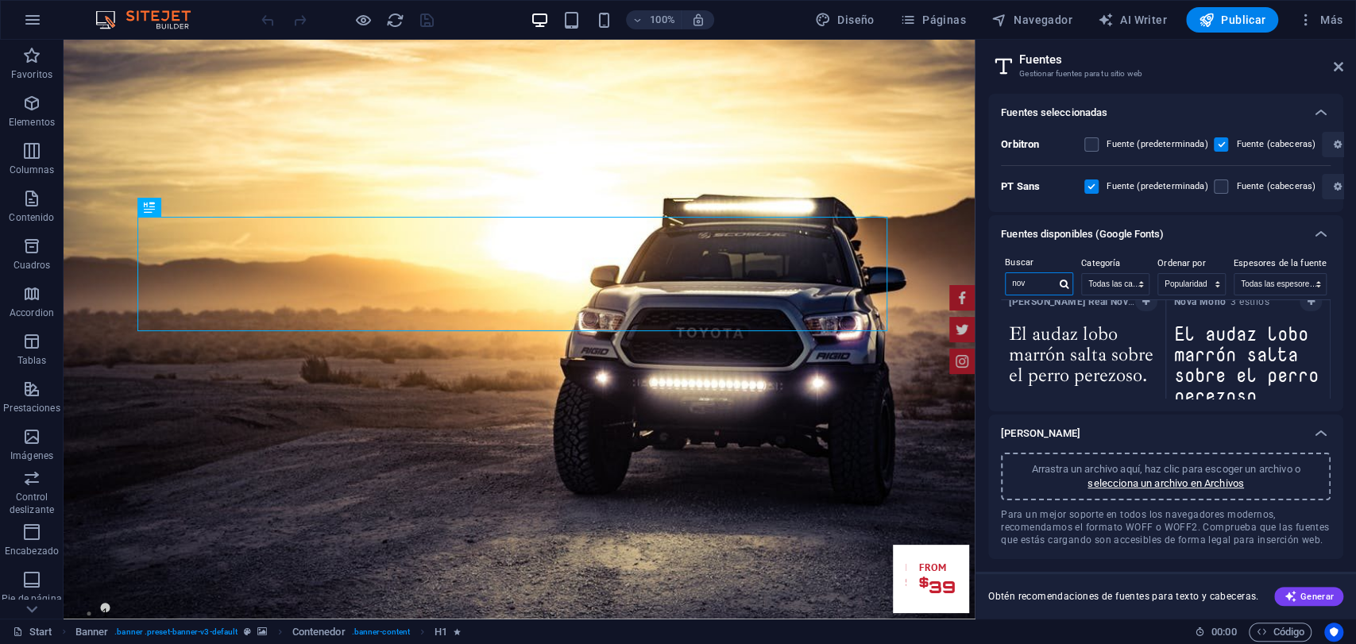
scroll to position [176, 0]
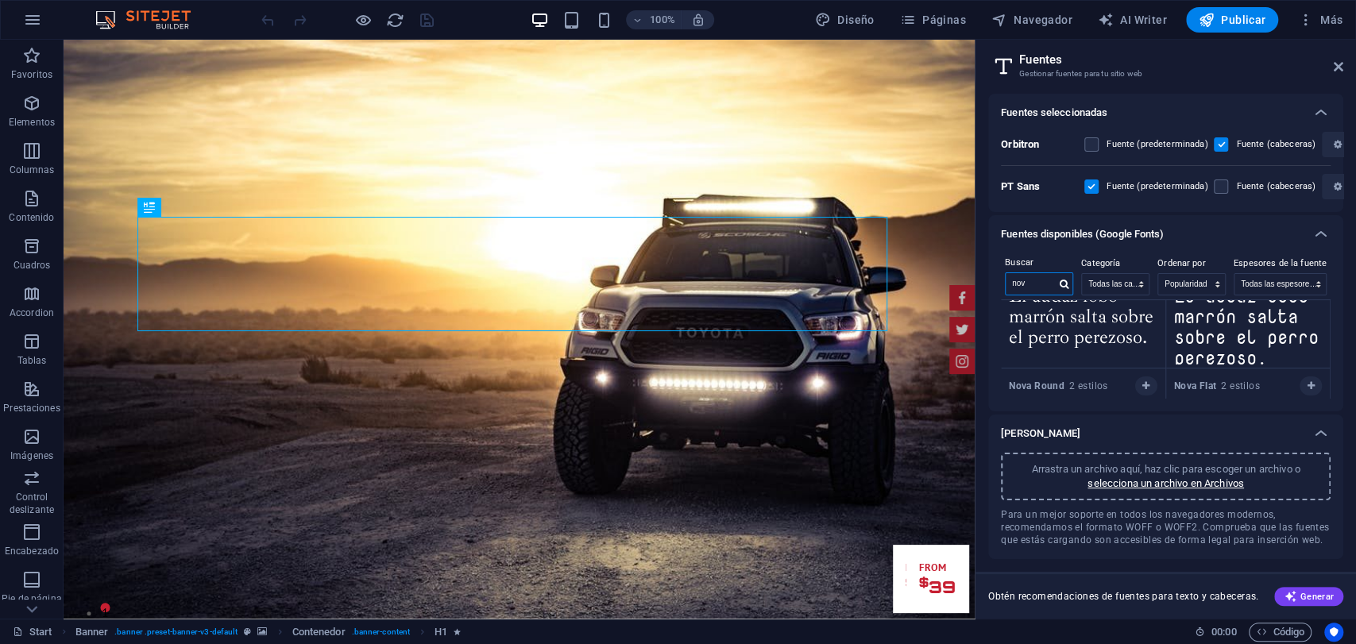
drag, startPoint x: 1034, startPoint y: 278, endPoint x: 993, endPoint y: 287, distance: 41.4
click at [993, 287] on div "Buscar nov Categoría Todas las categorías serif display monospace sans-serif ha…" at bounding box center [1165, 332] width 355 height 158
click at [1027, 531] on span "Para un mejor soporte en todos los navegadores modernos, recomendamos el format…" at bounding box center [1166, 527] width 330 height 38
click at [1344, 64] on aside "Fuentes Gestionar fuentes para tu sitio web Fuentes seleccionadas Orbitron Fuen…" at bounding box center [1165, 329] width 381 height 579
click at [1337, 64] on icon at bounding box center [1339, 66] width 10 height 13
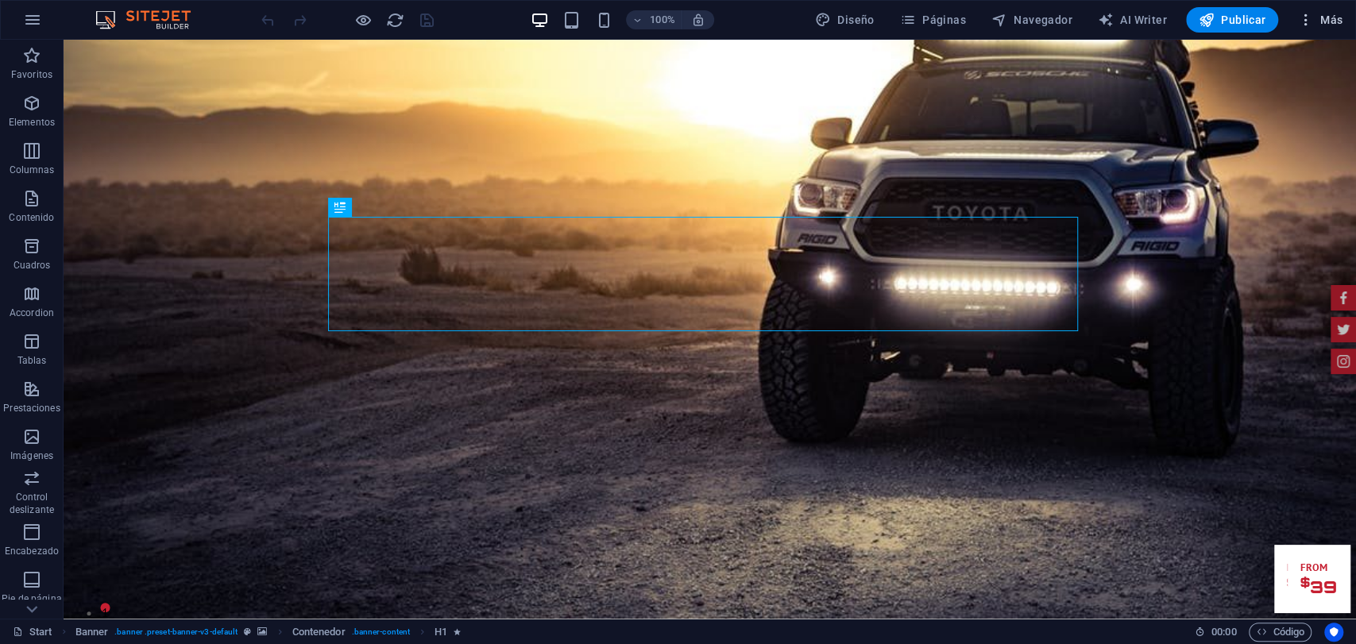
drag, startPoint x: 1249, startPoint y: 14, endPoint x: 1312, endPoint y: 25, distance: 64.7
click at [1312, 25] on button "Más" at bounding box center [1320, 19] width 58 height 25
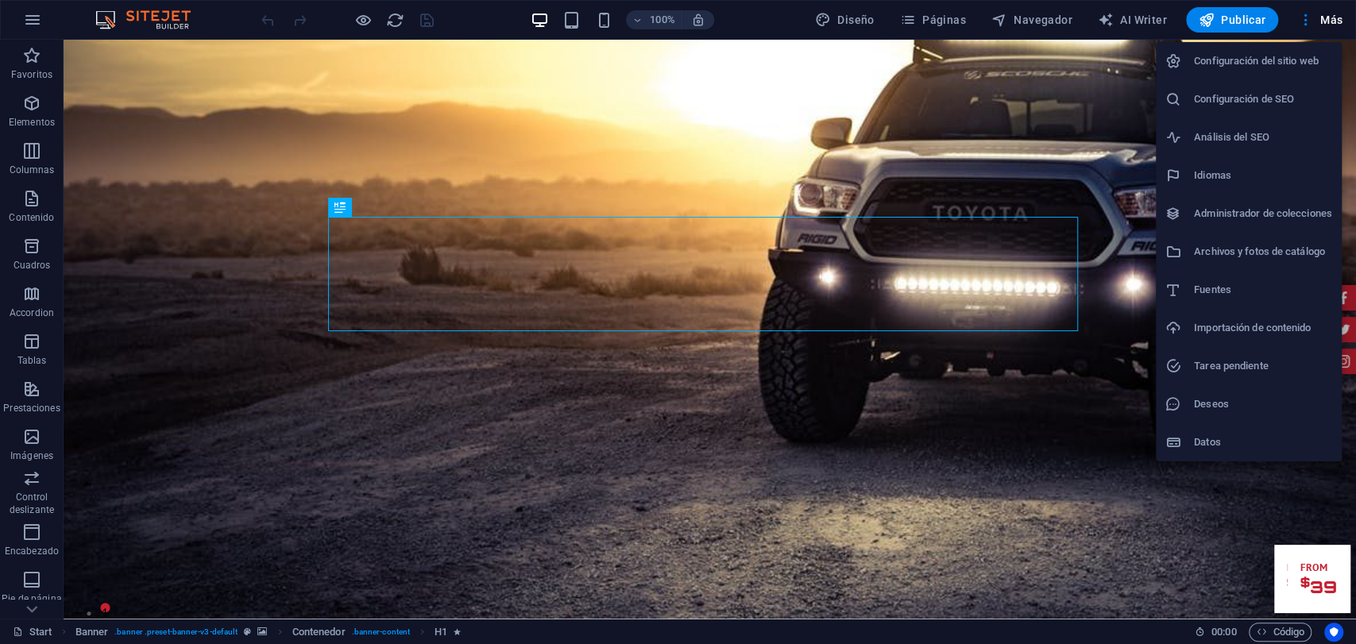
click at [1283, 76] on li "Configuración del sitio web" at bounding box center [1249, 61] width 186 height 38
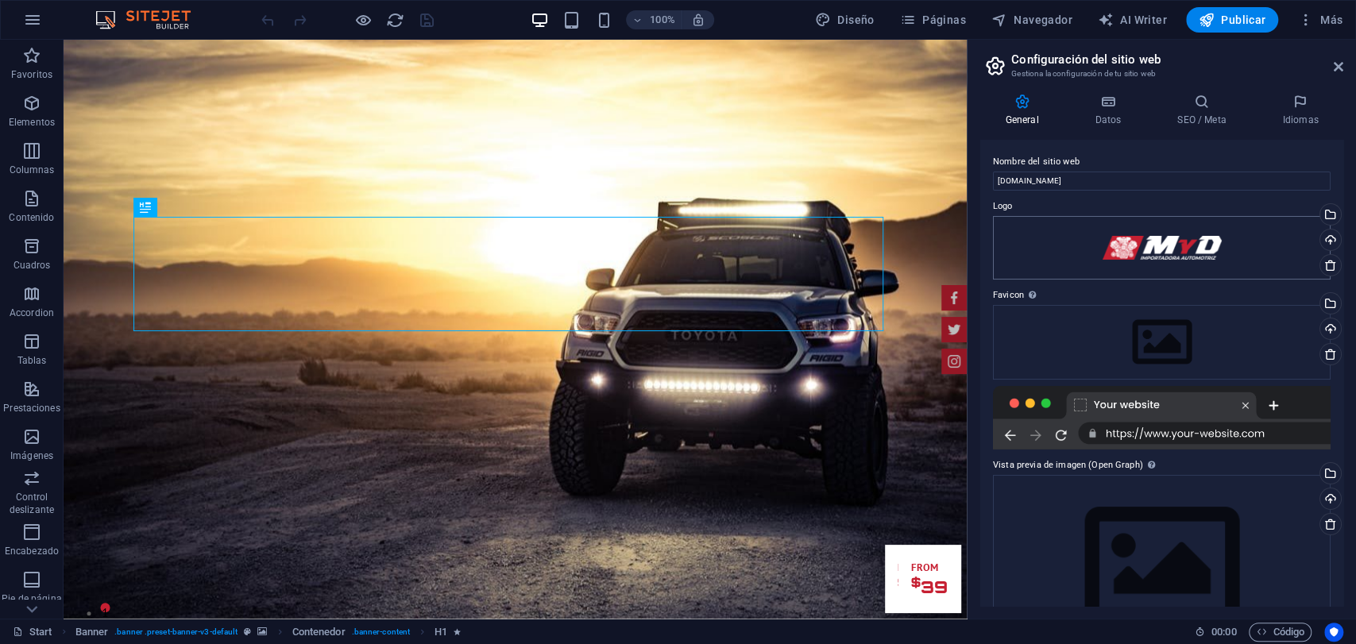
scroll to position [64, 0]
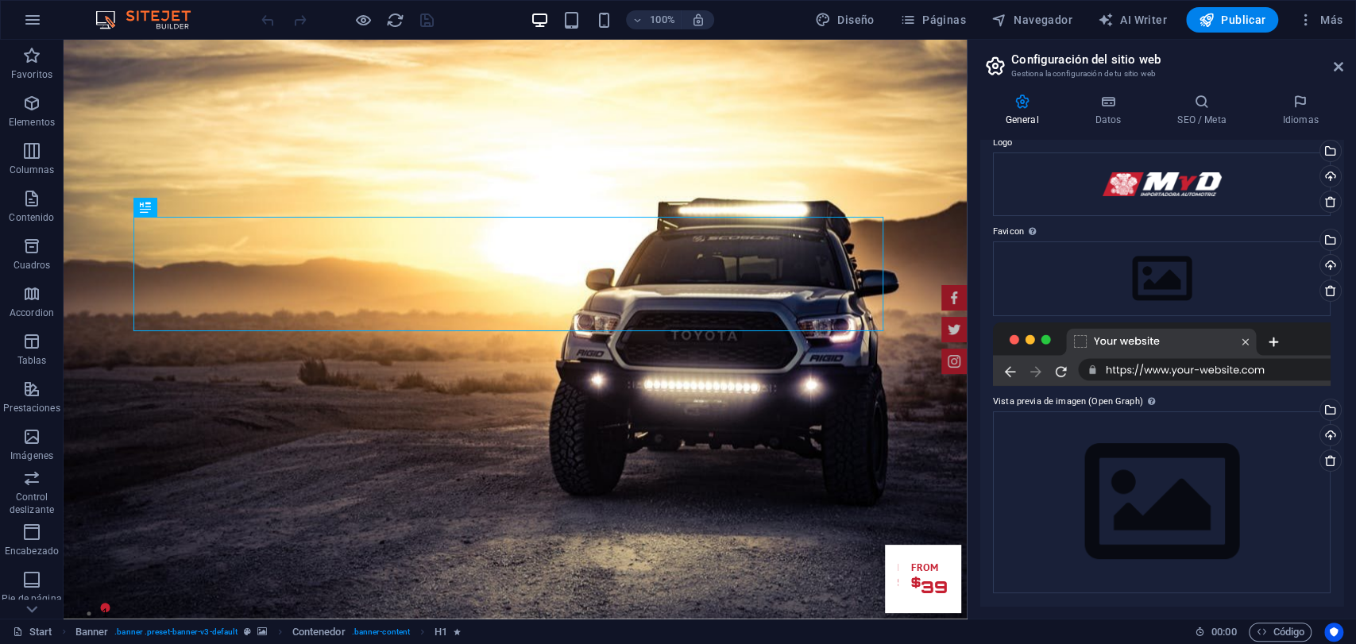
click at [1030, 364] on div at bounding box center [1162, 355] width 338 height 64
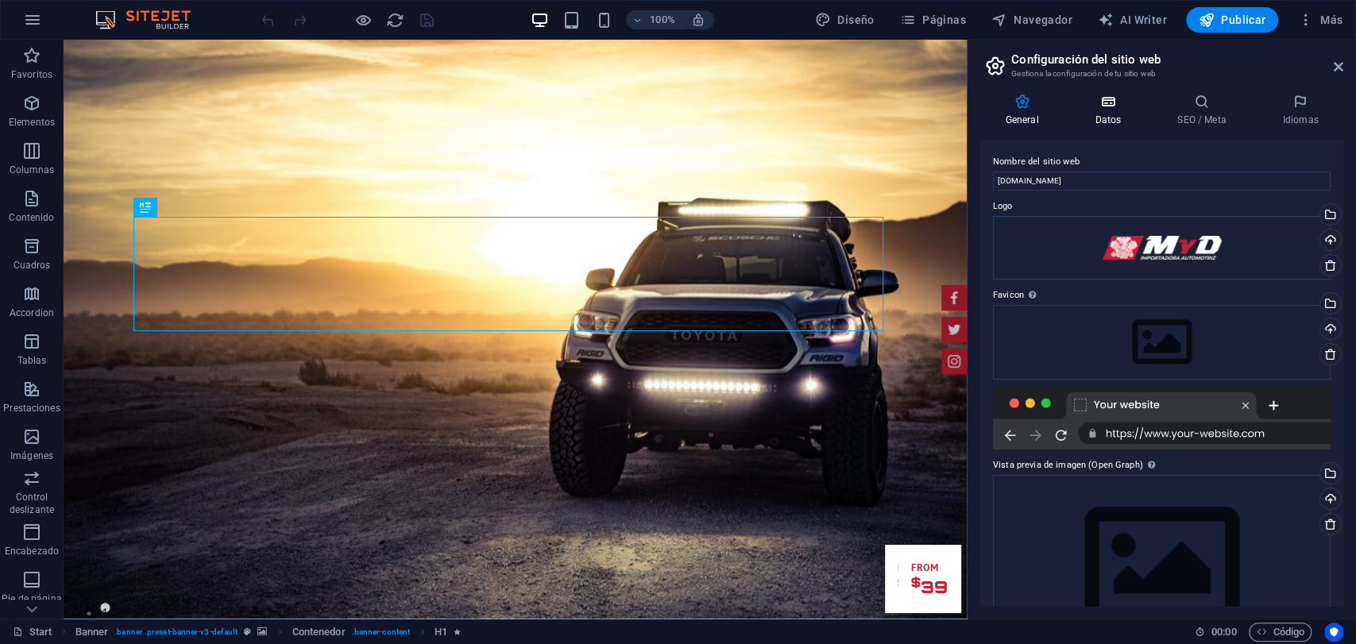
click at [1087, 124] on h4 "Datos" at bounding box center [1111, 110] width 83 height 33
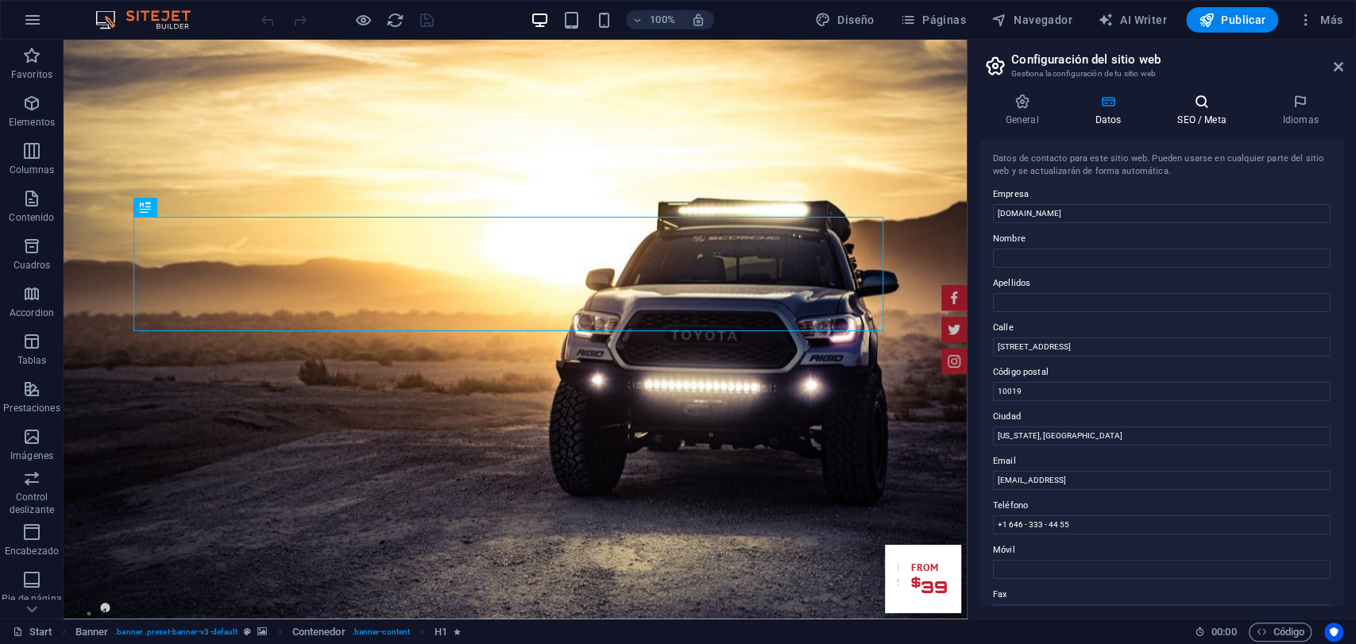
click at [1164, 114] on h4 "SEO / Meta" at bounding box center [1205, 110] width 105 height 33
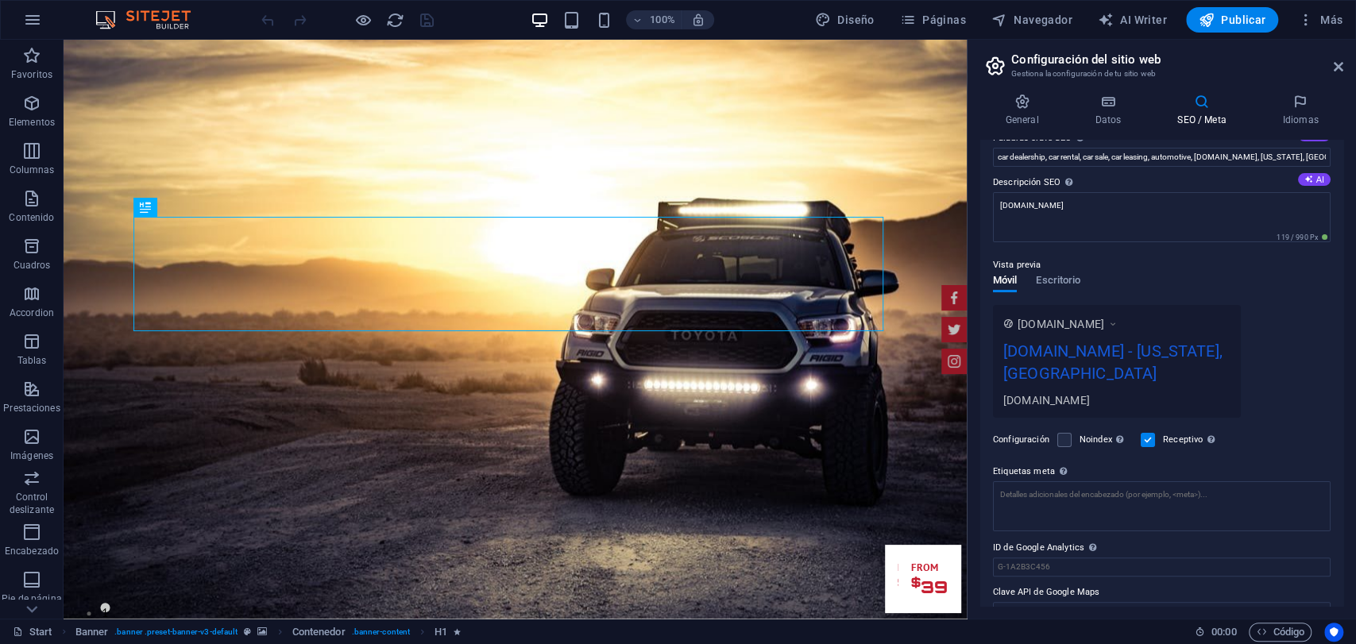
scroll to position [140, 0]
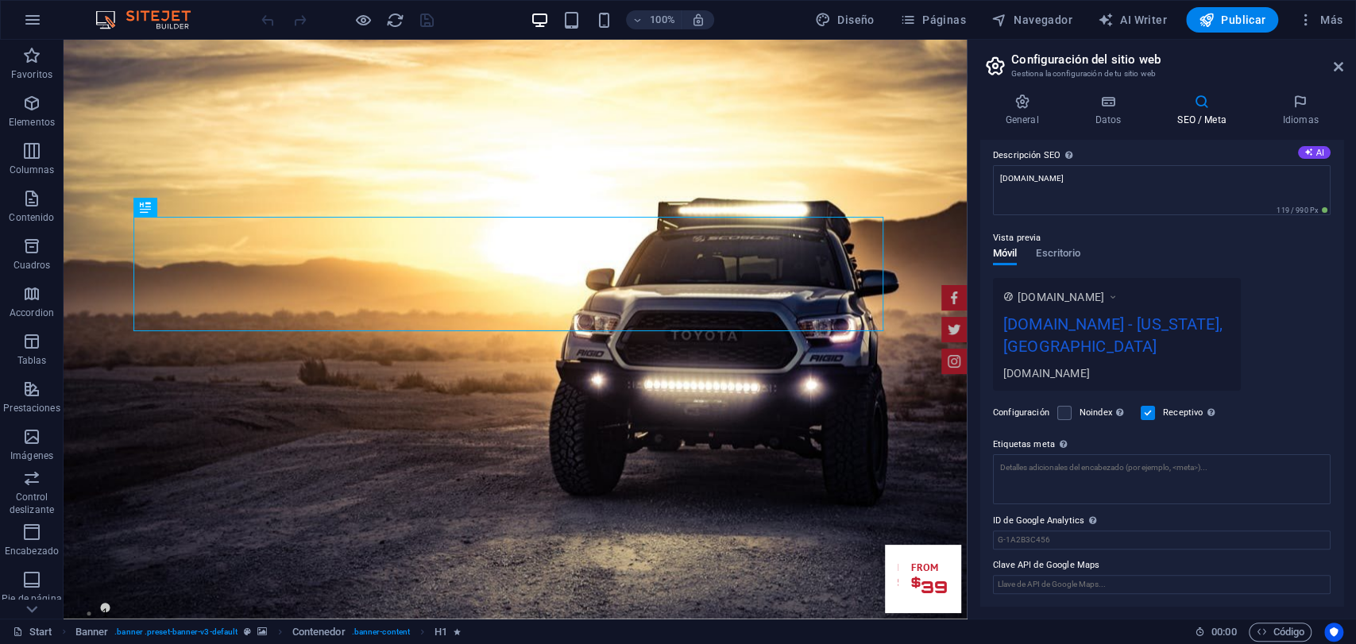
click at [1284, 92] on div "General Datos SEO / Meta Idiomas Nombre del sitio web [DOMAIN_NAME] Logo Arrast…" at bounding box center [1162, 350] width 388 height 538
click at [1324, 70] on header "Configuración del sitio web Gestiona la configuración de tu sitio web" at bounding box center [1164, 60] width 360 height 41
click at [1330, 64] on h2 "Configuración del sitio web" at bounding box center [1177, 59] width 332 height 14
click at [25, 6] on button "button" at bounding box center [33, 20] width 38 height 38
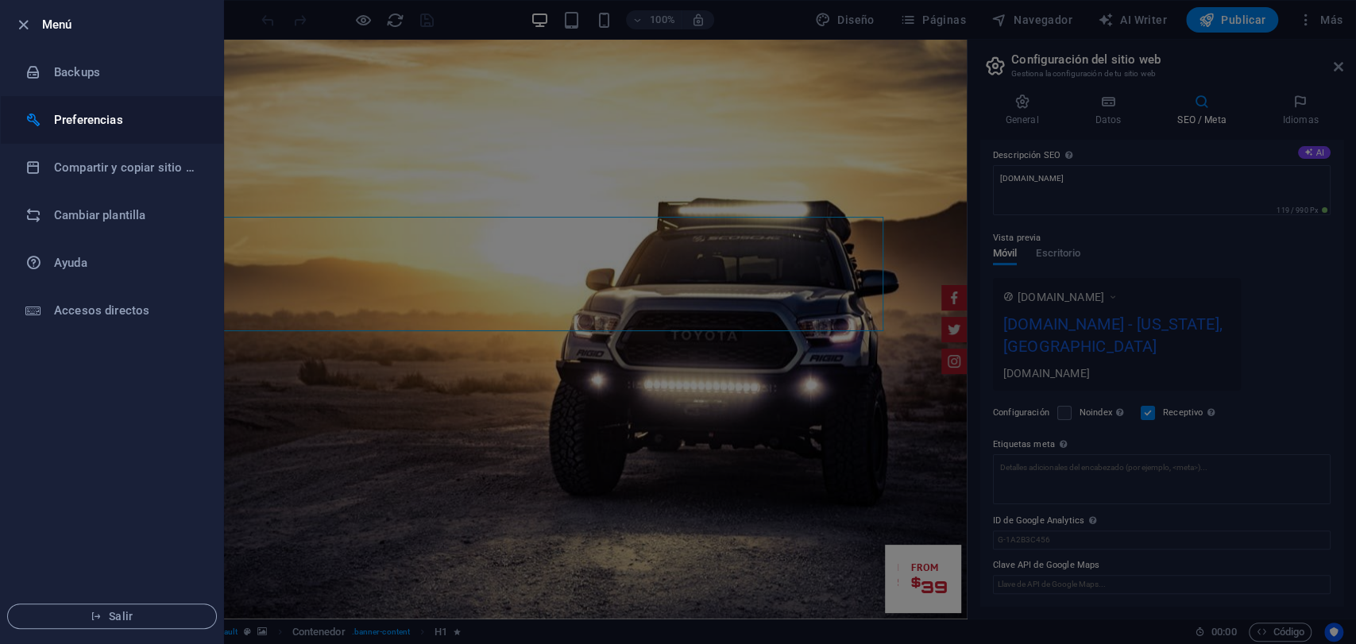
click at [145, 122] on h6 "Preferencias" at bounding box center [127, 119] width 147 height 19
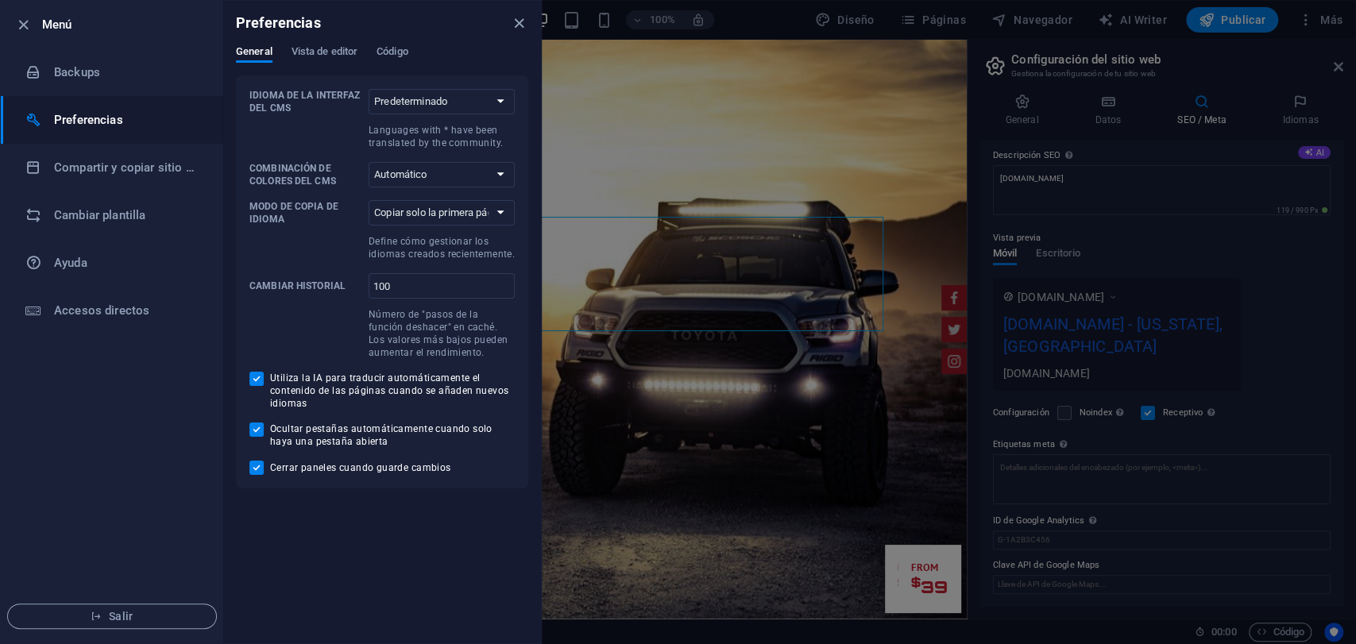
click at [362, 53] on div "General Vista de editor Código" at bounding box center [382, 60] width 292 height 30
click at [345, 64] on div "General Vista de editor Código" at bounding box center [382, 60] width 292 height 30
click at [356, 53] on span "Vista de editor" at bounding box center [325, 53] width 66 height 22
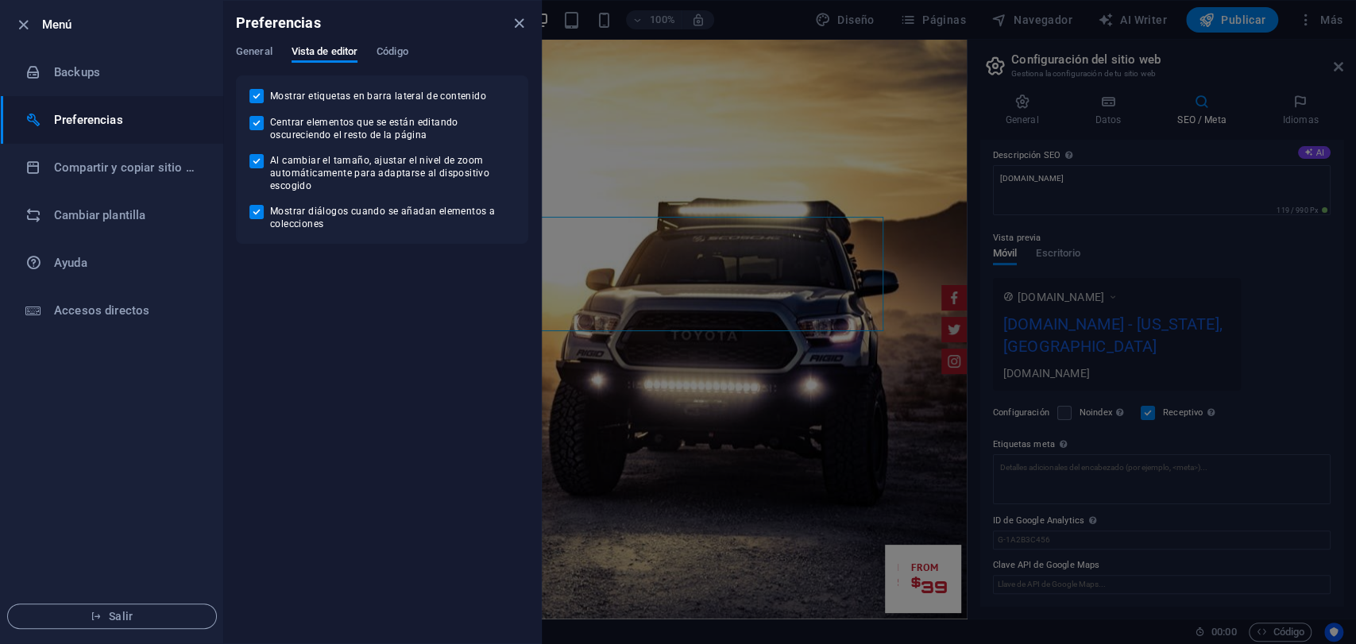
click at [388, 43] on div "Preferencias" at bounding box center [382, 23] width 318 height 44
click at [384, 46] on span "Código" at bounding box center [393, 53] width 32 height 22
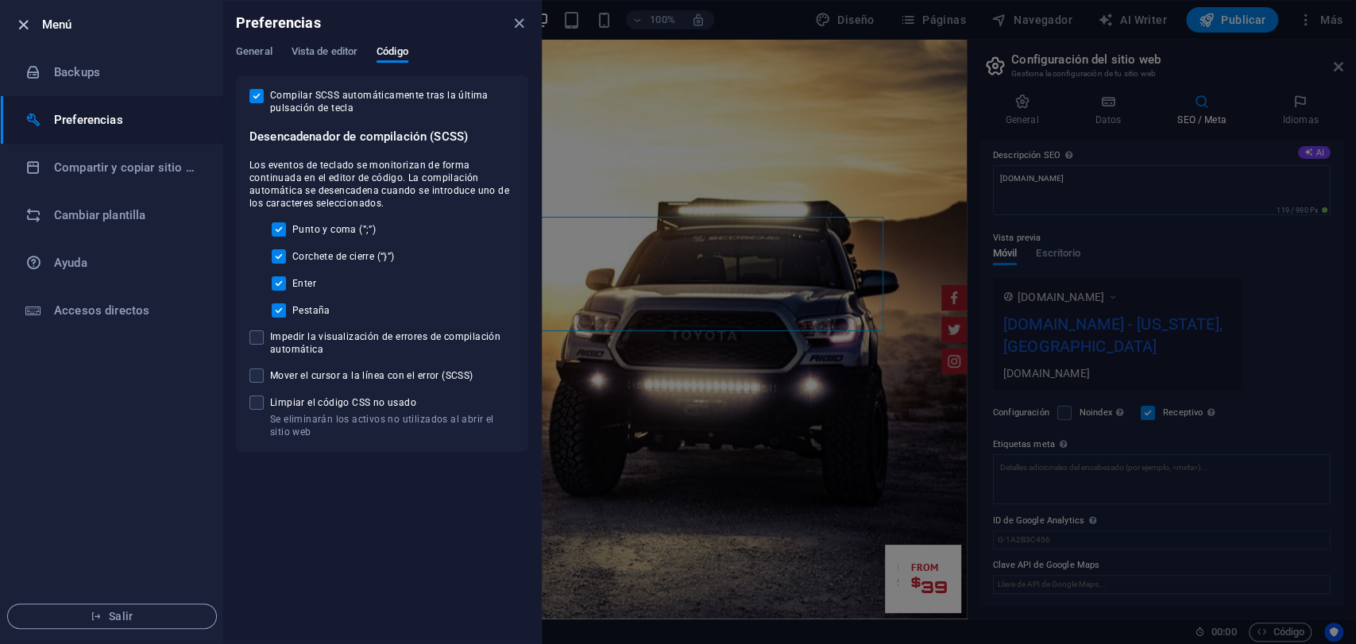
click at [29, 27] on icon "button" at bounding box center [23, 25] width 18 height 18
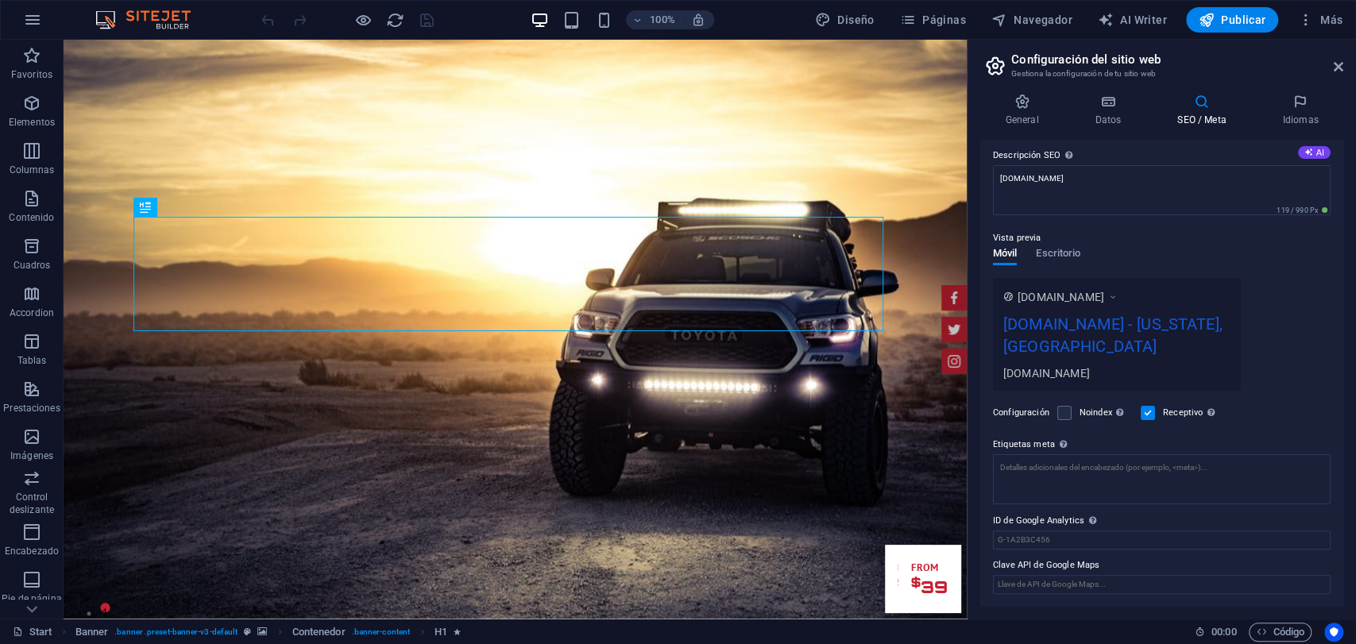
click at [839, 36] on div "100% Diseño Páginas Navegador AI Writer Publicar Más" at bounding box center [678, 20] width 1355 height 38
click at [841, 31] on button "Diseño" at bounding box center [845, 19] width 72 height 25
select select "px"
select select "400"
select select "px"
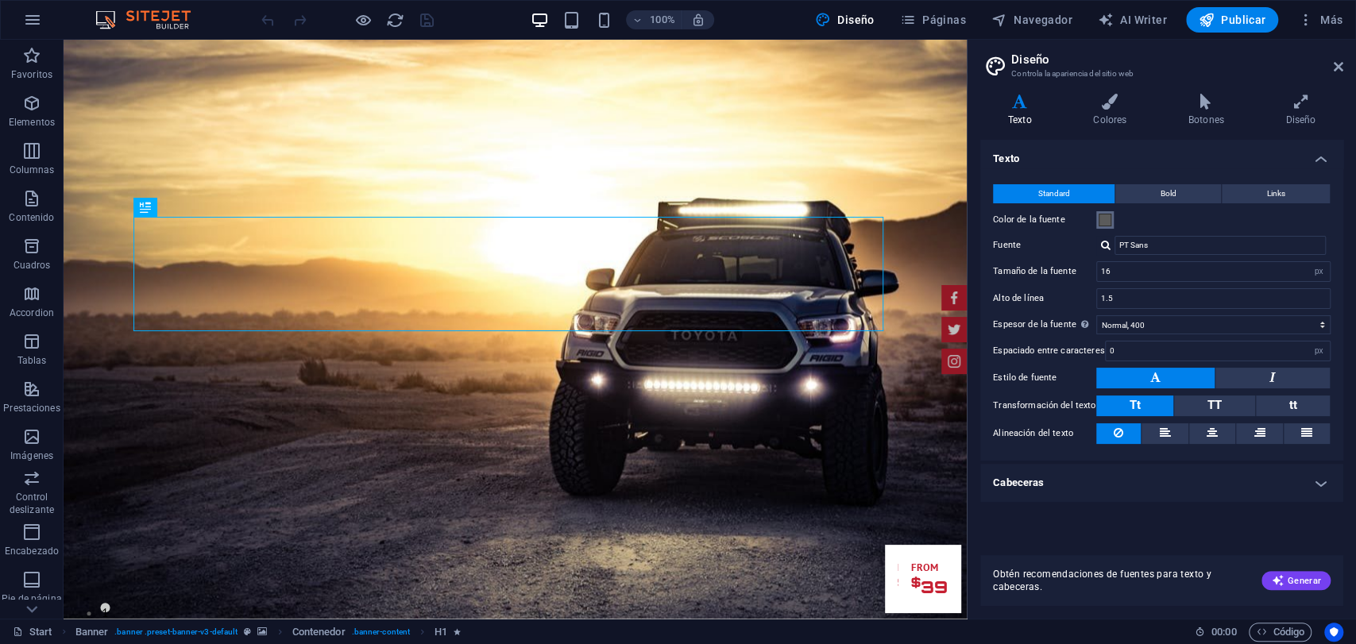
click at [1100, 222] on span at bounding box center [1105, 220] width 13 height 13
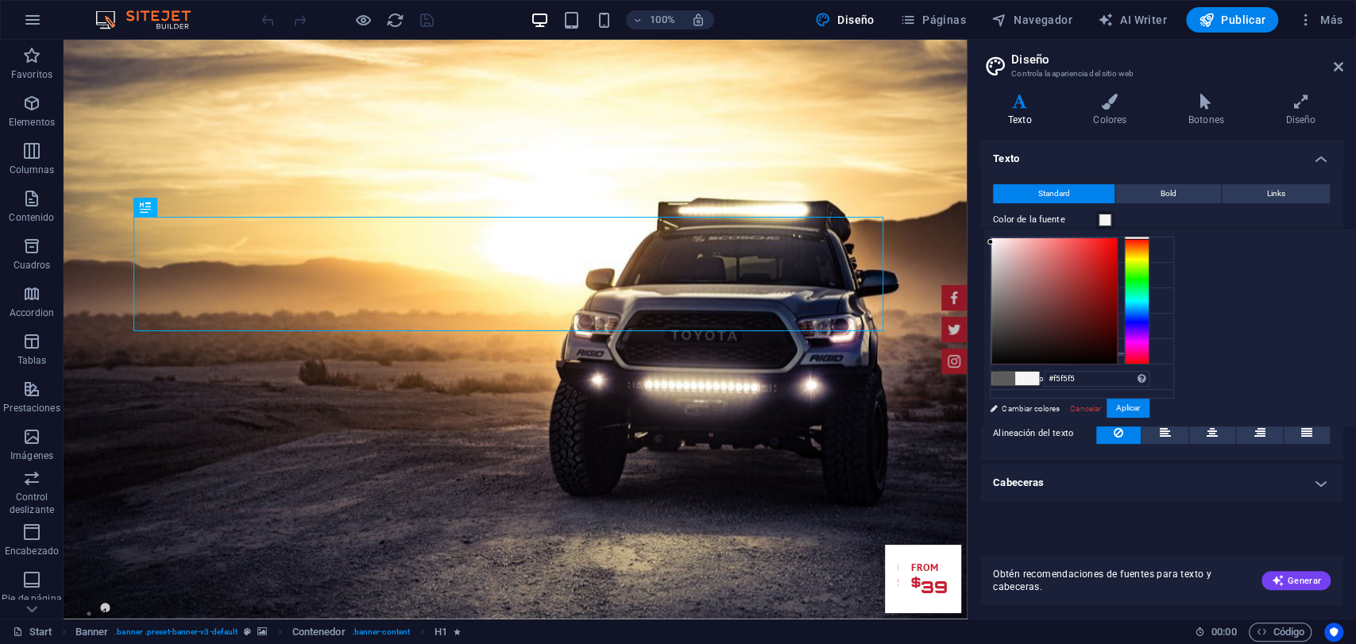
type input "#e9e9e9"
drag, startPoint x: 984, startPoint y: 251, endPoint x: 875, endPoint y: 208, distance: 117.7
click at [938, 248] on body "[DOMAIN_NAME] Start Favoritos Elementos Columnas Contenido Cuadros Accordion Ta…" at bounding box center [678, 322] width 1356 height 644
click at [1132, 414] on button "Aplicar" at bounding box center [1128, 408] width 43 height 19
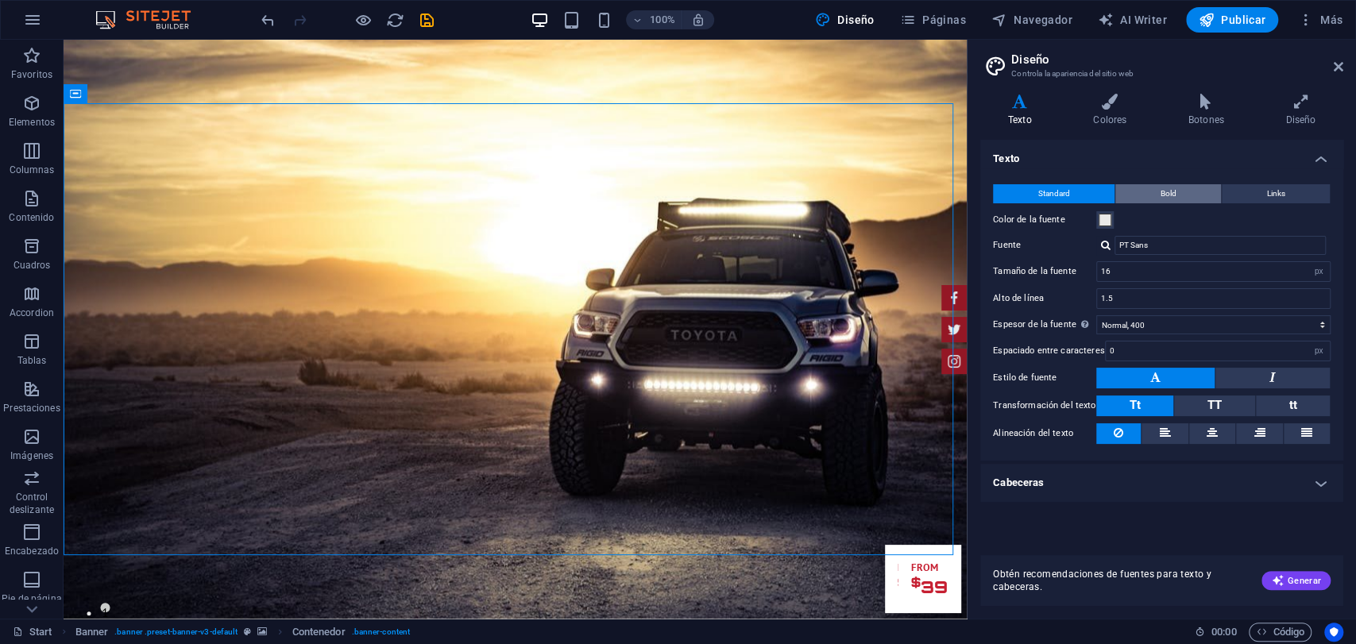
drag, startPoint x: 1182, startPoint y: 199, endPoint x: 1201, endPoint y: 190, distance: 21.0
click at [1183, 197] on button "Bold" at bounding box center [1168, 193] width 106 height 19
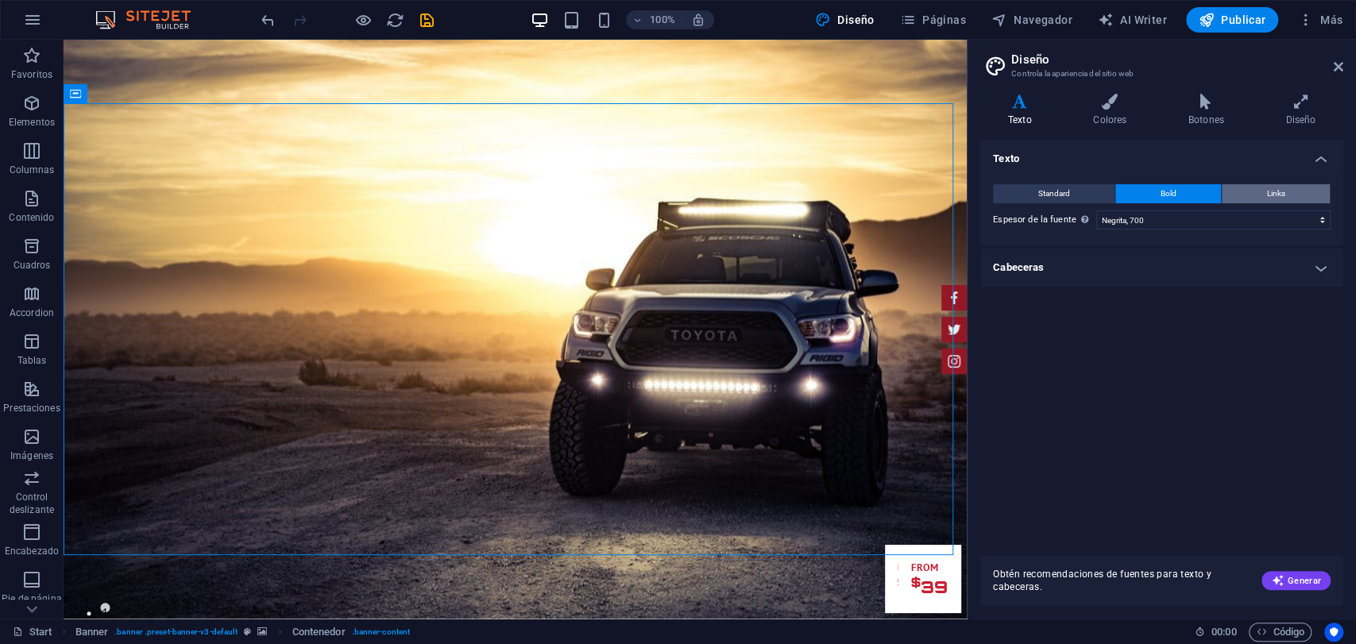
click at [1259, 184] on button "Links" at bounding box center [1276, 193] width 108 height 19
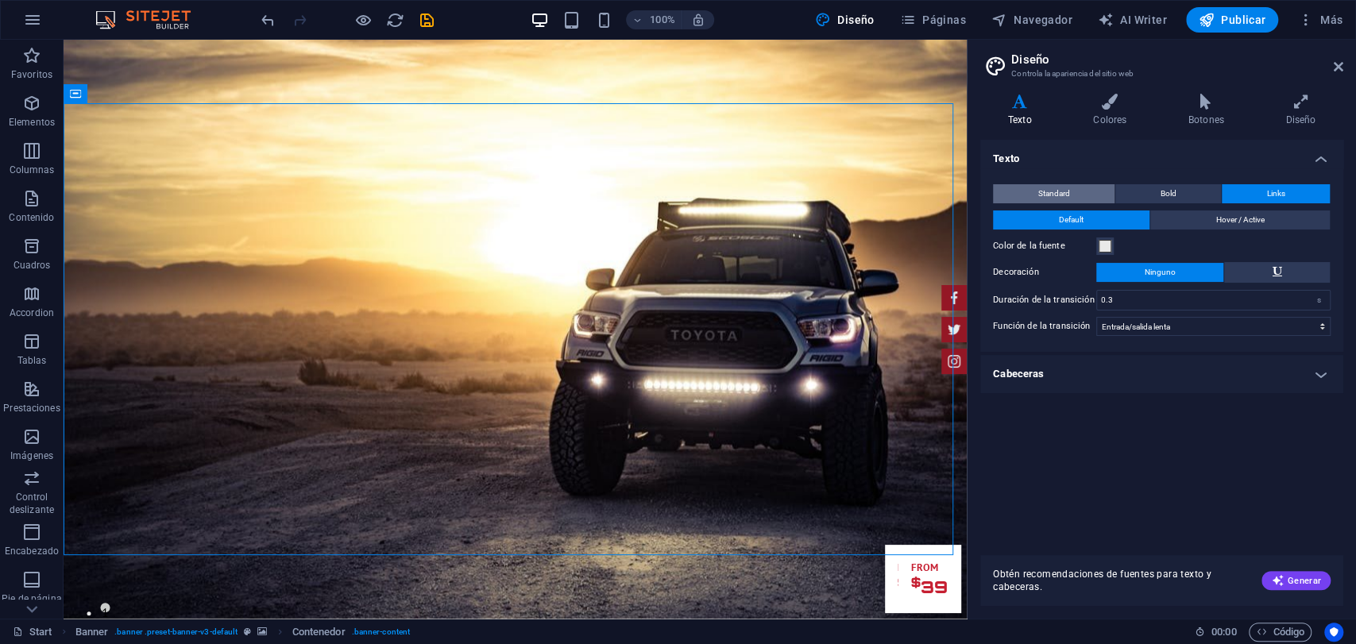
click at [1072, 191] on button "Standard" at bounding box center [1054, 193] width 122 height 19
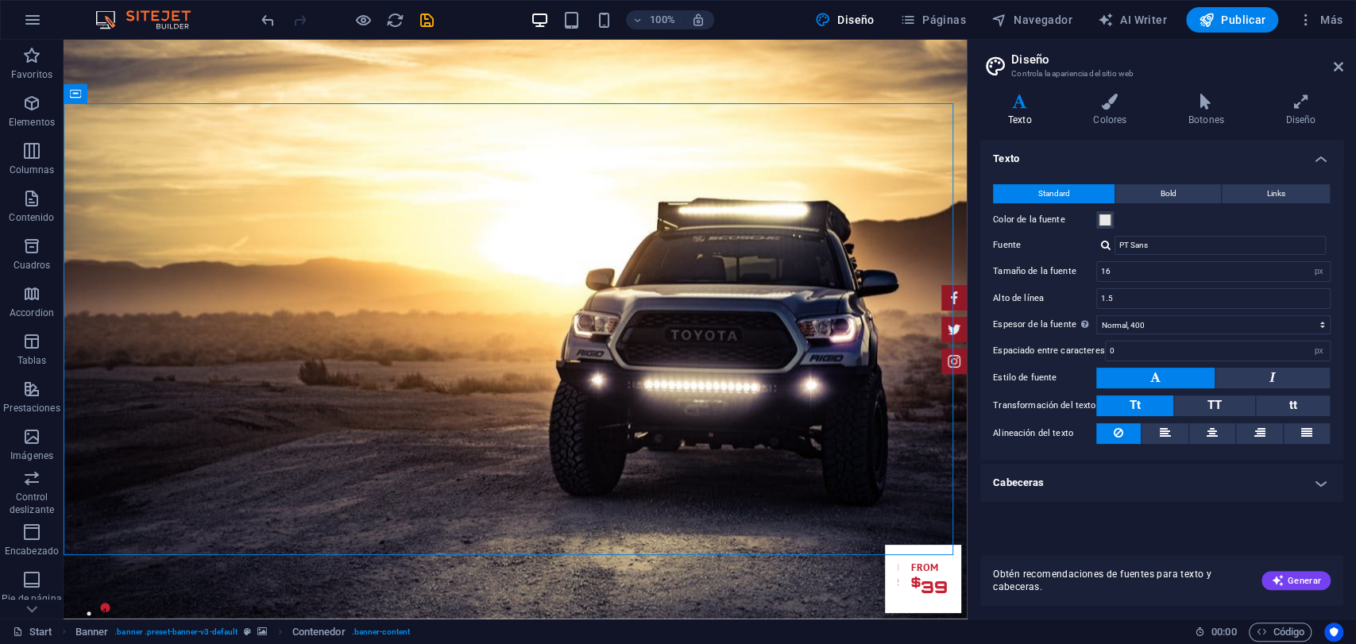
click at [1009, 481] on h4 "Cabeceras" at bounding box center [1161, 483] width 363 height 38
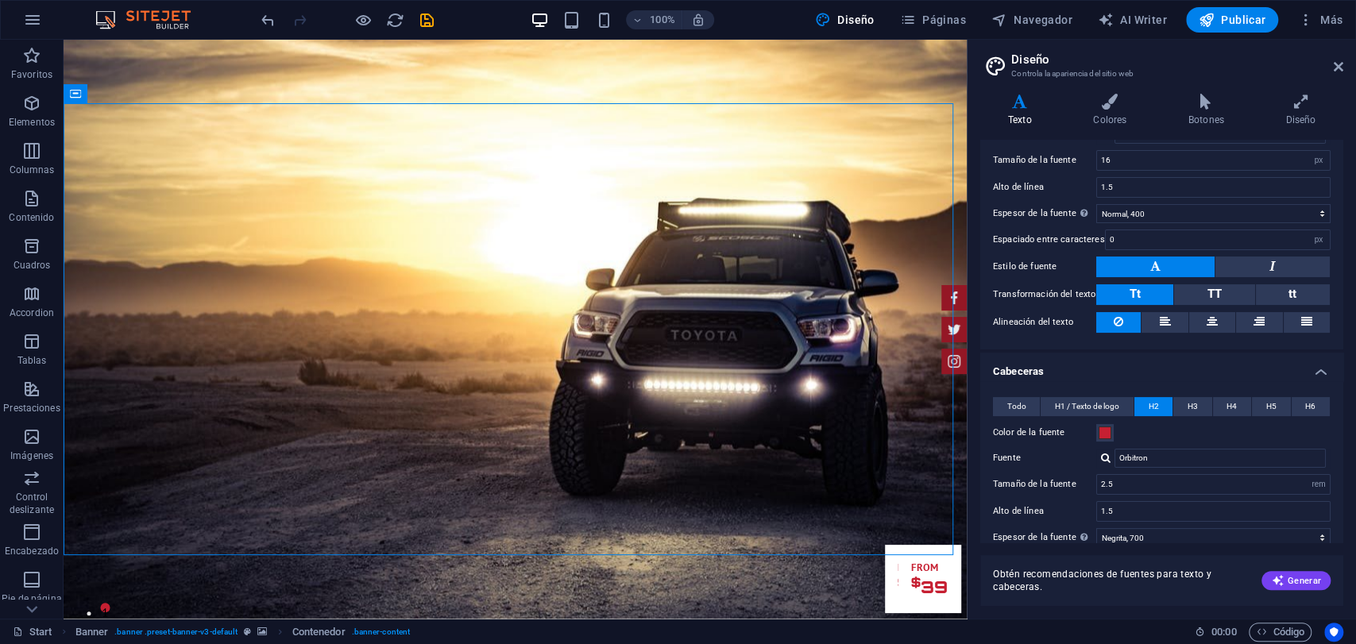
scroll to position [265, 0]
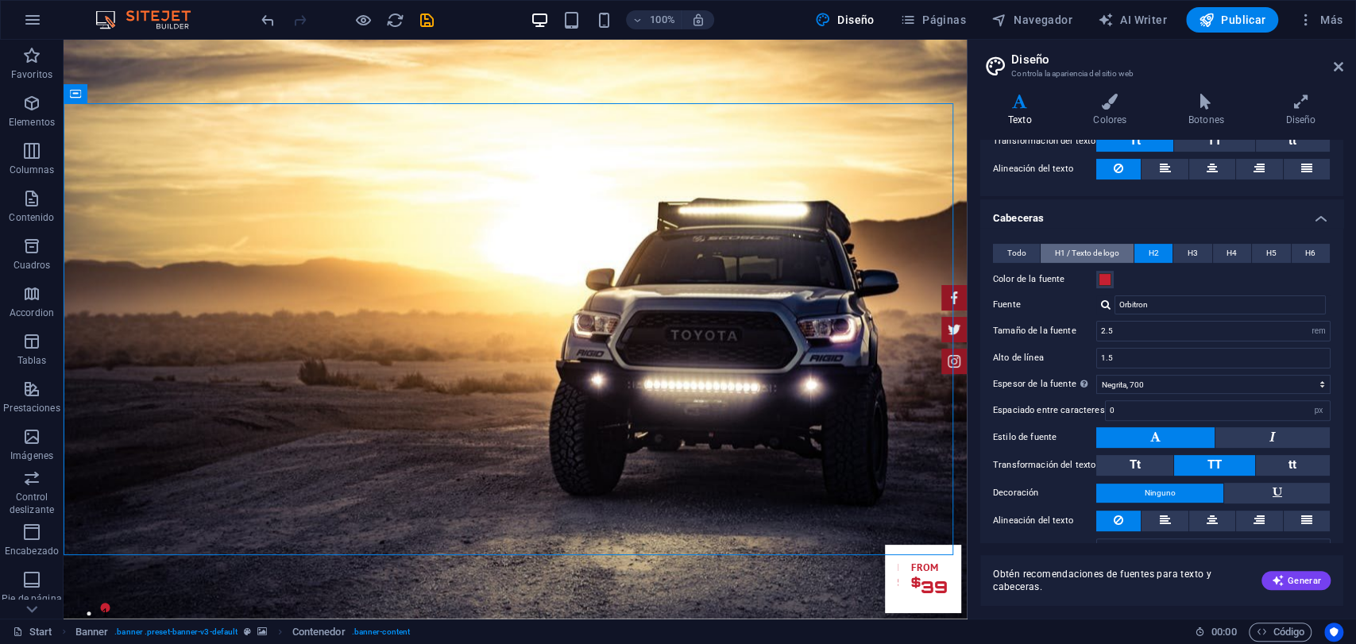
click at [1116, 257] on span "H1 / Texto de logo" at bounding box center [1087, 253] width 64 height 19
click at [1019, 244] on span "Todo" at bounding box center [1016, 253] width 19 height 19
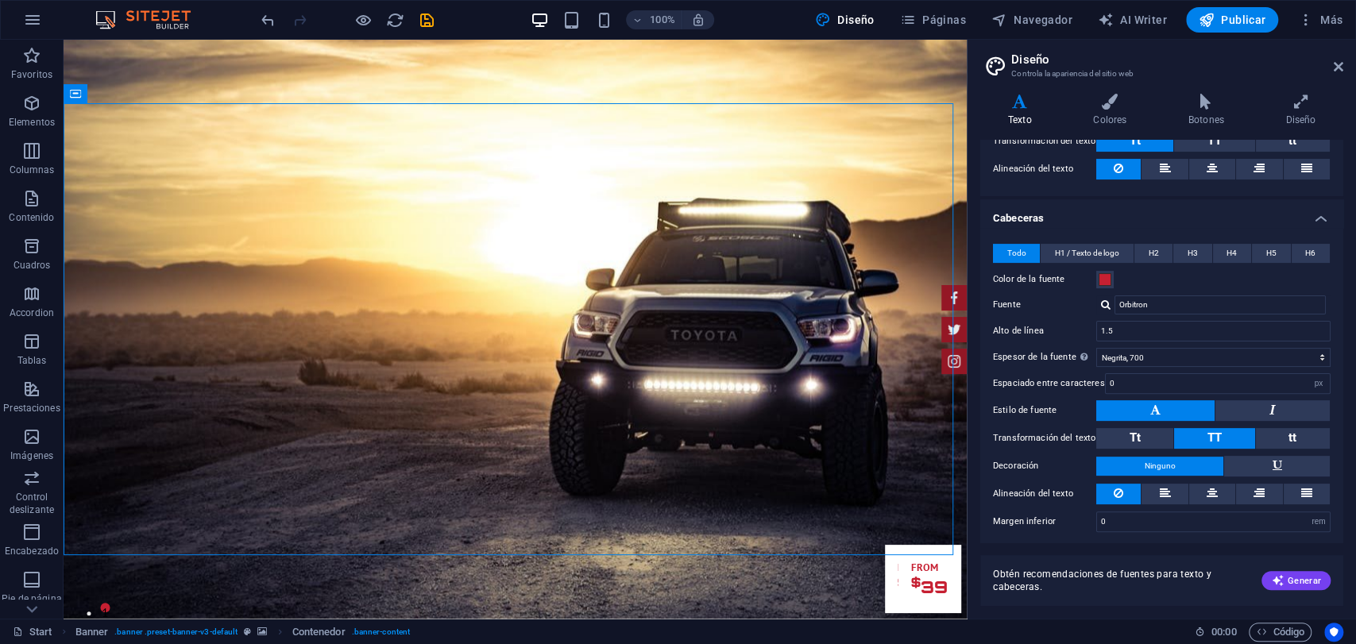
click at [1146, 241] on div "Todo H1 / Texto de logo H2 H3 H4 H5 H6 Color de la fuente Fuente Orbitron Alto …" at bounding box center [1161, 388] width 369 height 320
click at [1154, 256] on span "H2" at bounding box center [1154, 253] width 10 height 19
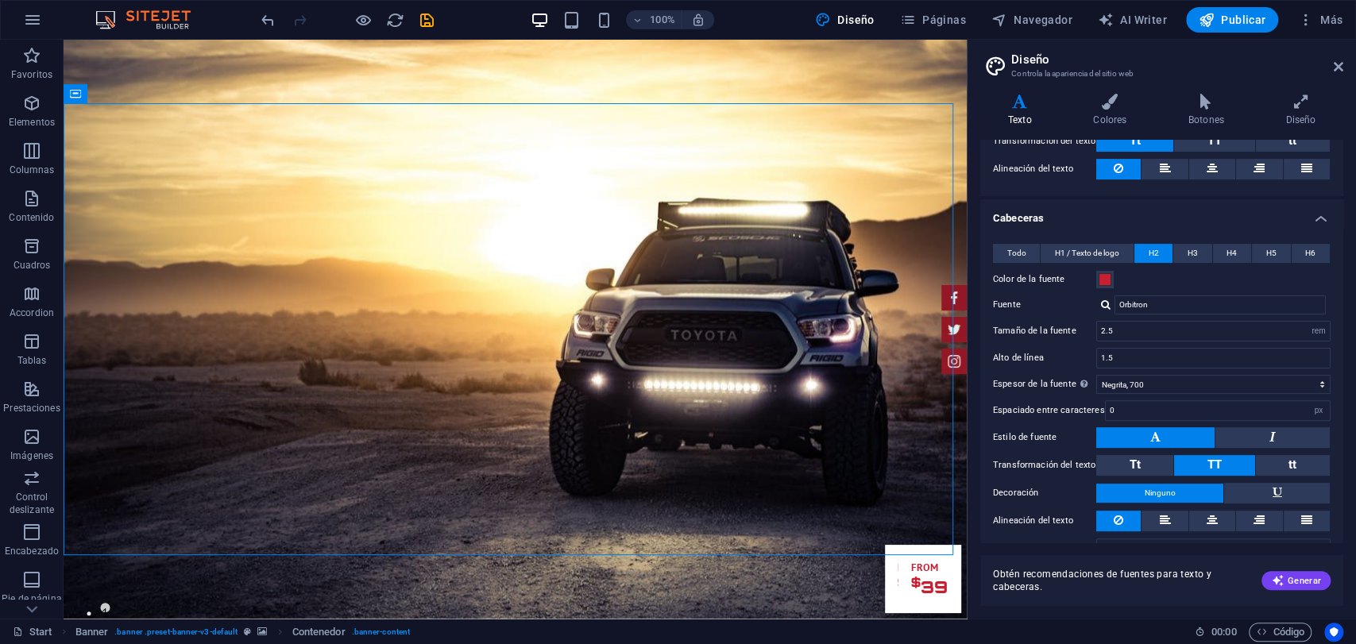
click at [1083, 219] on h4 "Cabeceras" at bounding box center [1161, 213] width 363 height 29
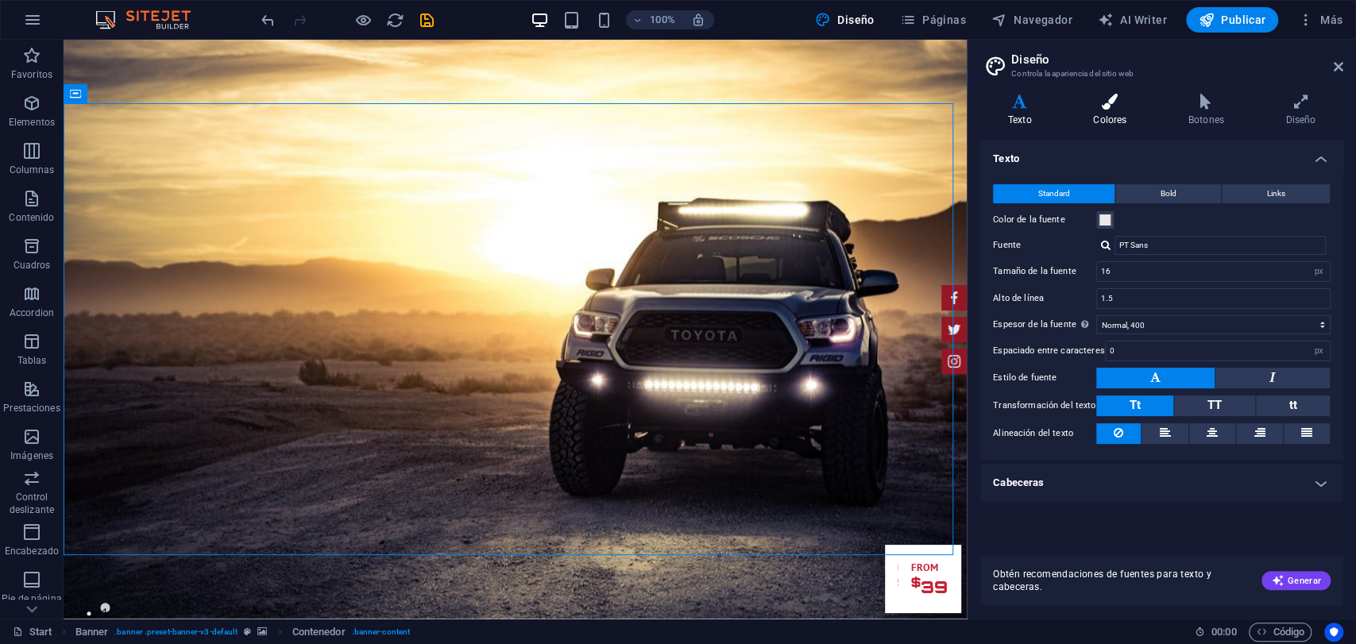
click at [1138, 126] on h4 "Colores" at bounding box center [1112, 110] width 95 height 33
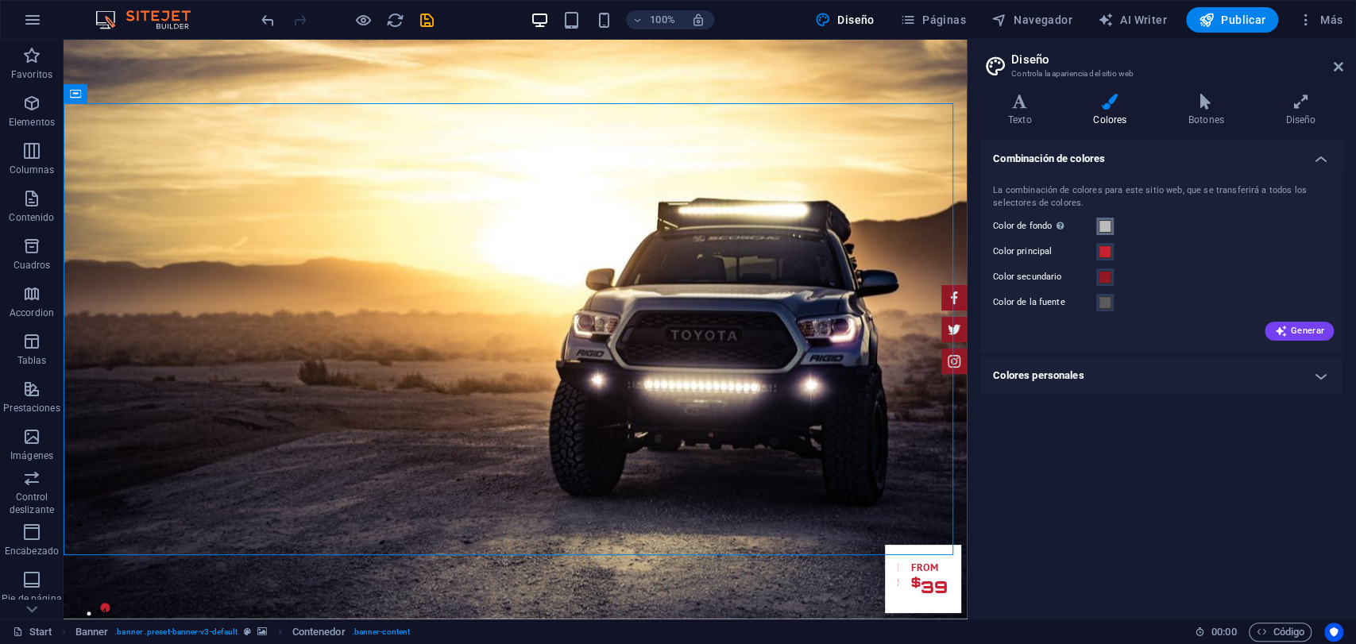
click at [1104, 234] on button "Color de fondo Solo visible si no se encuentra cubierto por otros fondos." at bounding box center [1104, 226] width 17 height 17
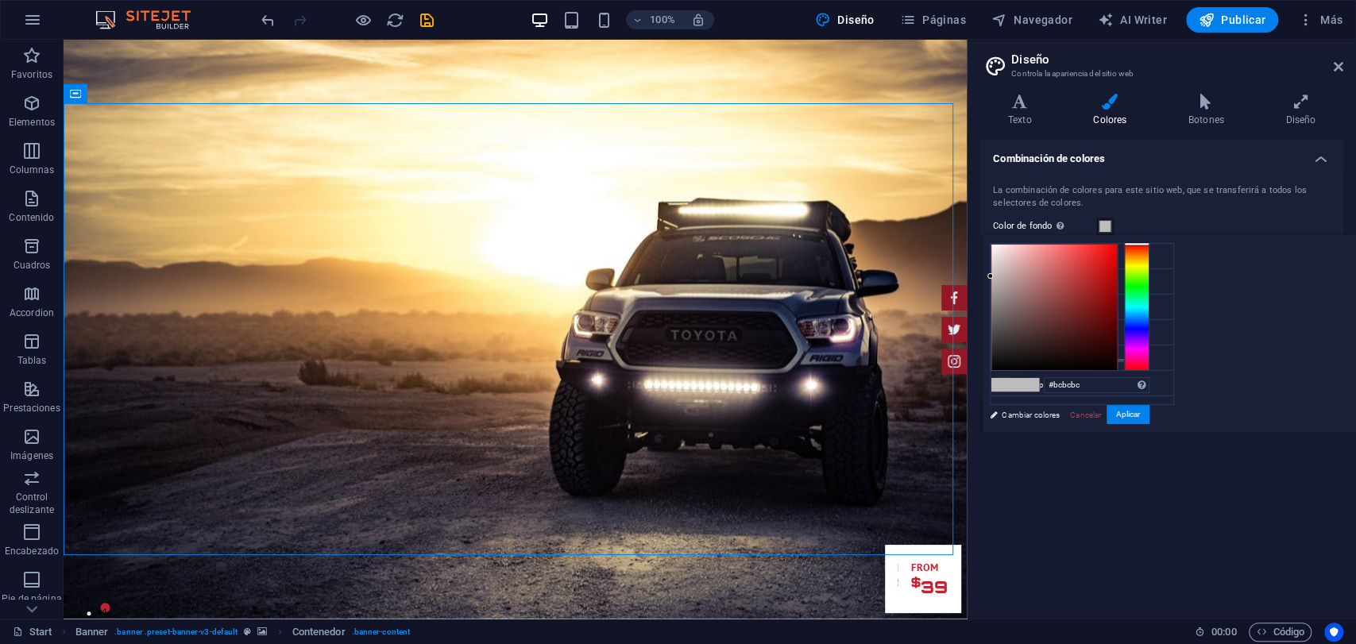
click at [1104, 234] on button "Color de fondo Solo visible si no se encuentra cubierto por otros fondos." at bounding box center [1104, 226] width 17 height 17
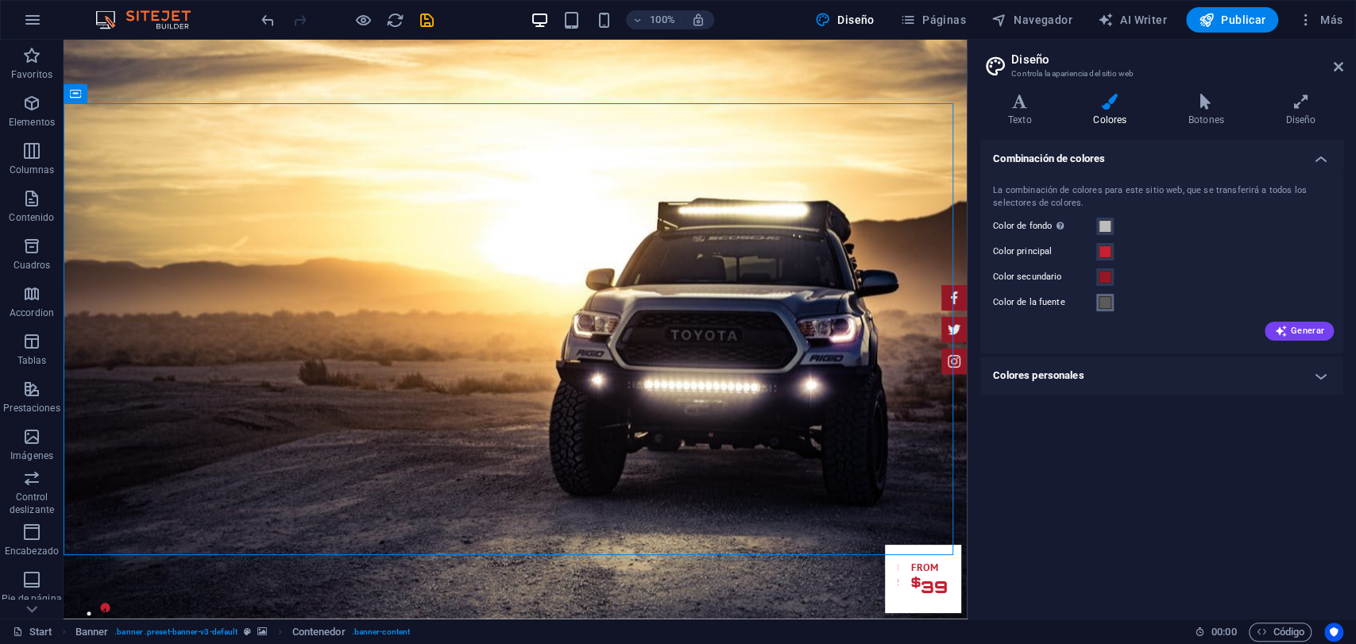
click at [1111, 294] on button "Color de la fuente" at bounding box center [1104, 302] width 17 height 17
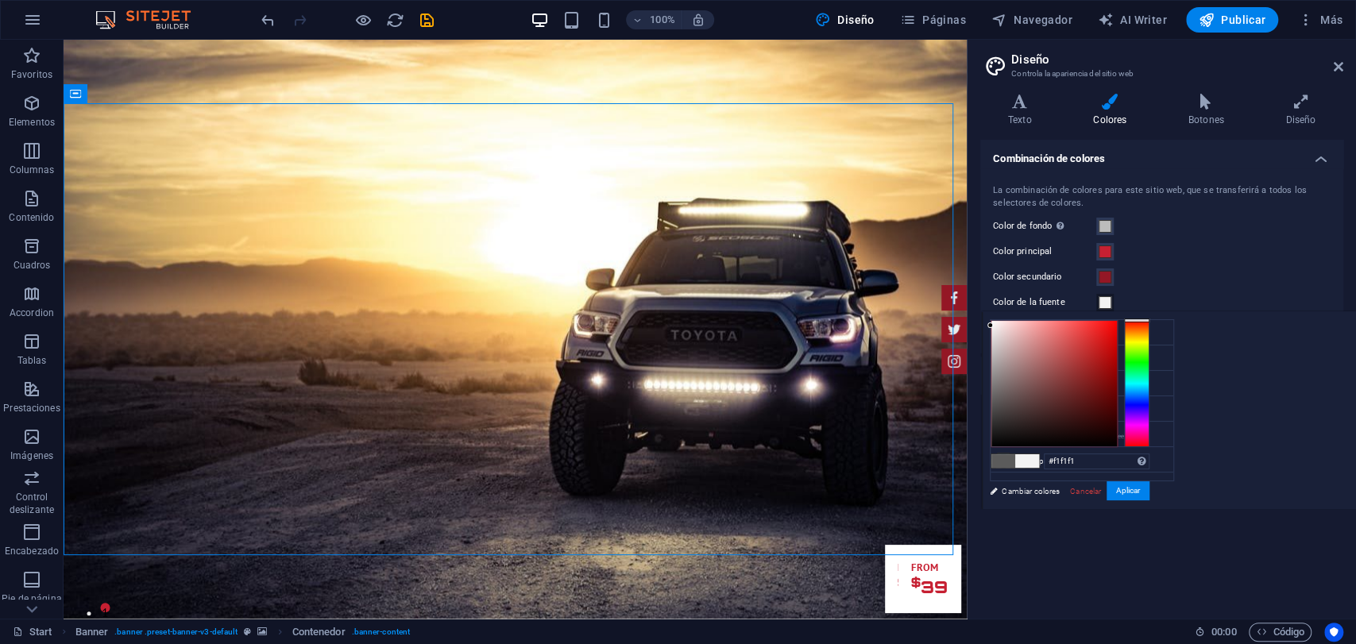
type input "#ededed"
drag, startPoint x: 1023, startPoint y: 346, endPoint x: 853, endPoint y: 289, distance: 179.4
click at [917, 329] on body "[DOMAIN_NAME] Start Favoritos Elementos Columnas Contenido Cuadros Accordion Ta…" at bounding box center [678, 322] width 1356 height 644
click at [1127, 485] on button "Aplicar" at bounding box center [1128, 490] width 43 height 19
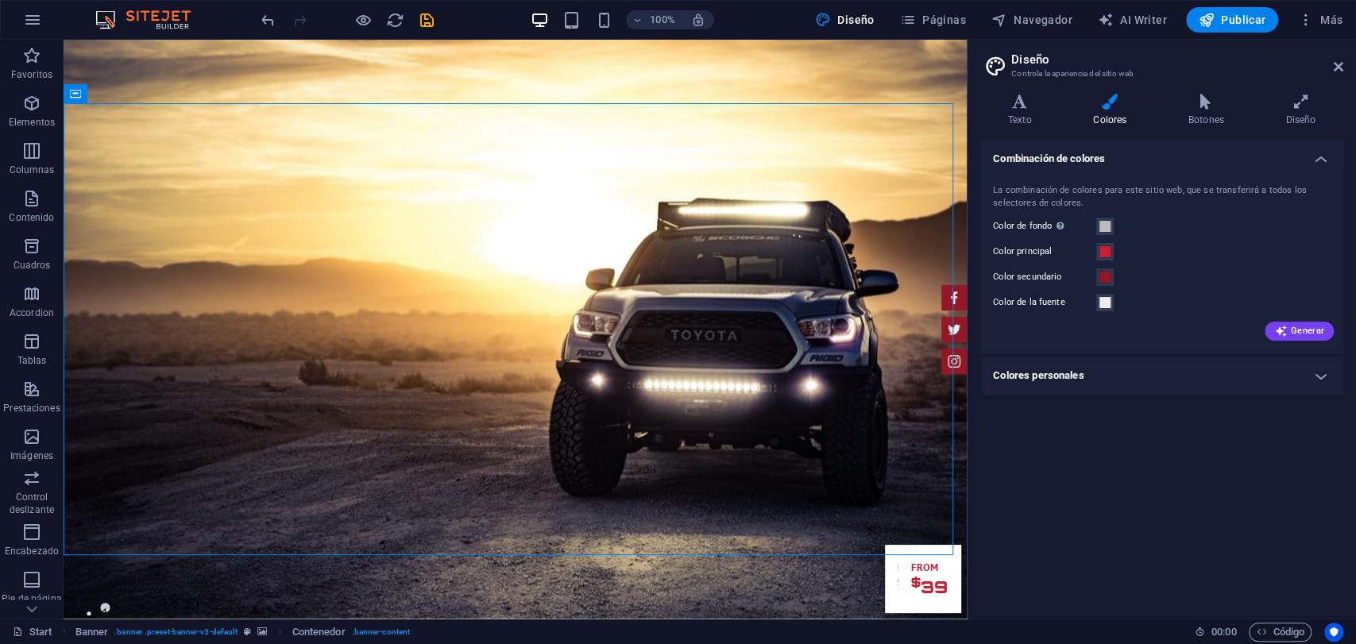
click at [1250, 345] on div "La combinación de colores para este sitio web, que se transferirá a todos los s…" at bounding box center [1161, 260] width 369 height 185
click at [1166, 369] on h4 "Colores personales" at bounding box center [1161, 376] width 363 height 38
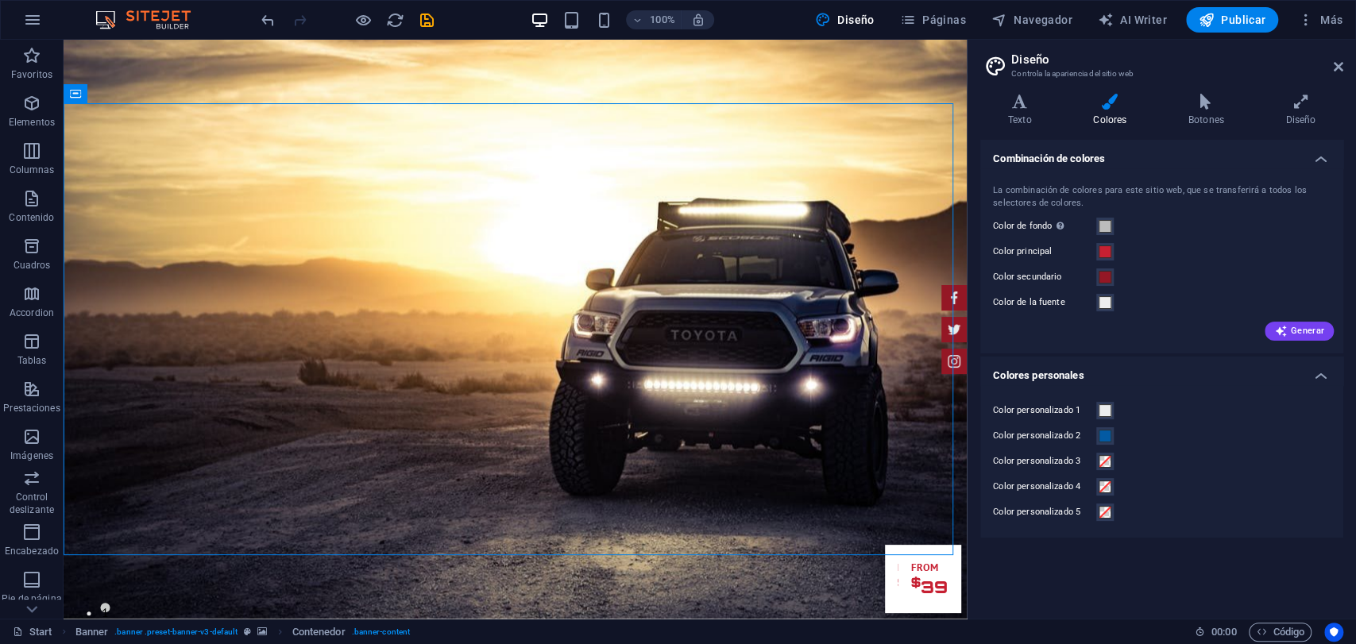
click at [1166, 369] on h4 "Colores personales" at bounding box center [1161, 371] width 363 height 29
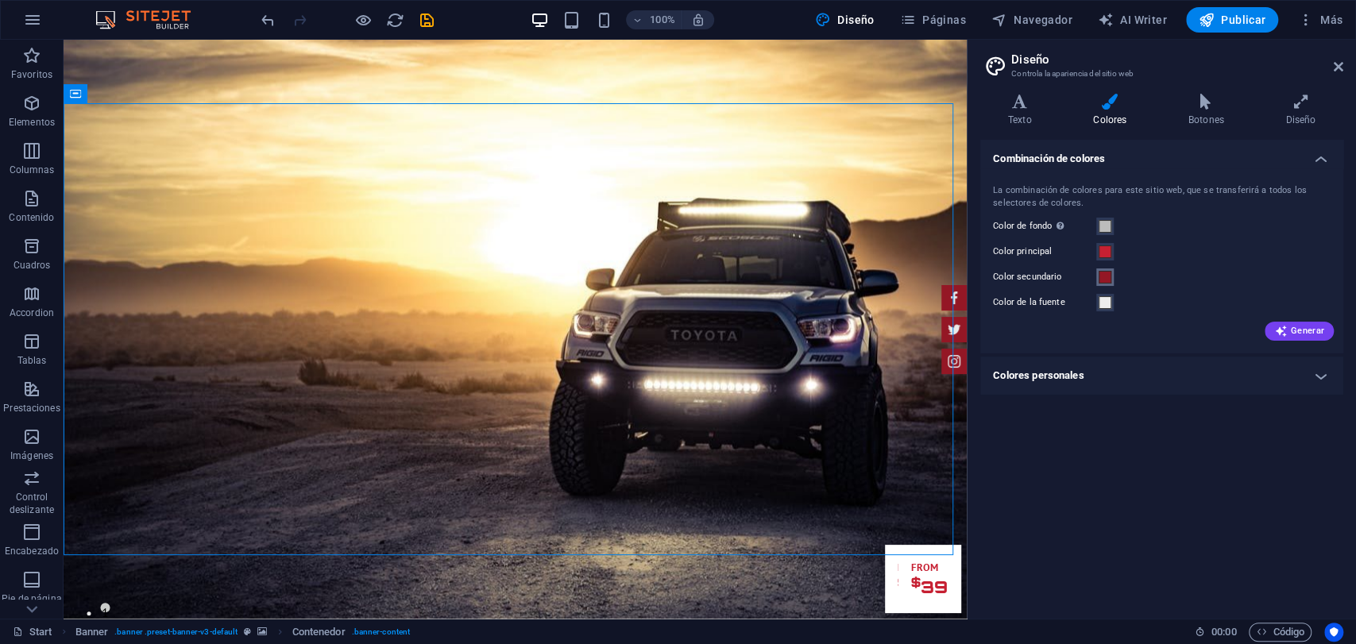
click at [1100, 280] on span at bounding box center [1105, 277] width 13 height 13
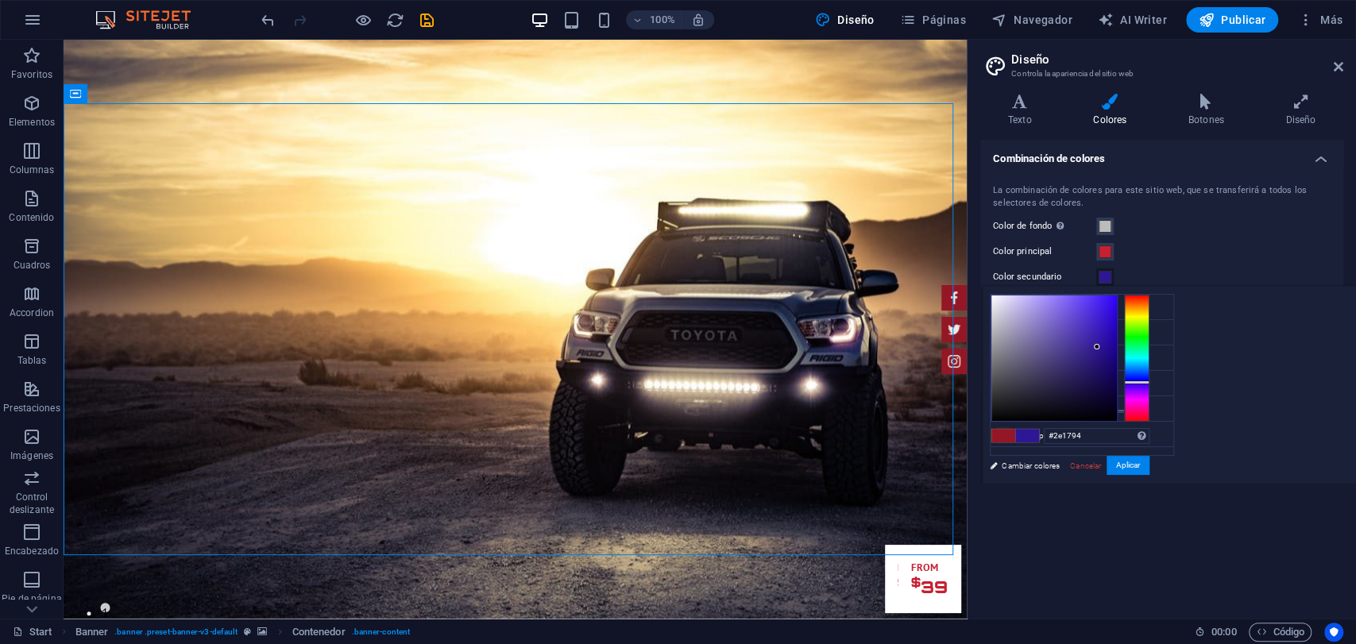
click at [1125, 382] on div at bounding box center [1136, 358] width 25 height 127
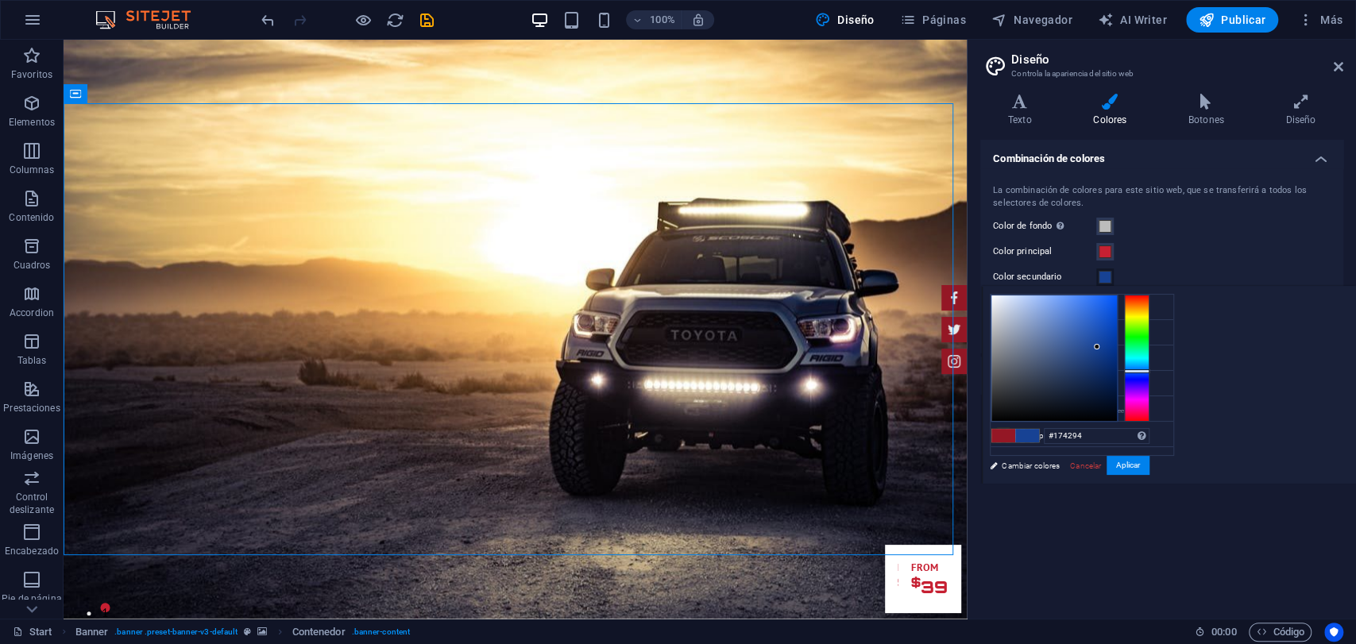
type input "#172a94"
click at [1143, 375] on div at bounding box center [1136, 358] width 25 height 127
click at [1120, 461] on button "Aplicar" at bounding box center [1128, 465] width 43 height 19
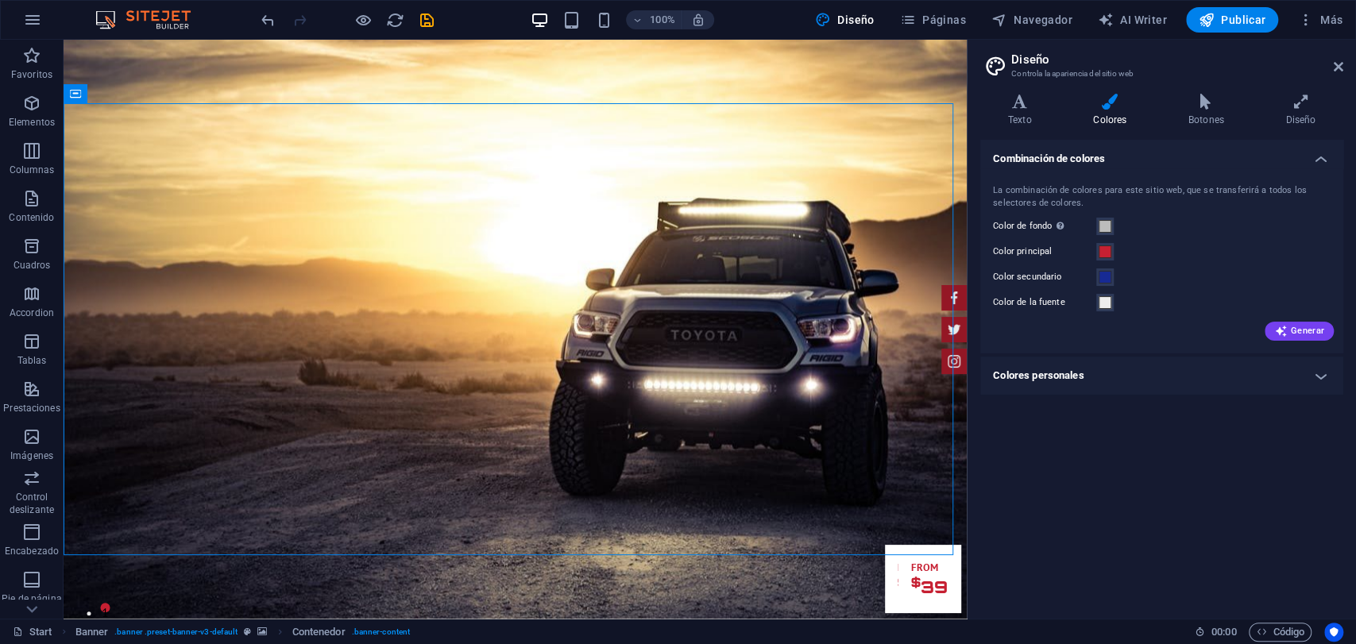
click at [1327, 160] on h4 "Combinación de colores" at bounding box center [1161, 154] width 363 height 29
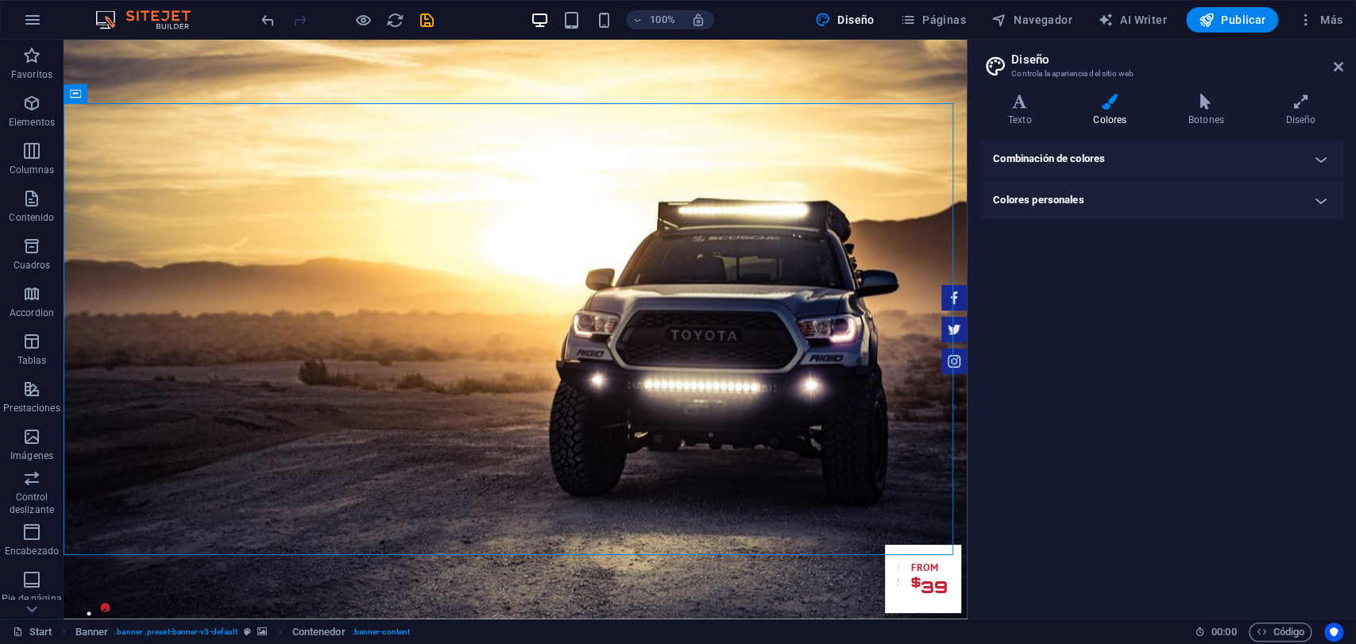
click at [1337, 76] on header "Diseño Controla la apariencia del sitio web" at bounding box center [1164, 60] width 360 height 41
click at [1344, 66] on aside "Diseño Controla la apariencia del sitio web Variantes Texto Colores Botones Dis…" at bounding box center [1161, 329] width 389 height 579
click at [1332, 64] on h2 "Diseño" at bounding box center [1177, 59] width 332 height 14
click at [1337, 63] on icon at bounding box center [1339, 66] width 10 height 13
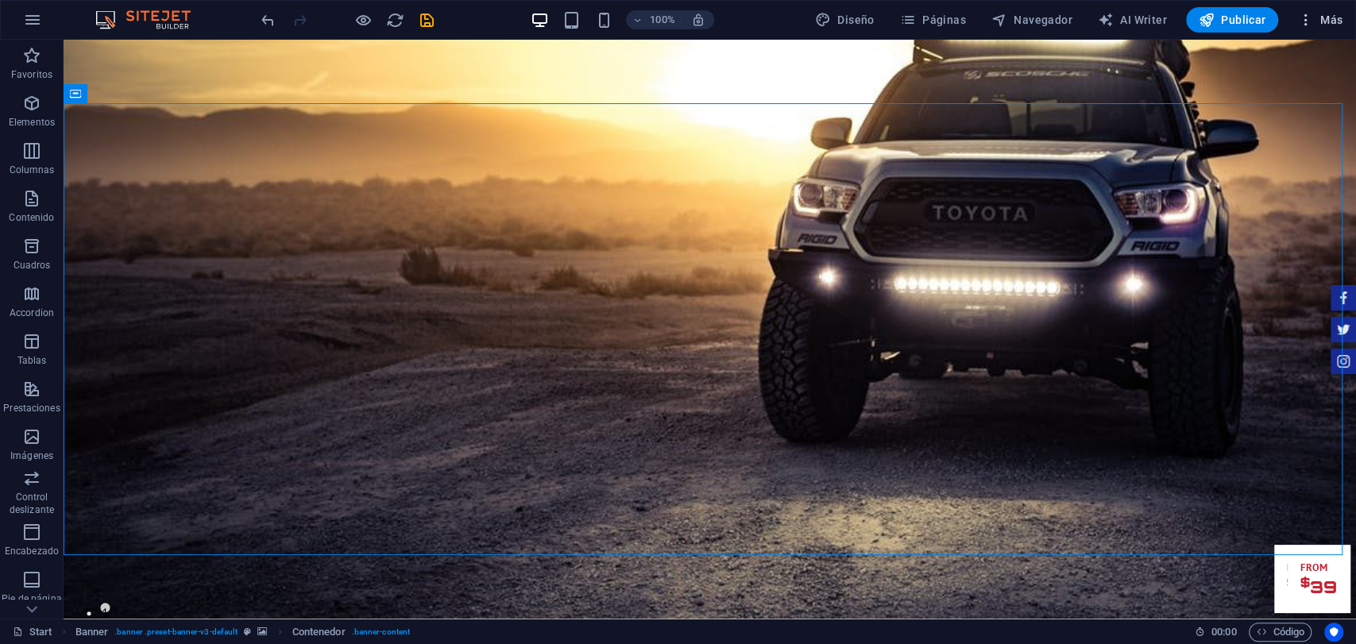
click at [1315, 29] on button "Más" at bounding box center [1320, 19] width 58 height 25
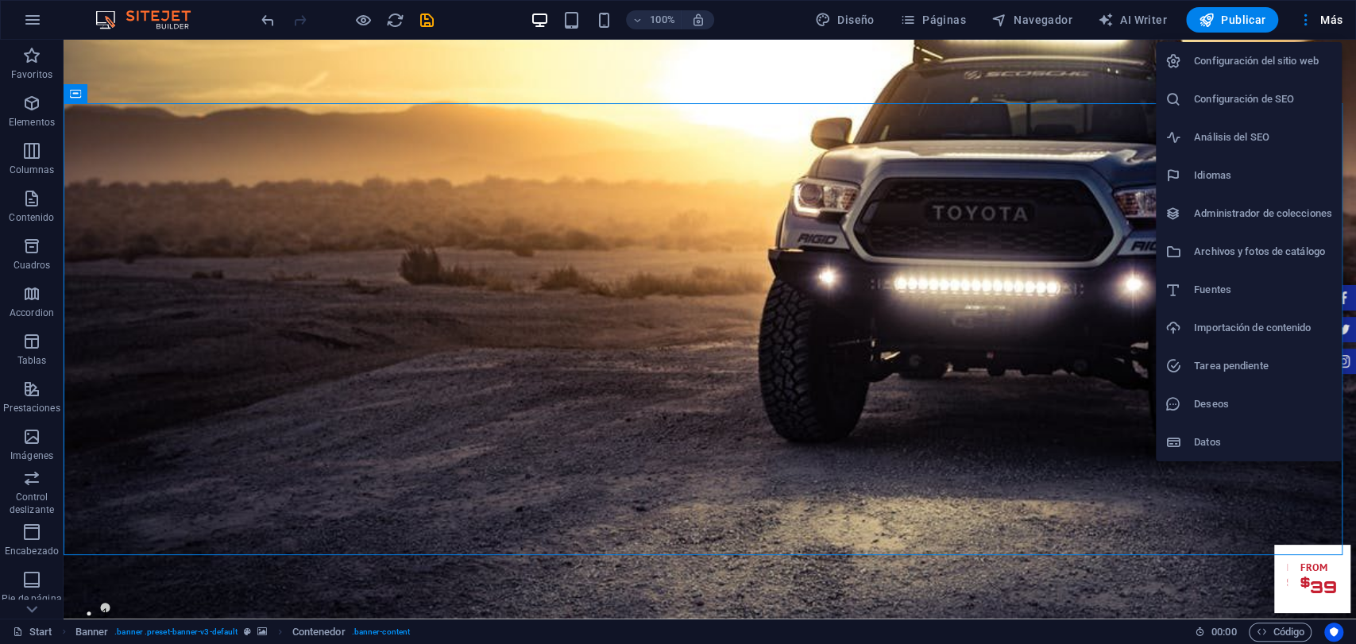
click at [1272, 21] on div at bounding box center [678, 322] width 1356 height 644
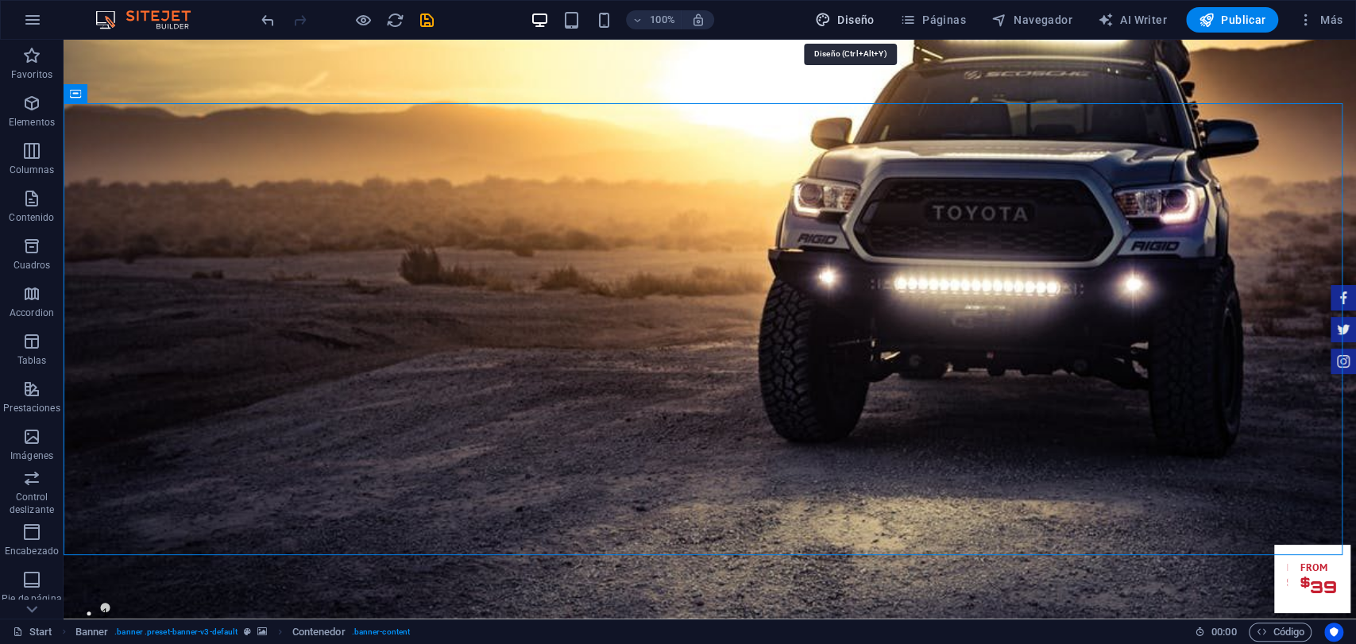
click at [870, 8] on button "Diseño" at bounding box center [845, 19] width 72 height 25
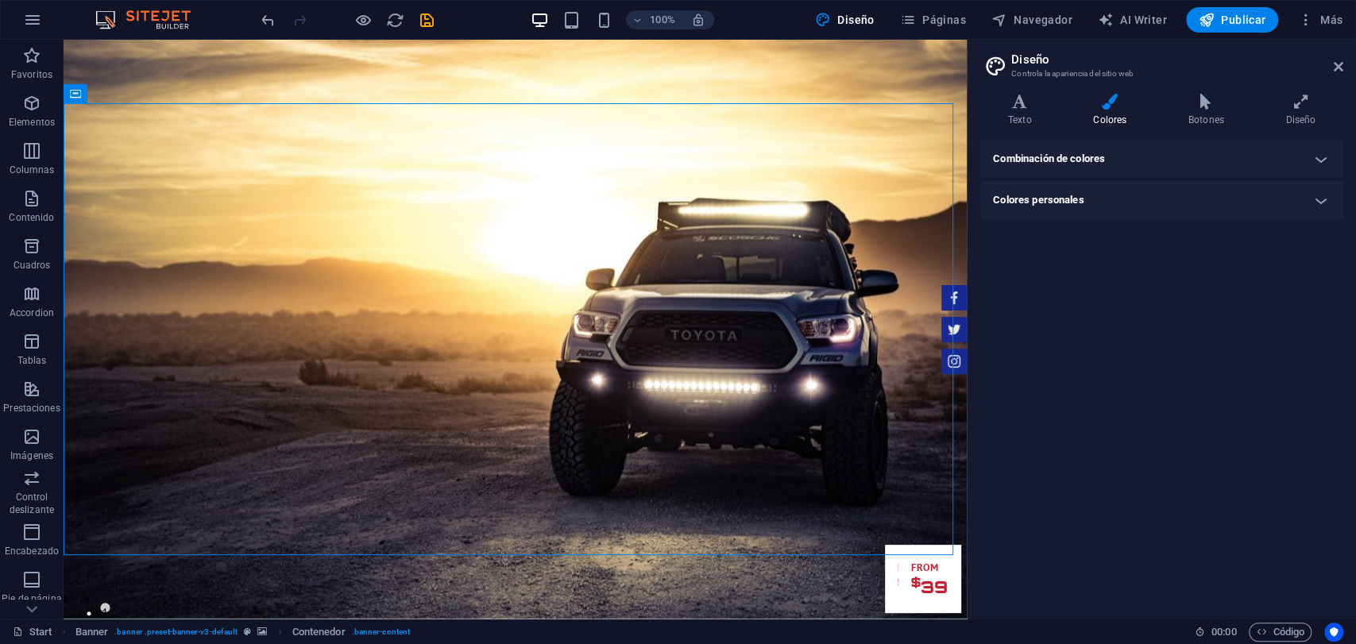
click at [1090, 168] on h4 "Combinación de colores" at bounding box center [1161, 159] width 363 height 38
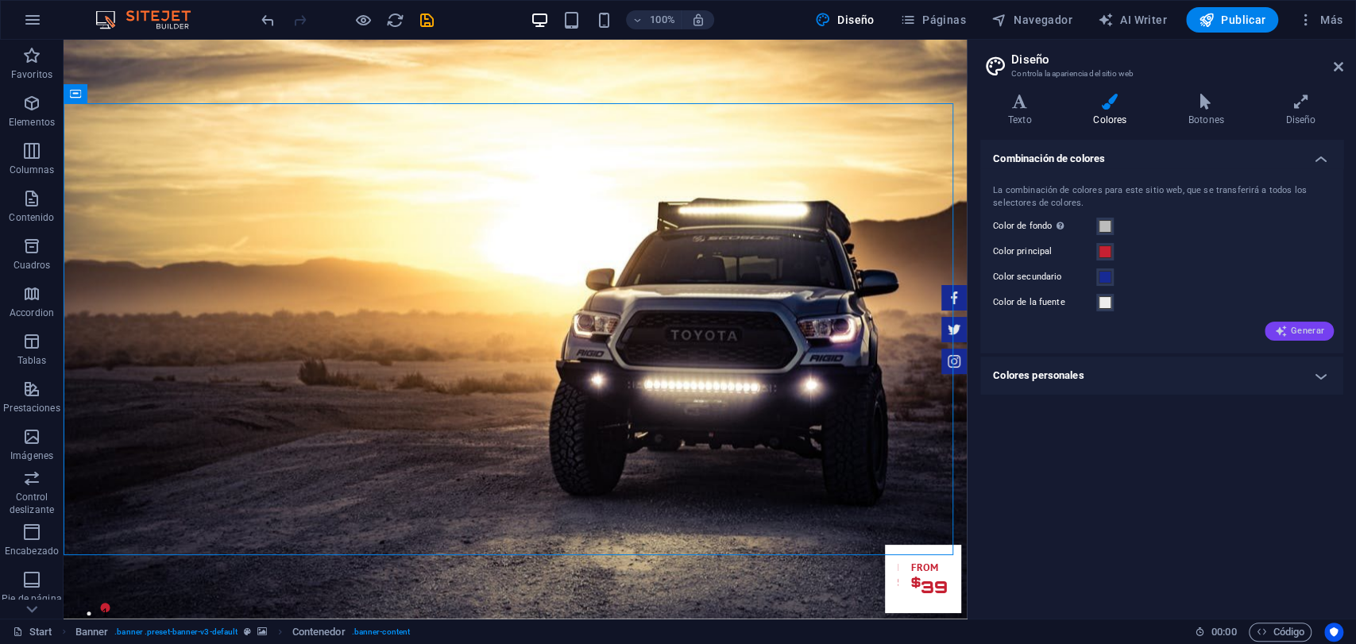
click at [1300, 339] on button "Generar" at bounding box center [1299, 331] width 69 height 19
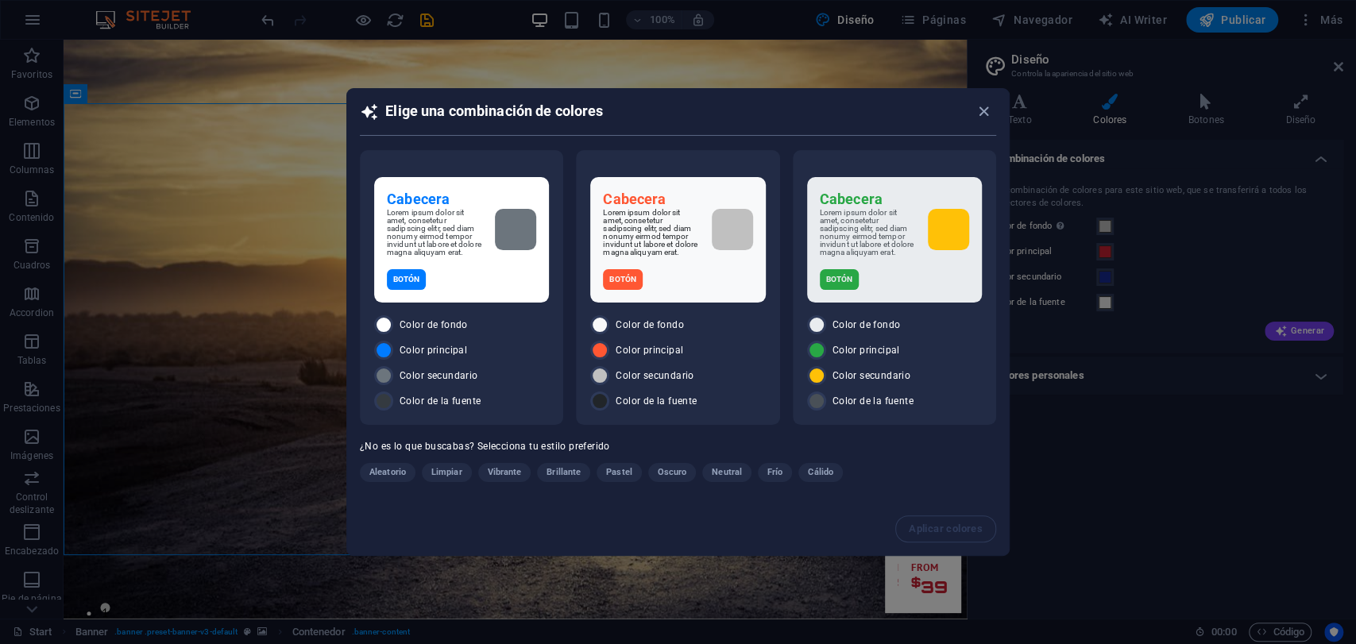
drag, startPoint x: 714, startPoint y: 102, endPoint x: 821, endPoint y: 101, distance: 107.3
click at [820, 91] on div "Elige una combinación de colores" at bounding box center [678, 118] width 662 height 59
click at [980, 105] on icon "button" at bounding box center [984, 111] width 18 height 18
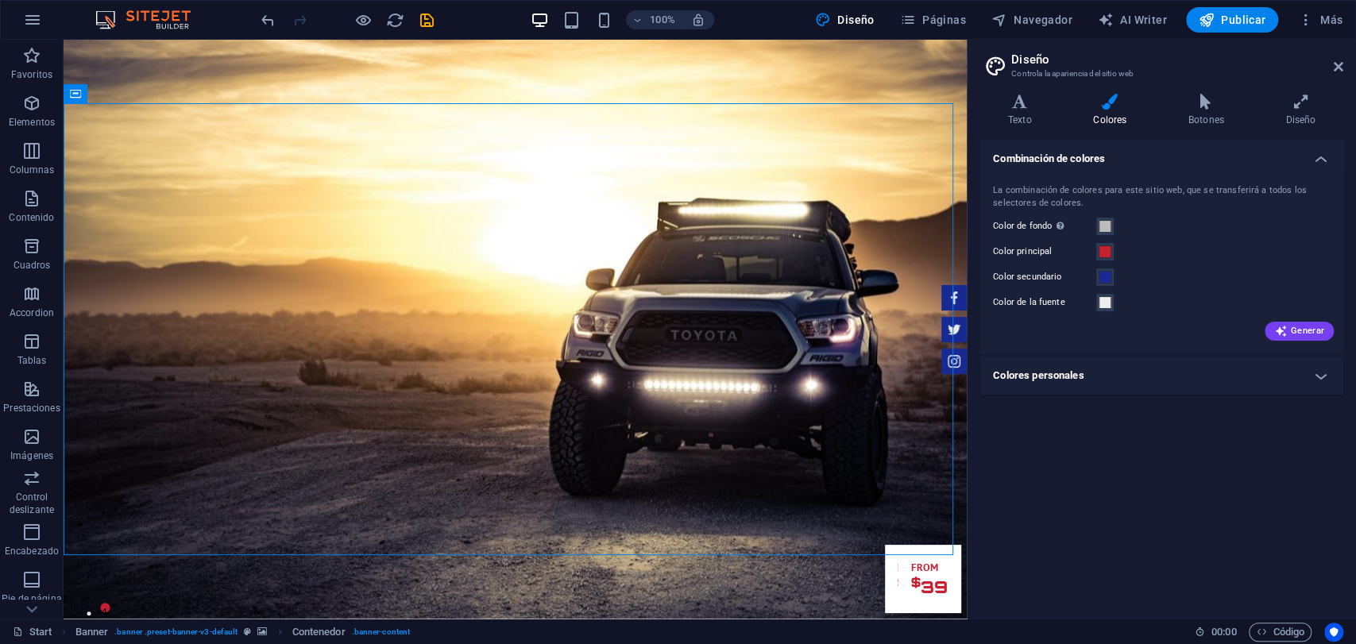
click at [1061, 410] on div "Combinación de colores La combinación de colores para este sitio web, que se tr…" at bounding box center [1161, 373] width 363 height 466
click at [1076, 398] on div "Combinación de colores La combinación de colores para este sitio web, que se tr…" at bounding box center [1161, 373] width 363 height 466
click at [1088, 382] on h4 "Colores personales" at bounding box center [1161, 376] width 363 height 38
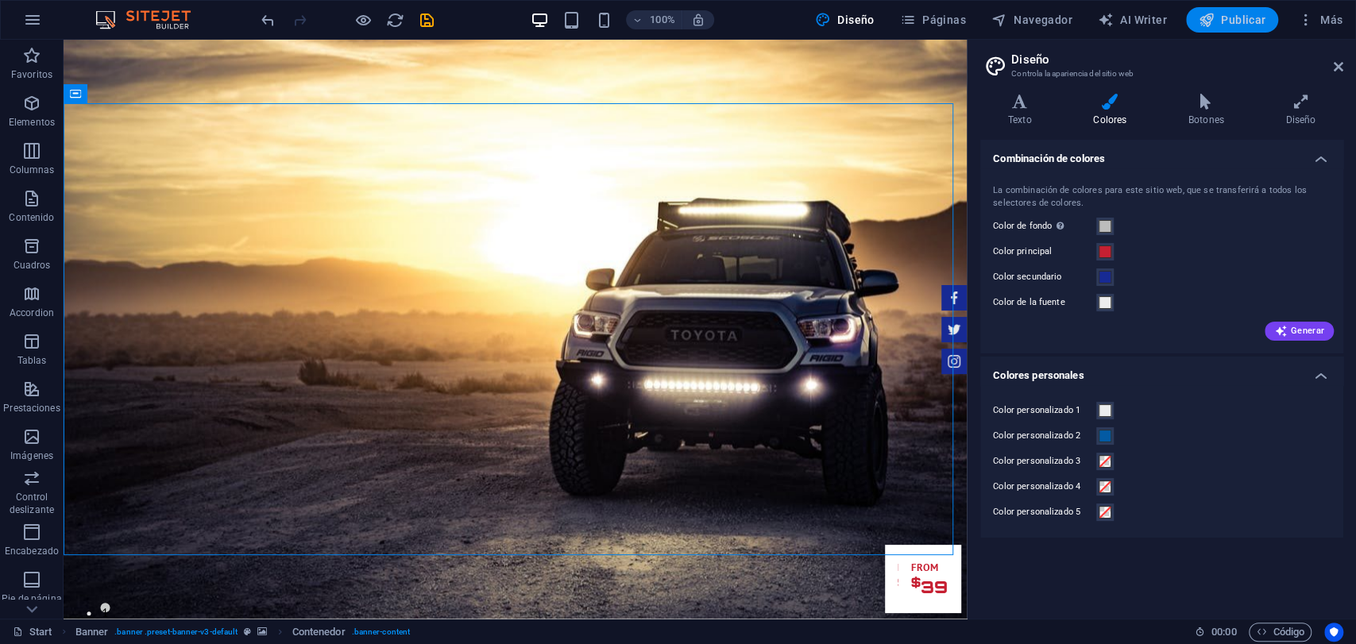
click at [1260, 20] on span "Publicar" at bounding box center [1233, 20] width 68 height 16
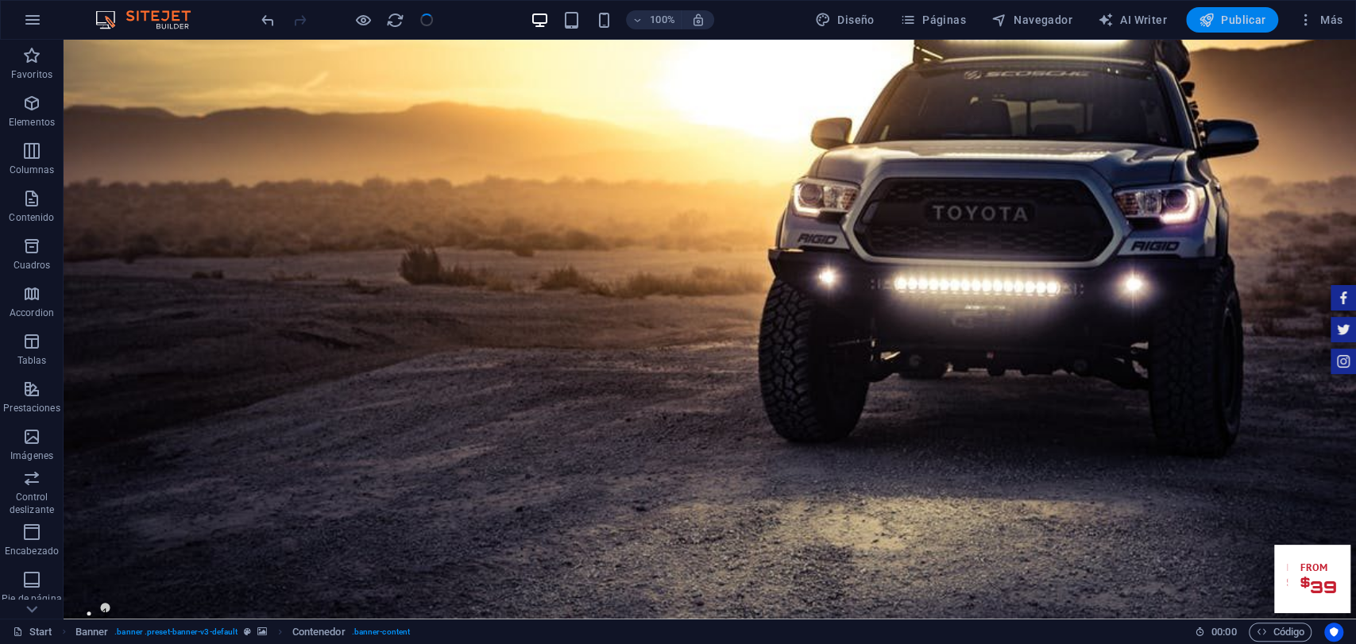
checkbox input "false"
